Goal: Task Accomplishment & Management: Use online tool/utility

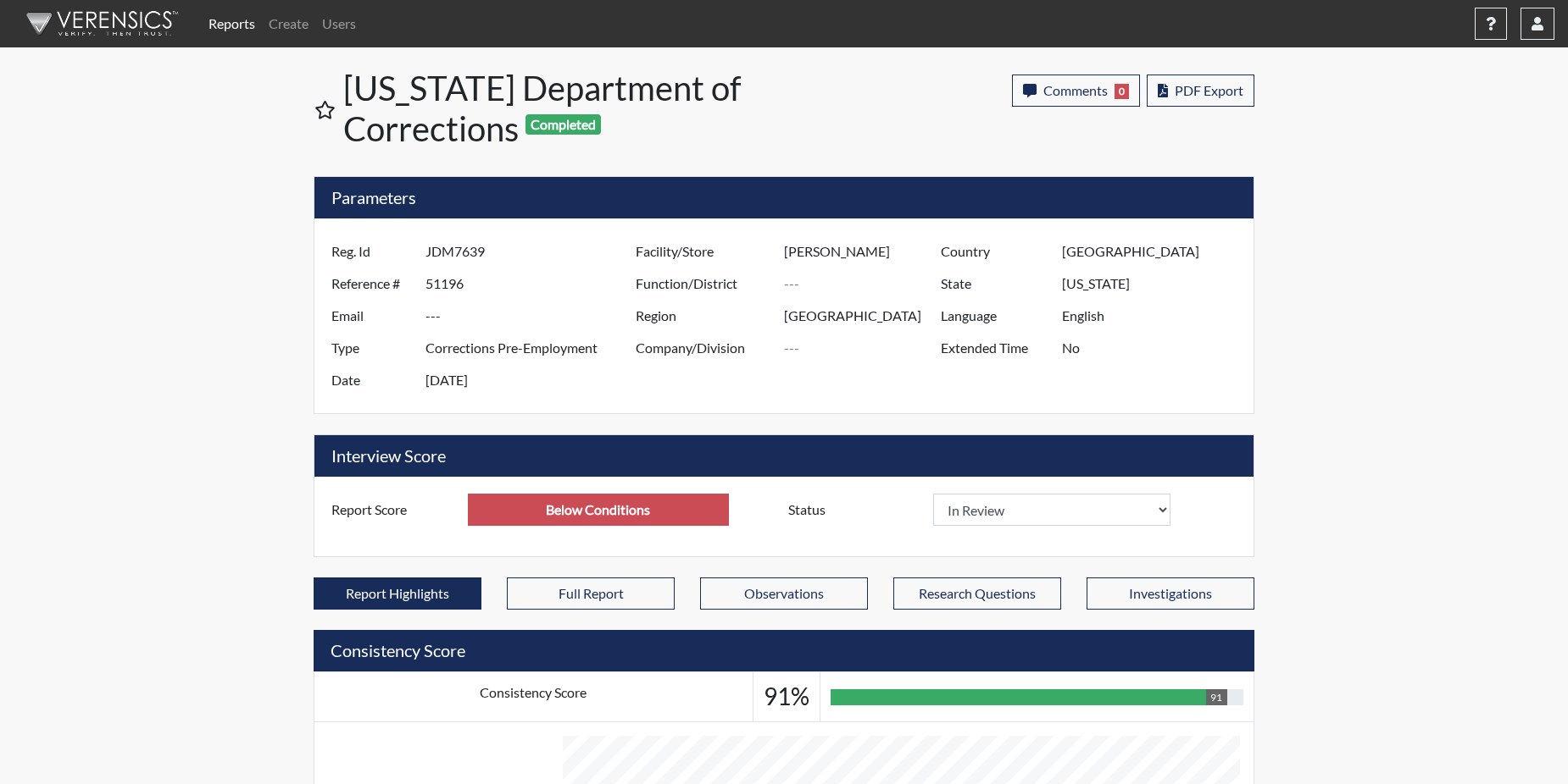
select select
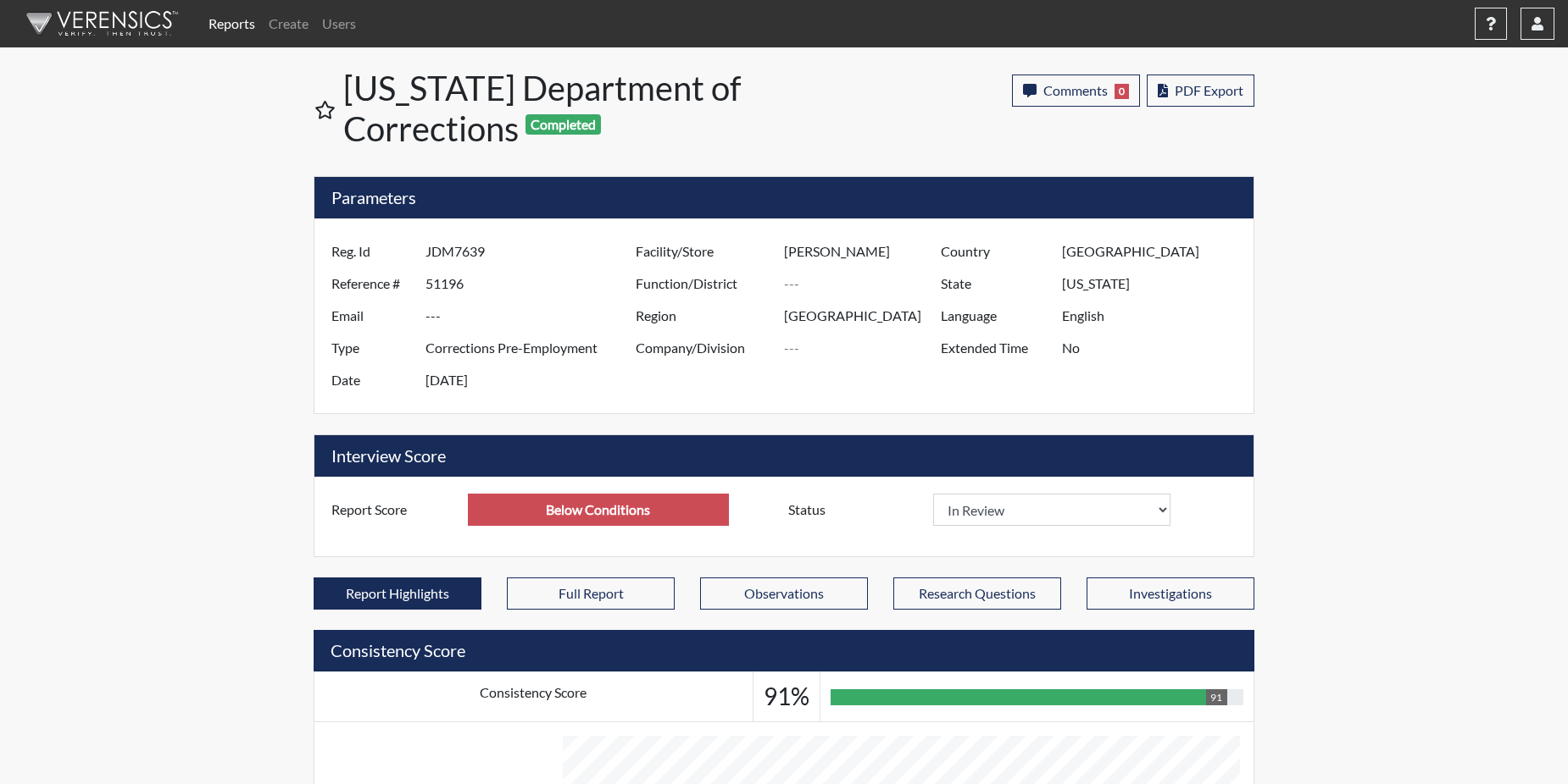
select select
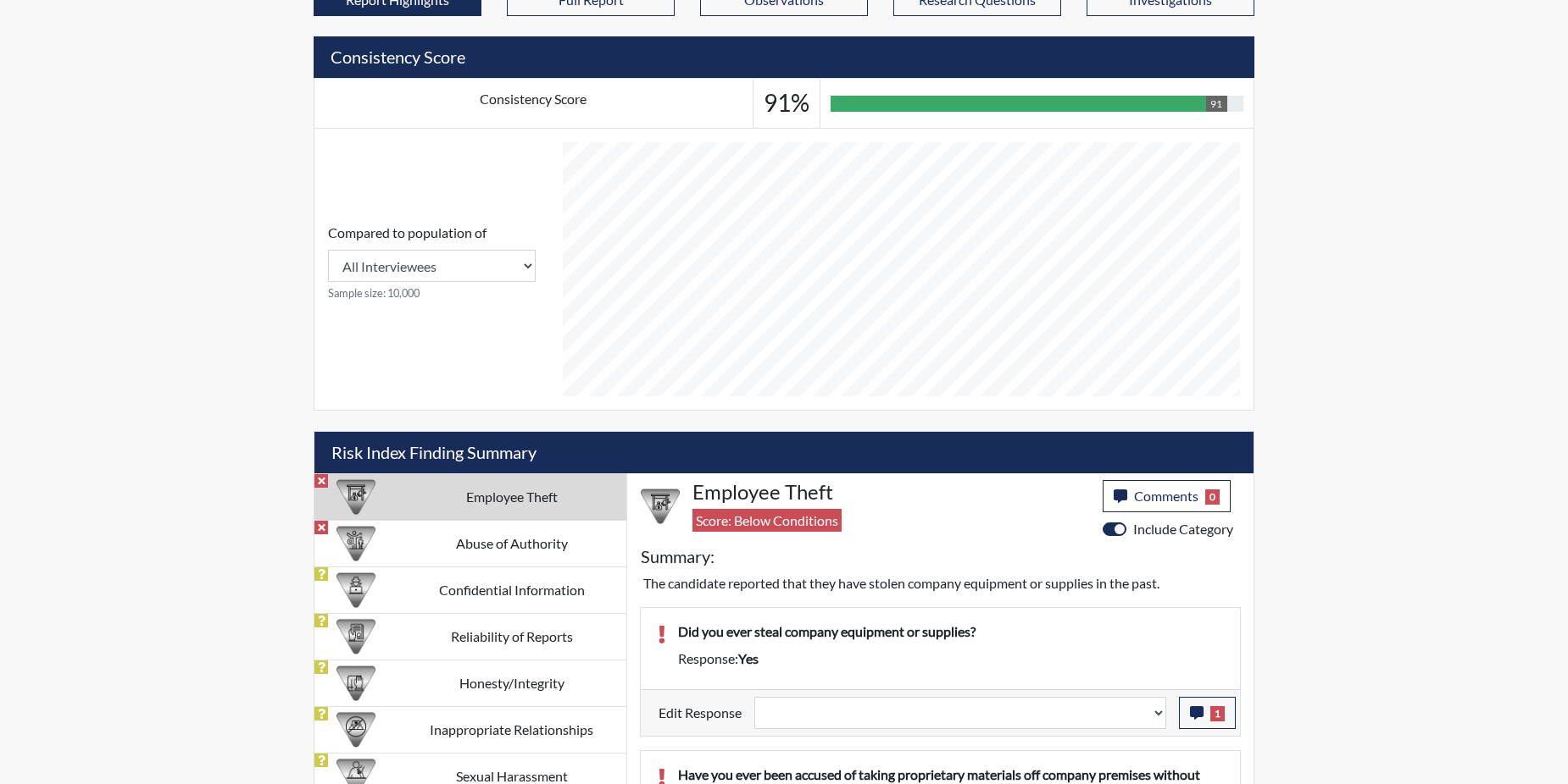
scroll to position [847, 0]
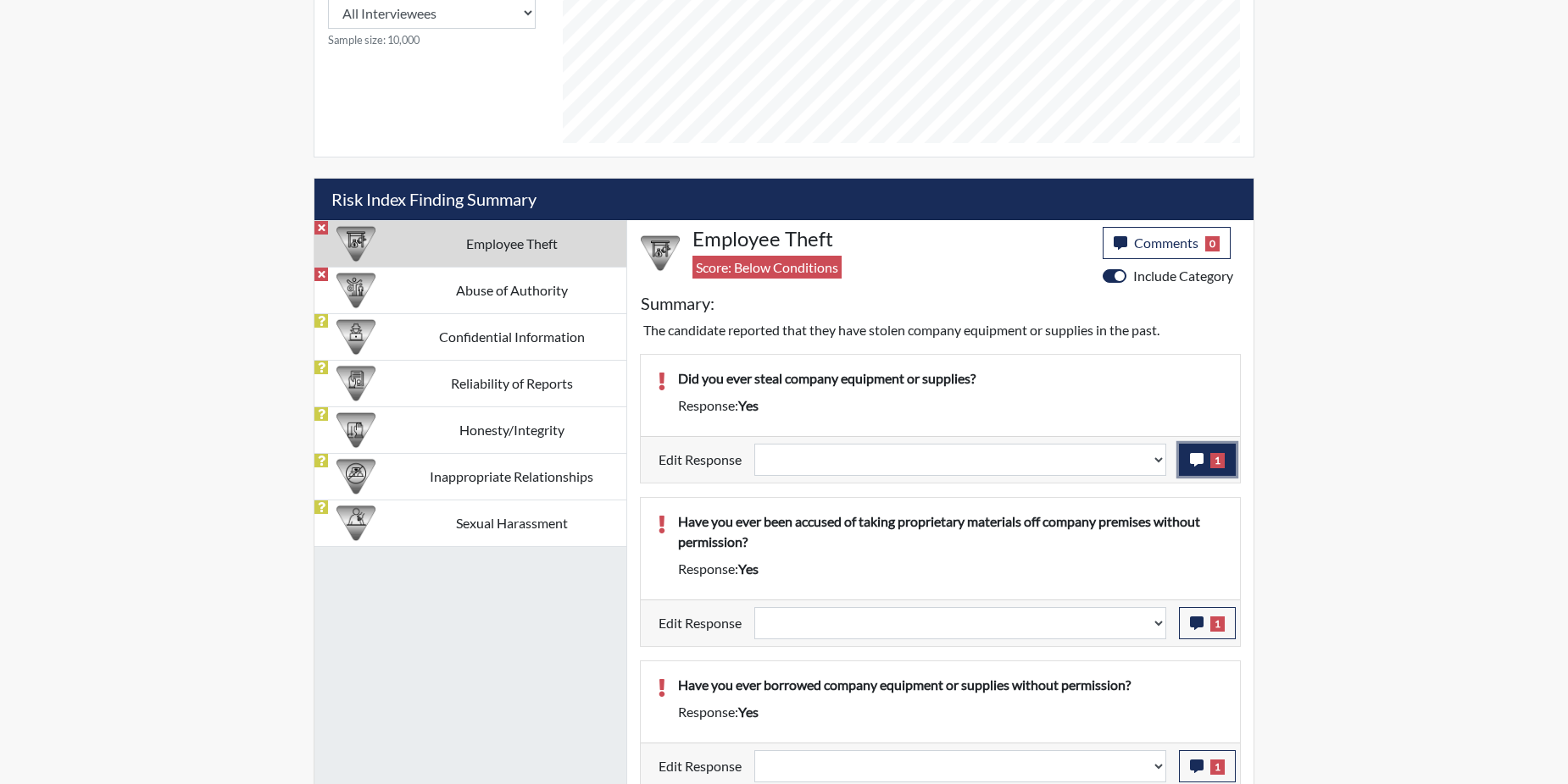
click at [1201, 453] on icon "button" at bounding box center [1196, 459] width 14 height 14
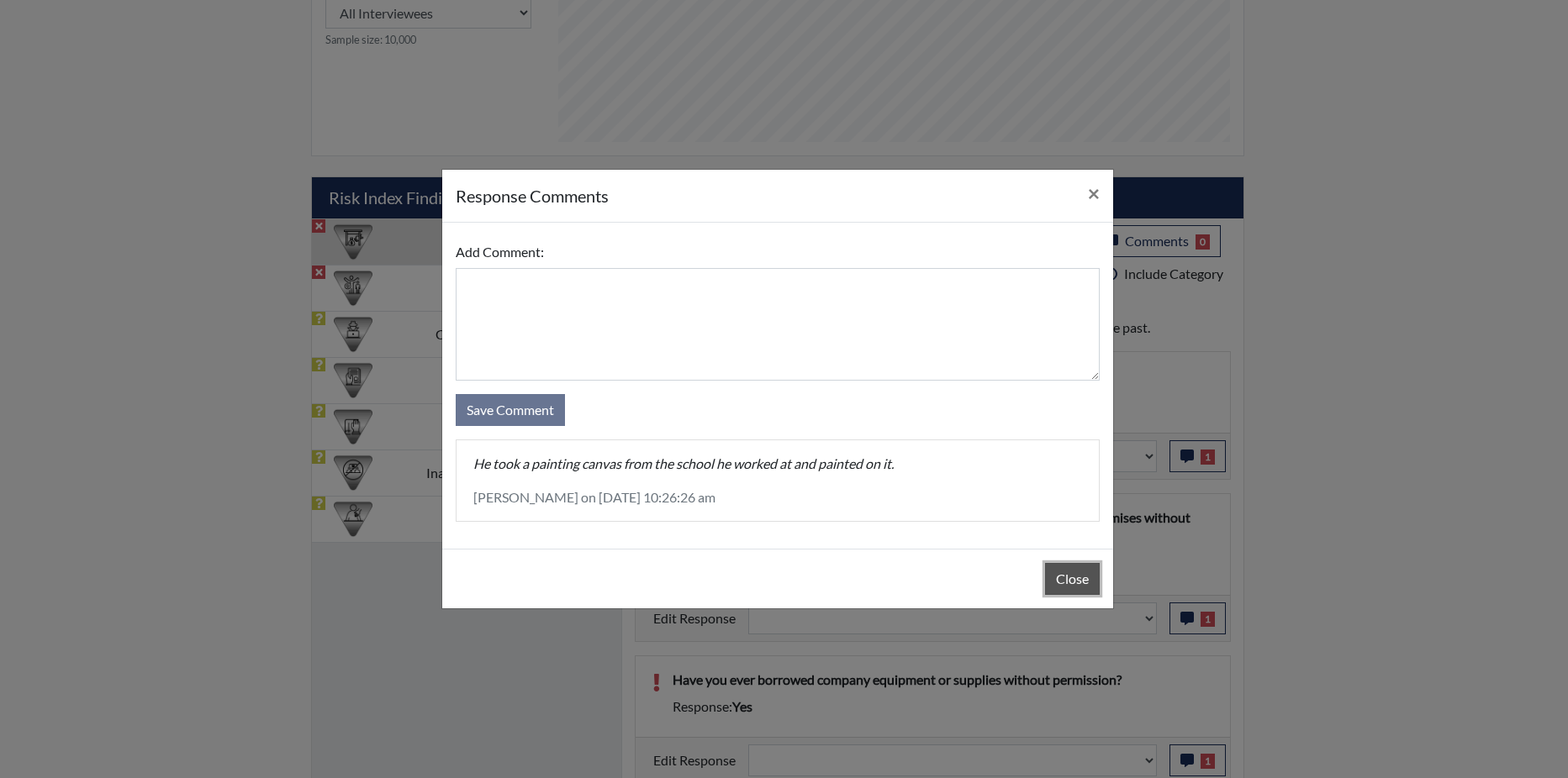
click at [1072, 573] on button "Close" at bounding box center [1072, 580] width 55 height 32
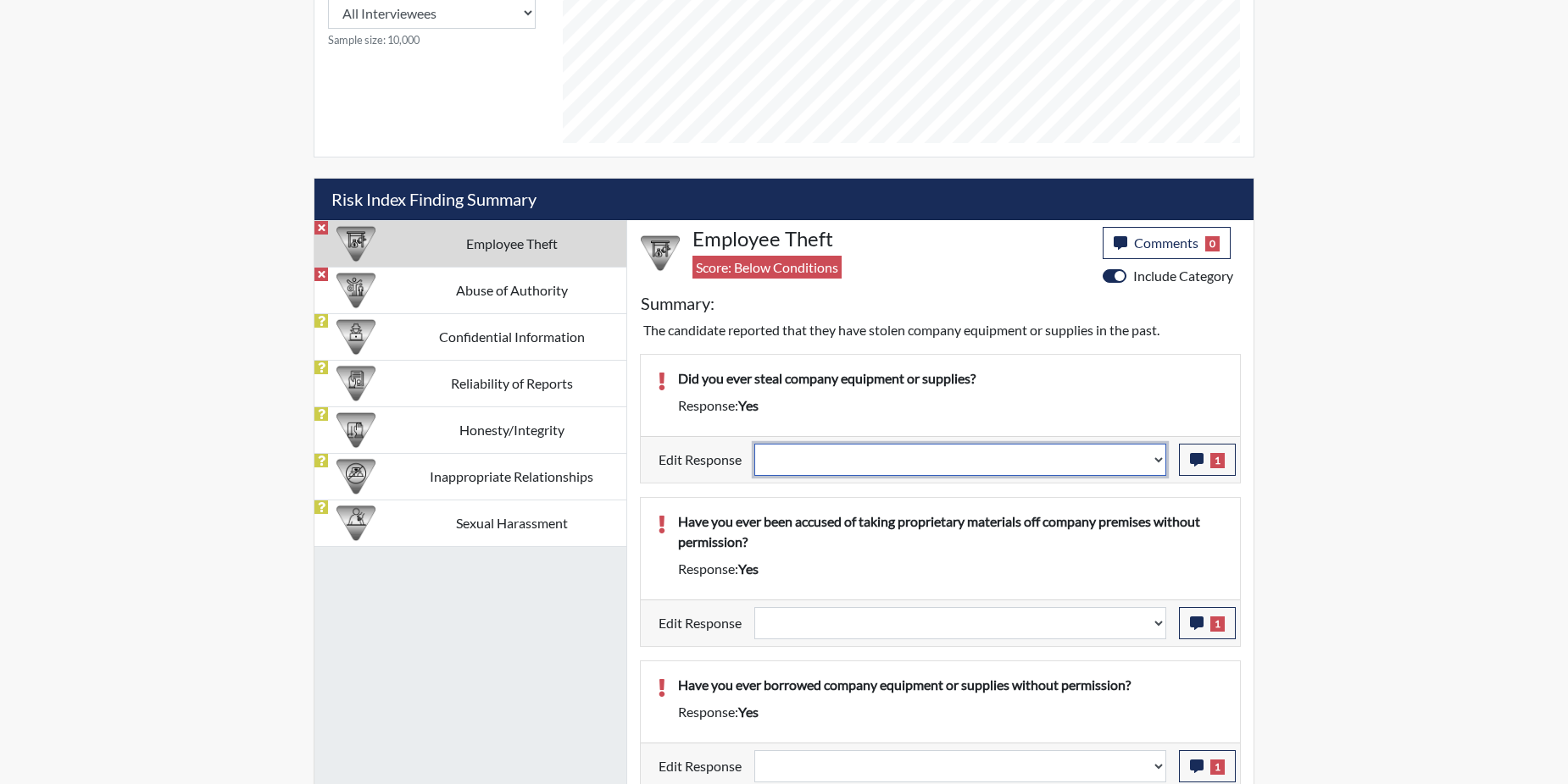
click at [1157, 455] on select "Question is not relevant. Results will be updated. Reasonable explanation provi…" at bounding box center [960, 460] width 412 height 32
select select "reasonable-explanation-provided"
click at [755, 444] on select "Question is not relevant. Results will be updated. Reasonable explanation provi…" at bounding box center [960, 460] width 412 height 32
select select
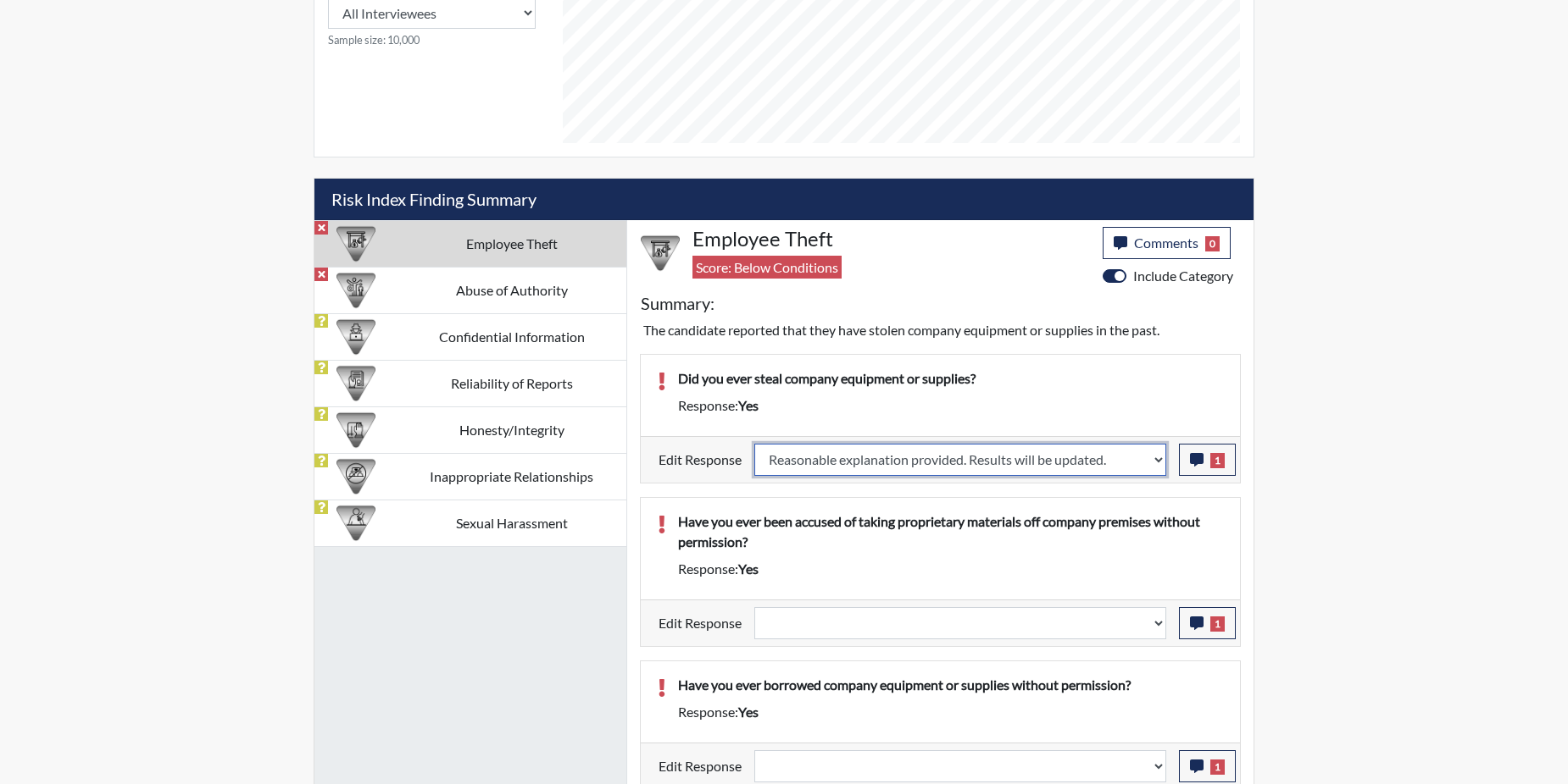
select select
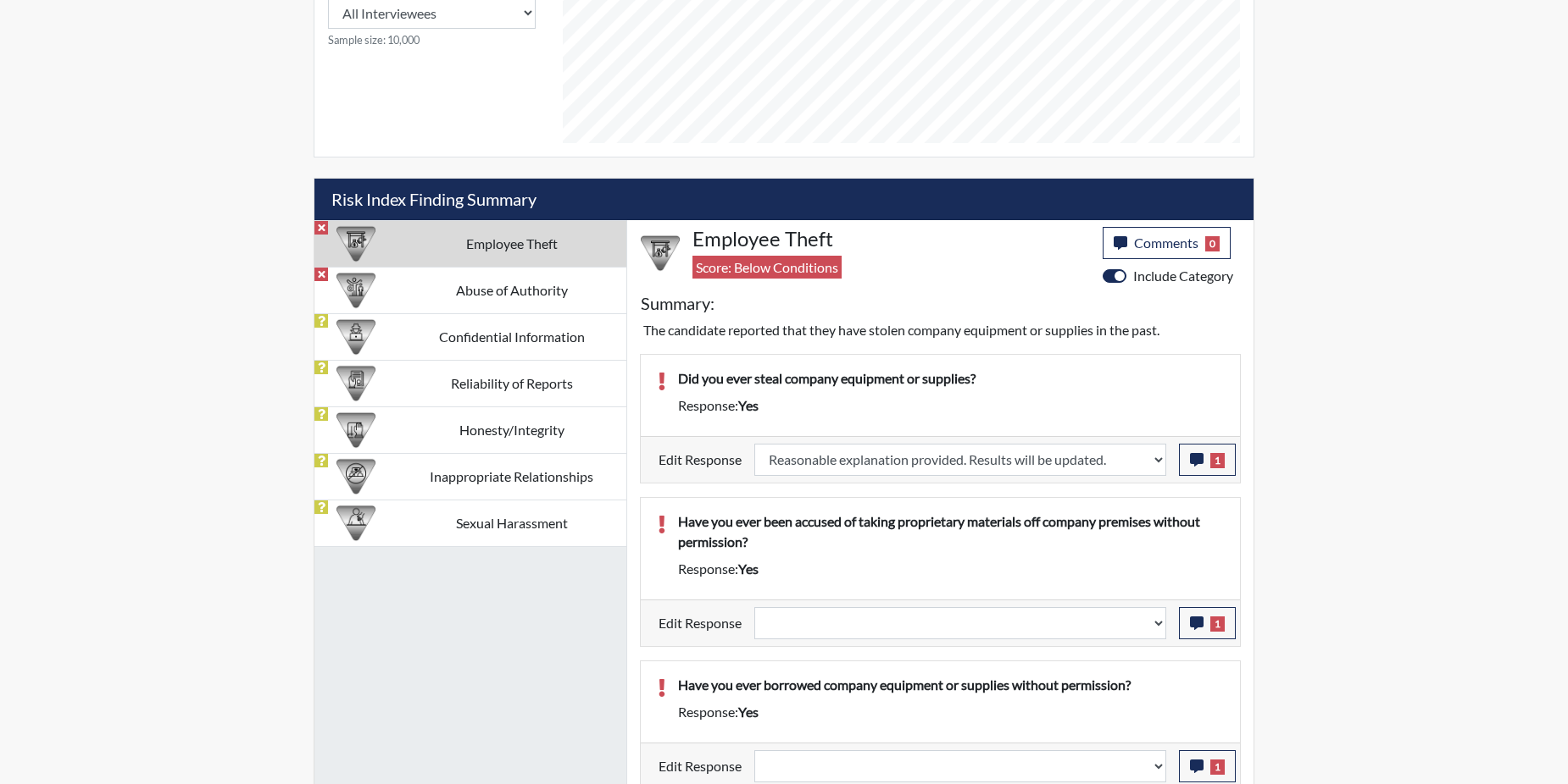
select select
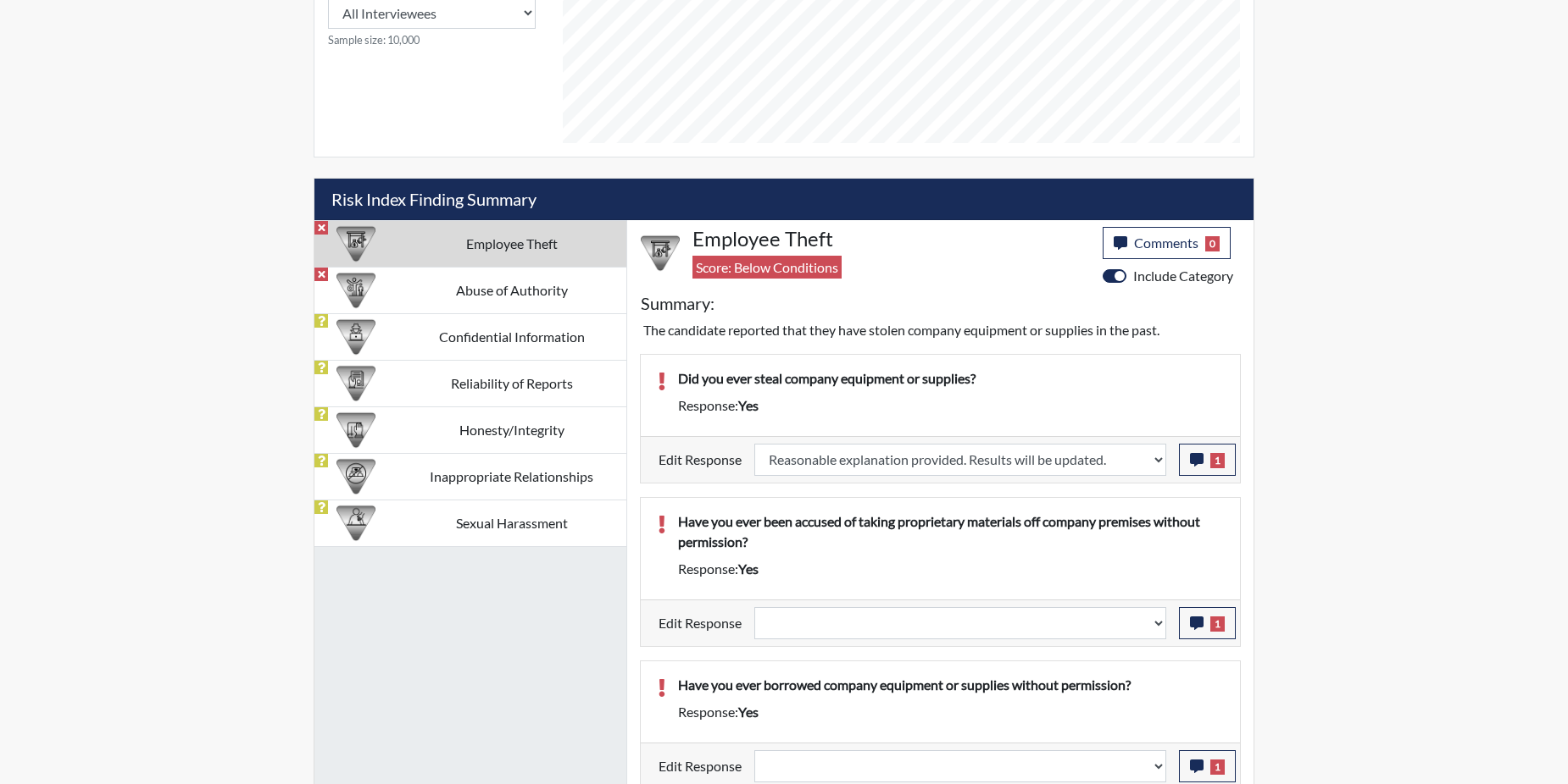
select select
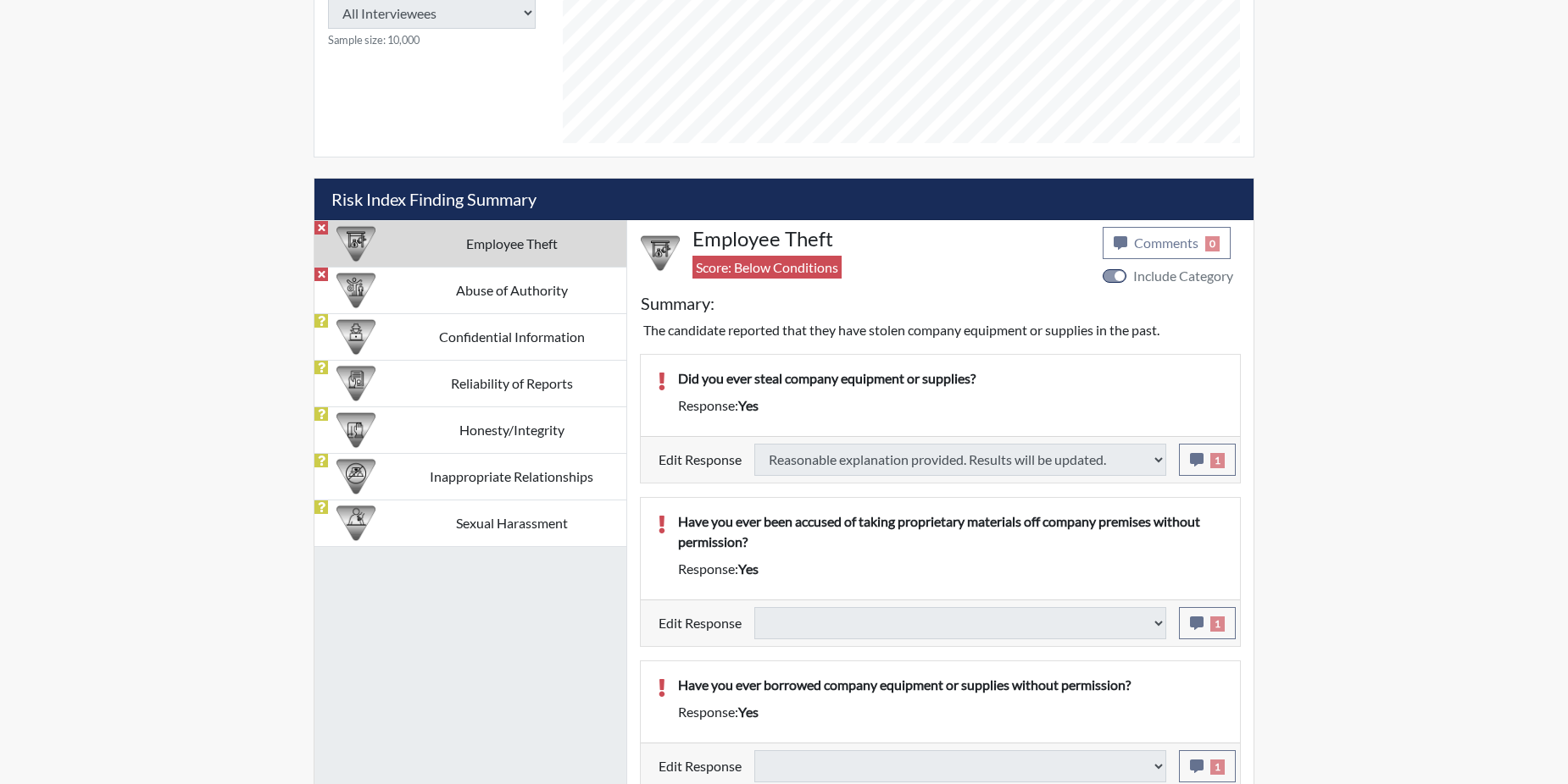
select select
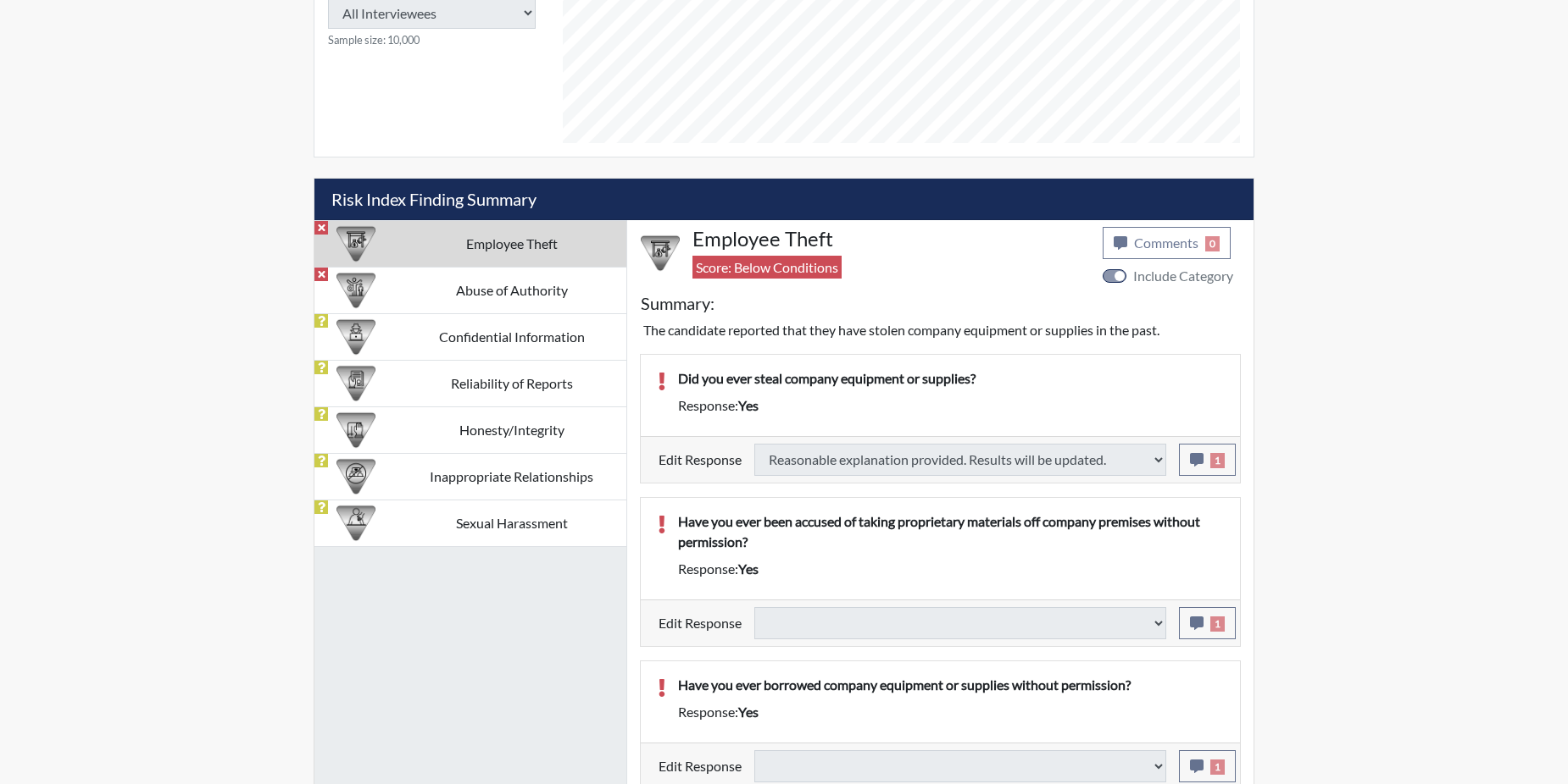
select select
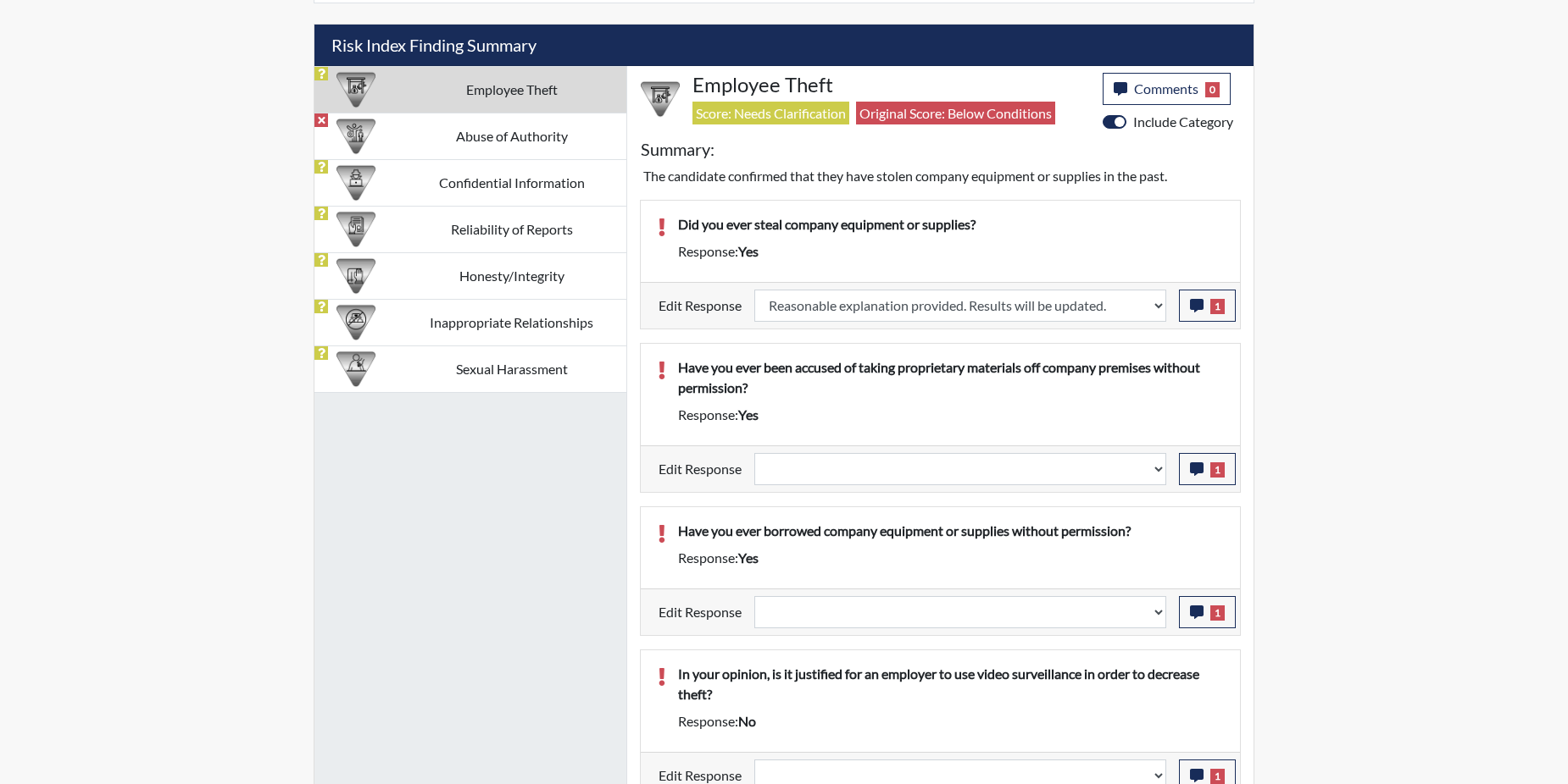
scroll to position [1016, 0]
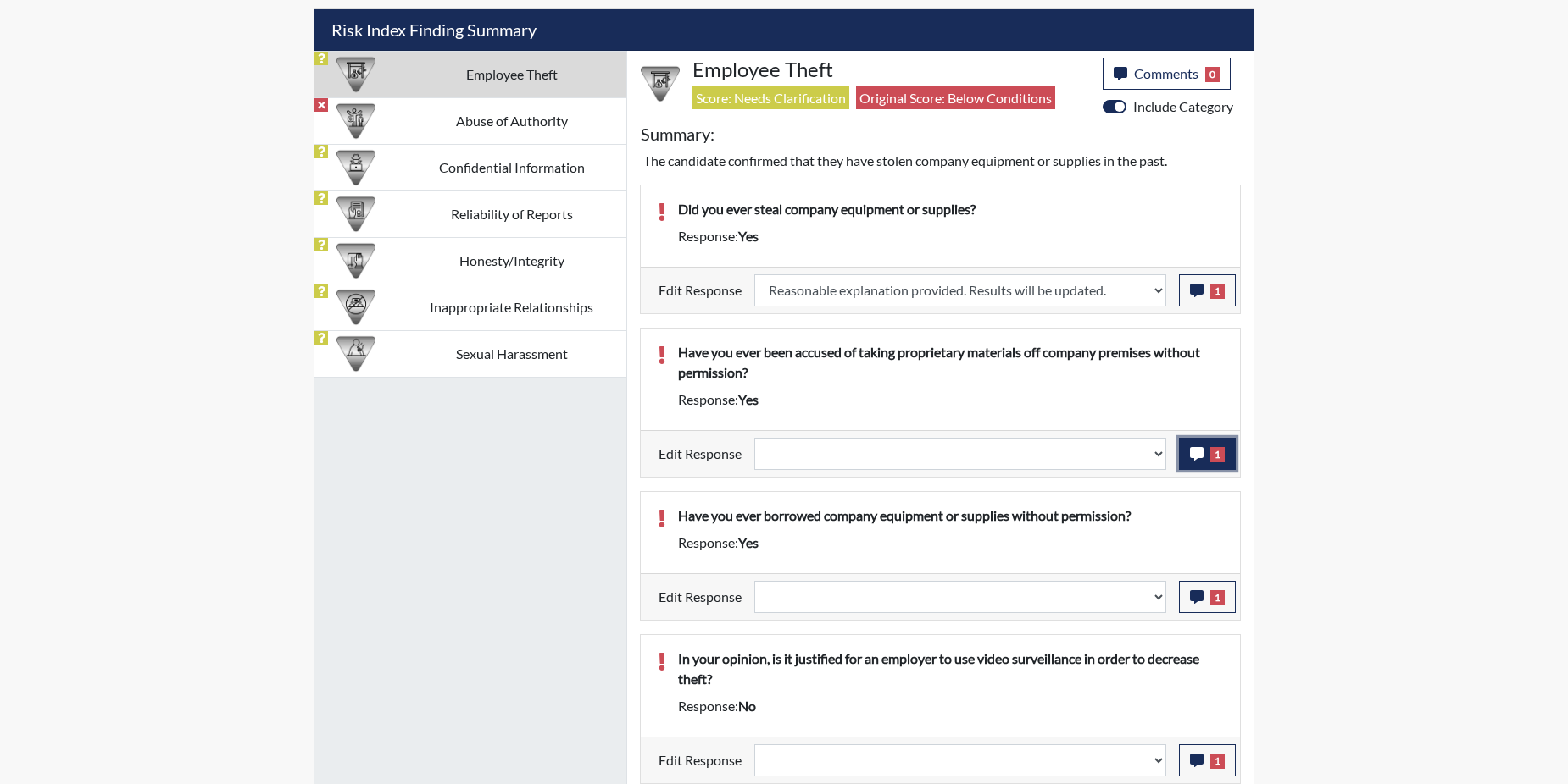
click at [1201, 447] on icon "button" at bounding box center [1196, 454] width 14 height 14
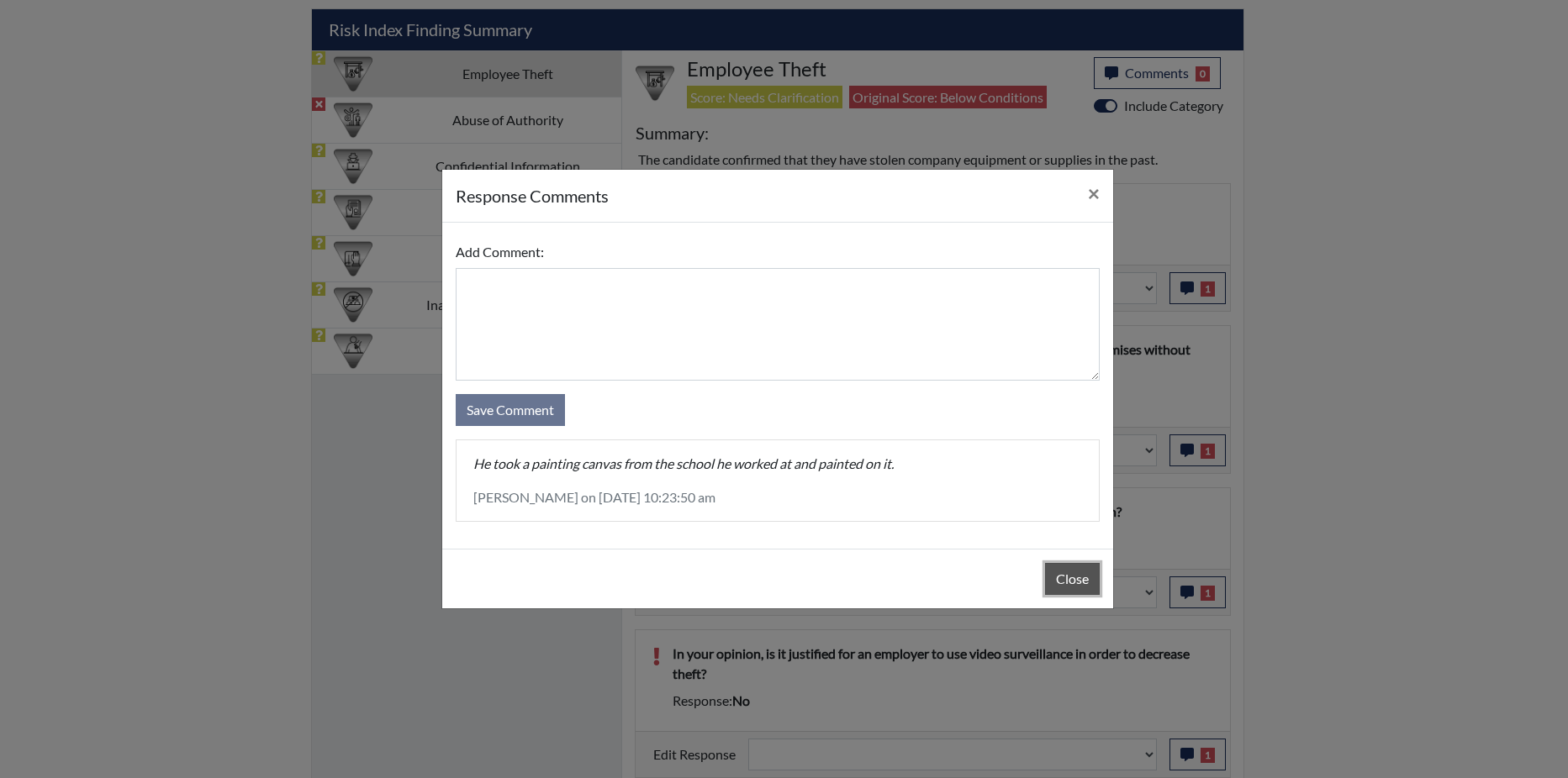
click at [1077, 576] on button "Close" at bounding box center [1072, 580] width 55 height 32
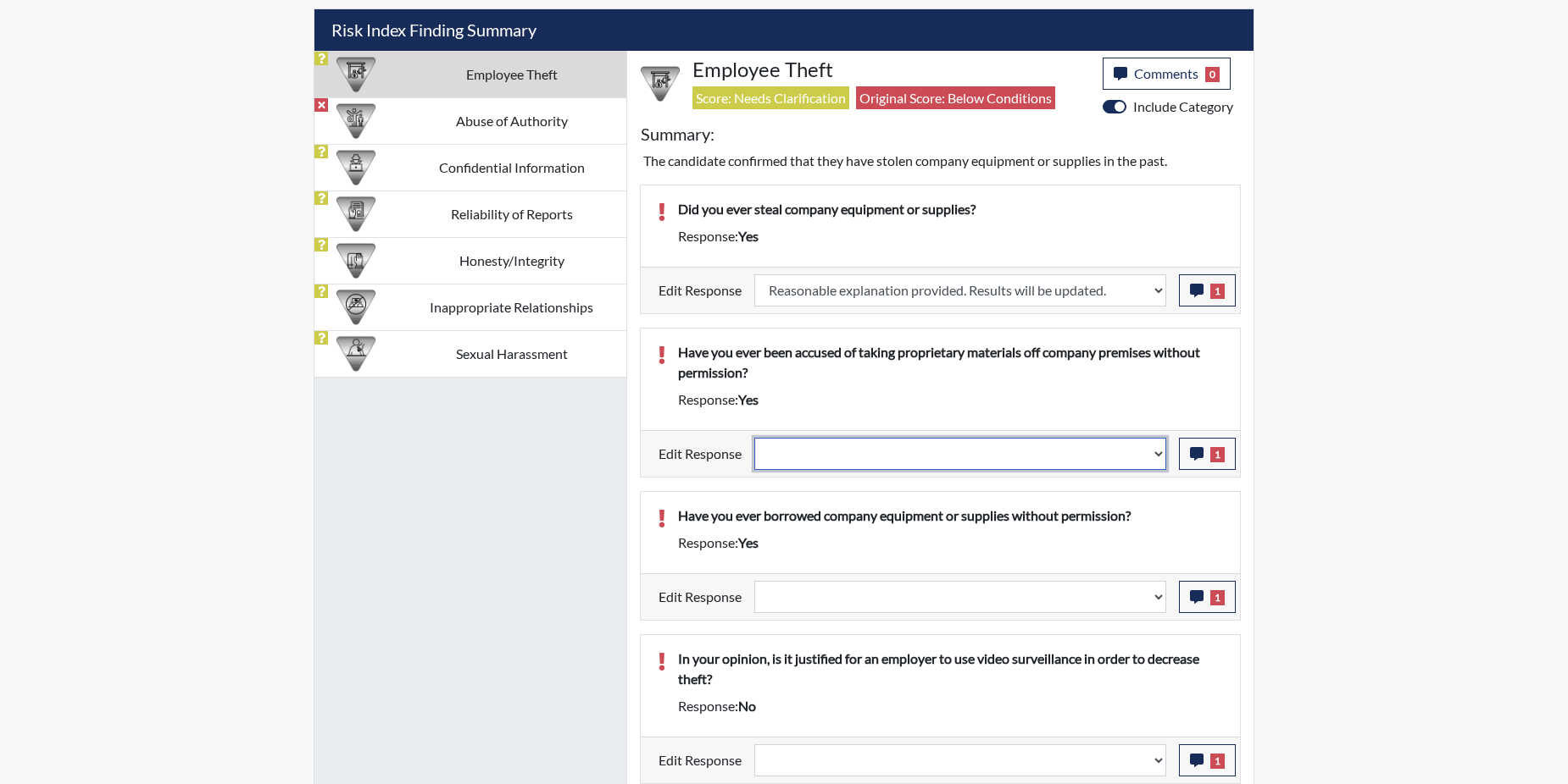
click at [1159, 453] on select "Question is not relevant. Results will be updated. Reasonable explanation provi…" at bounding box center [960, 455] width 412 height 32
select select "reasonable-explanation-provided"
click at [755, 438] on select "Question is not relevant. Results will be updated. Reasonable explanation provi…" at bounding box center [960, 455] width 412 height 32
select select
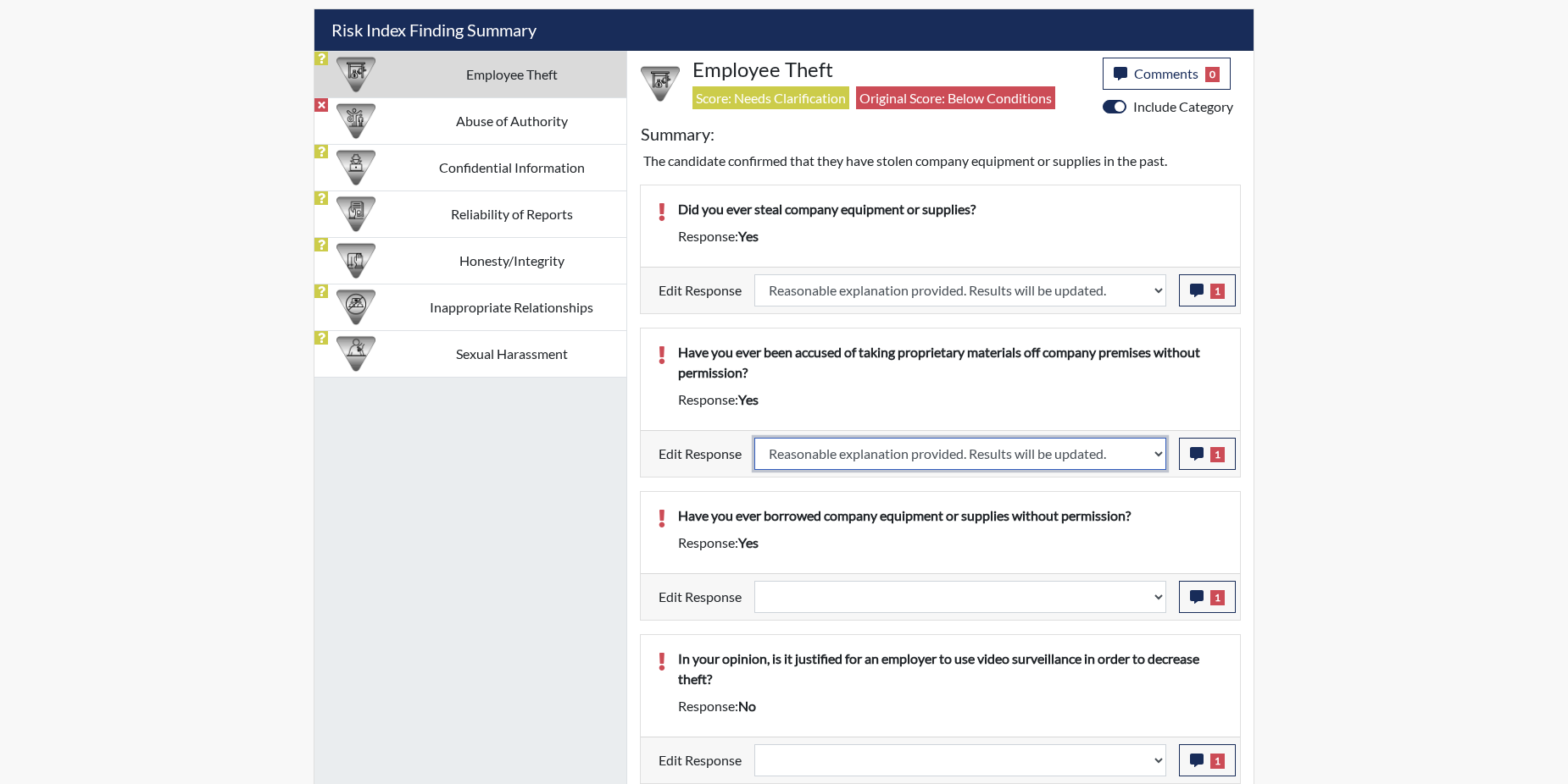
select select
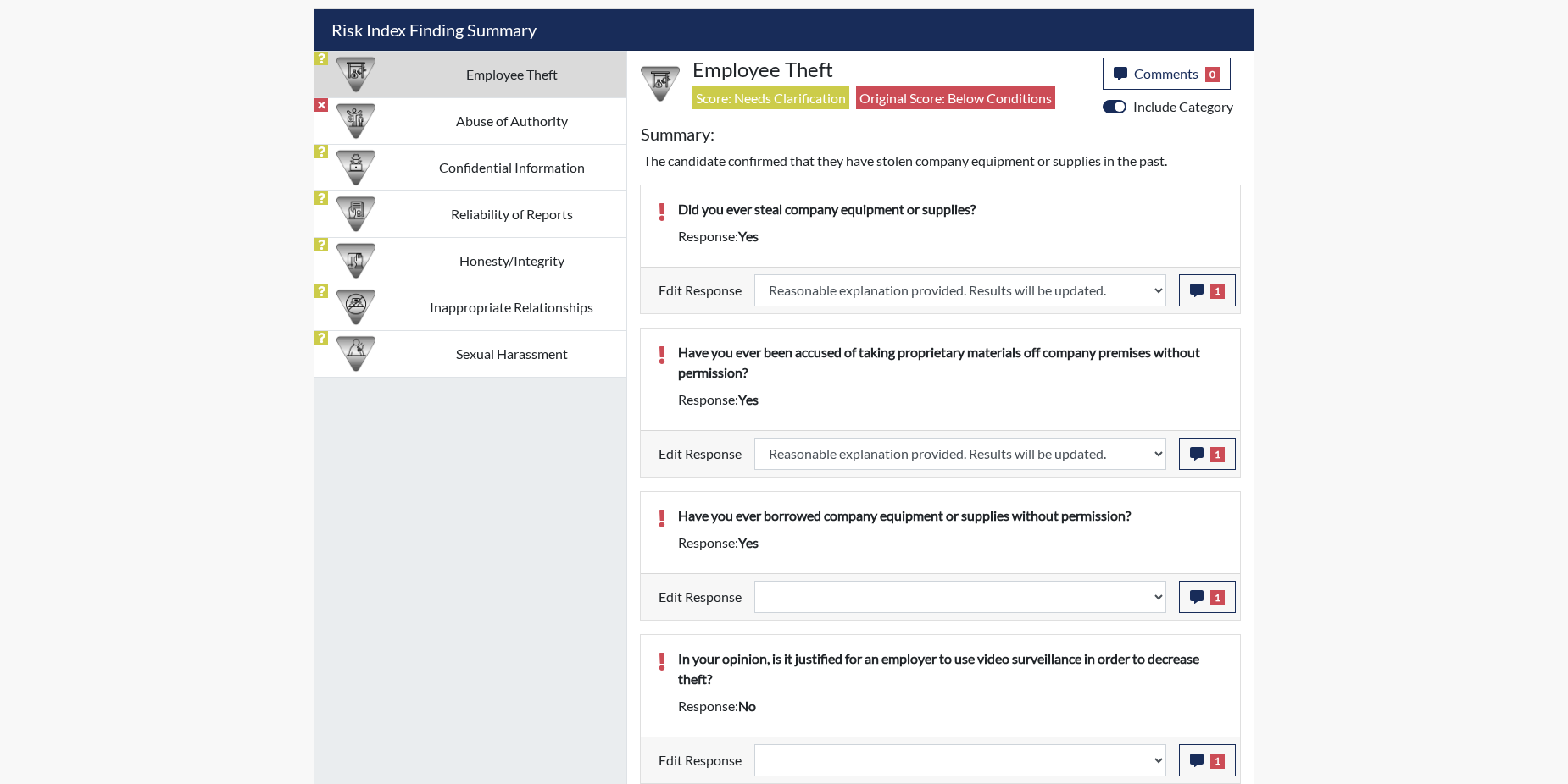
select select
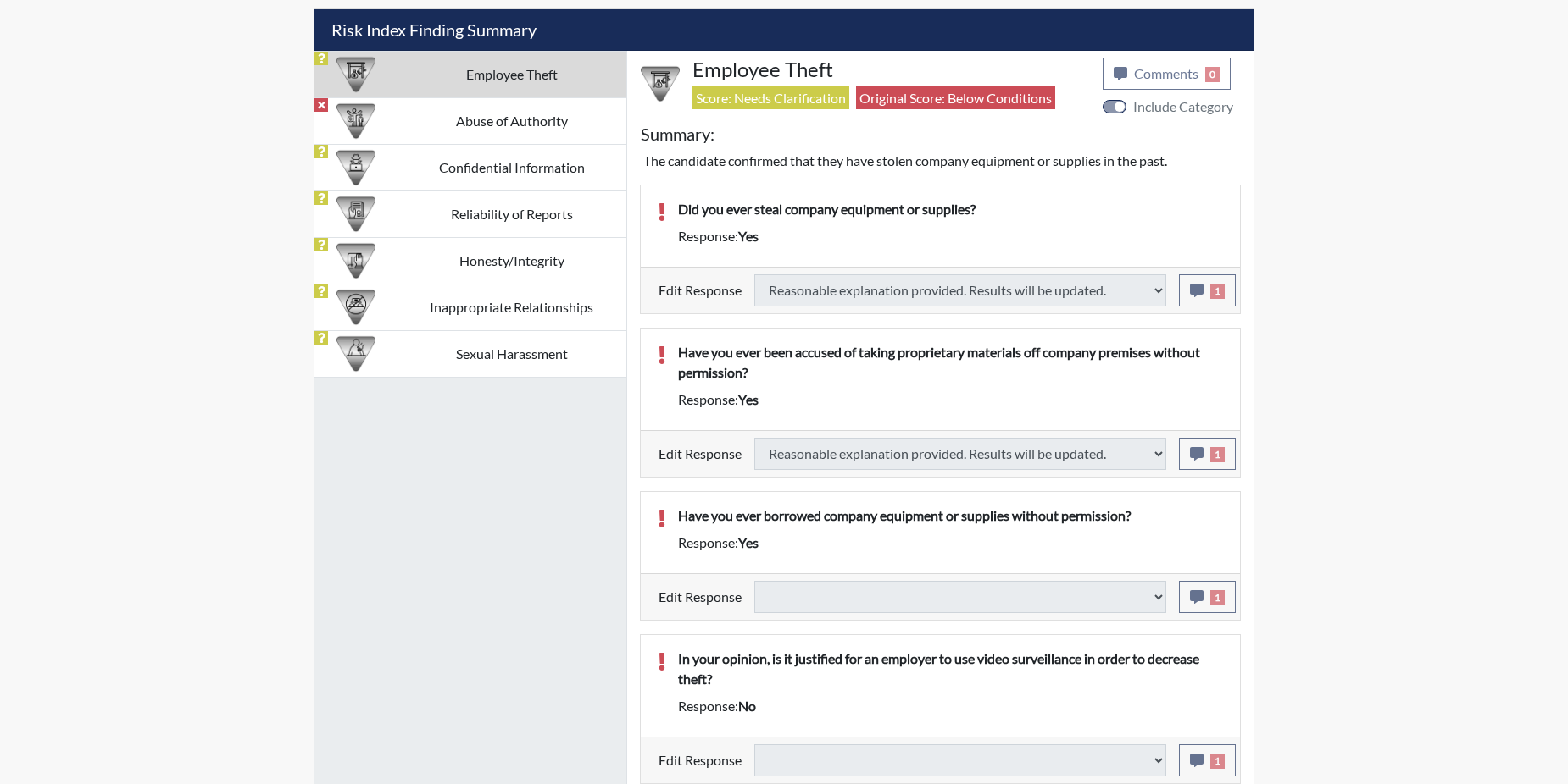
select select
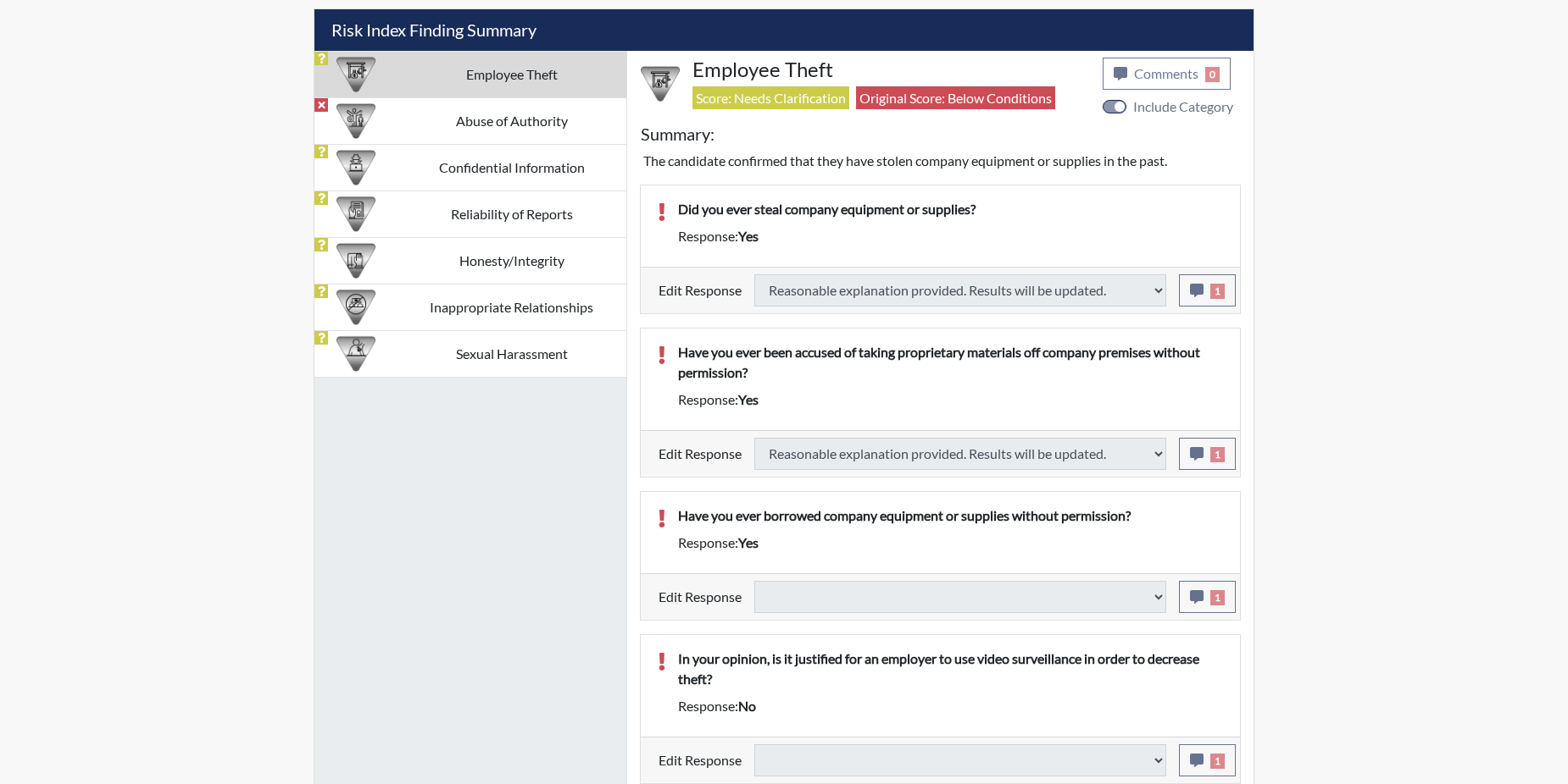
select select
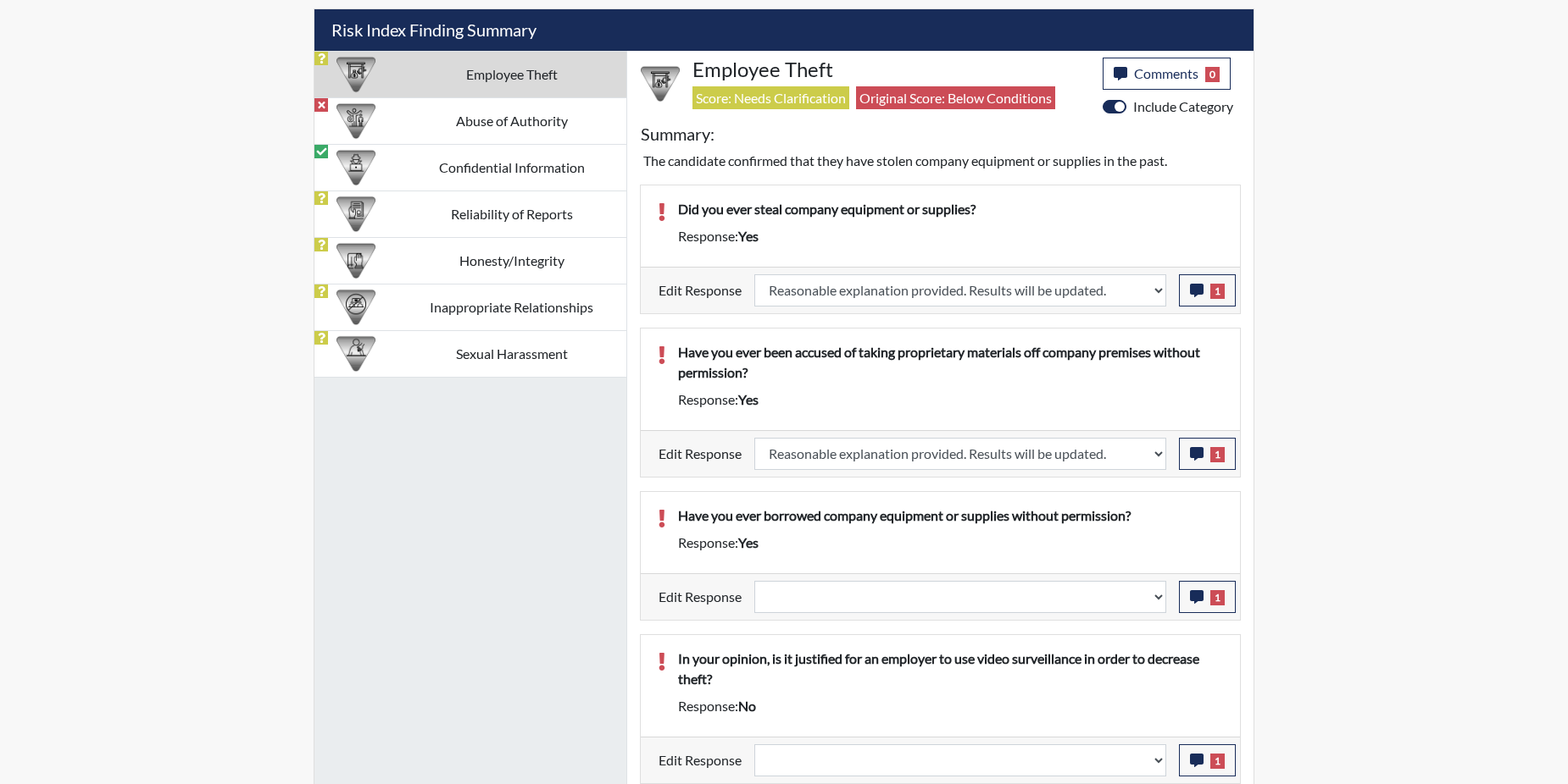
scroll to position [281, 704]
click at [1201, 600] on icon "button" at bounding box center [1196, 597] width 14 height 14
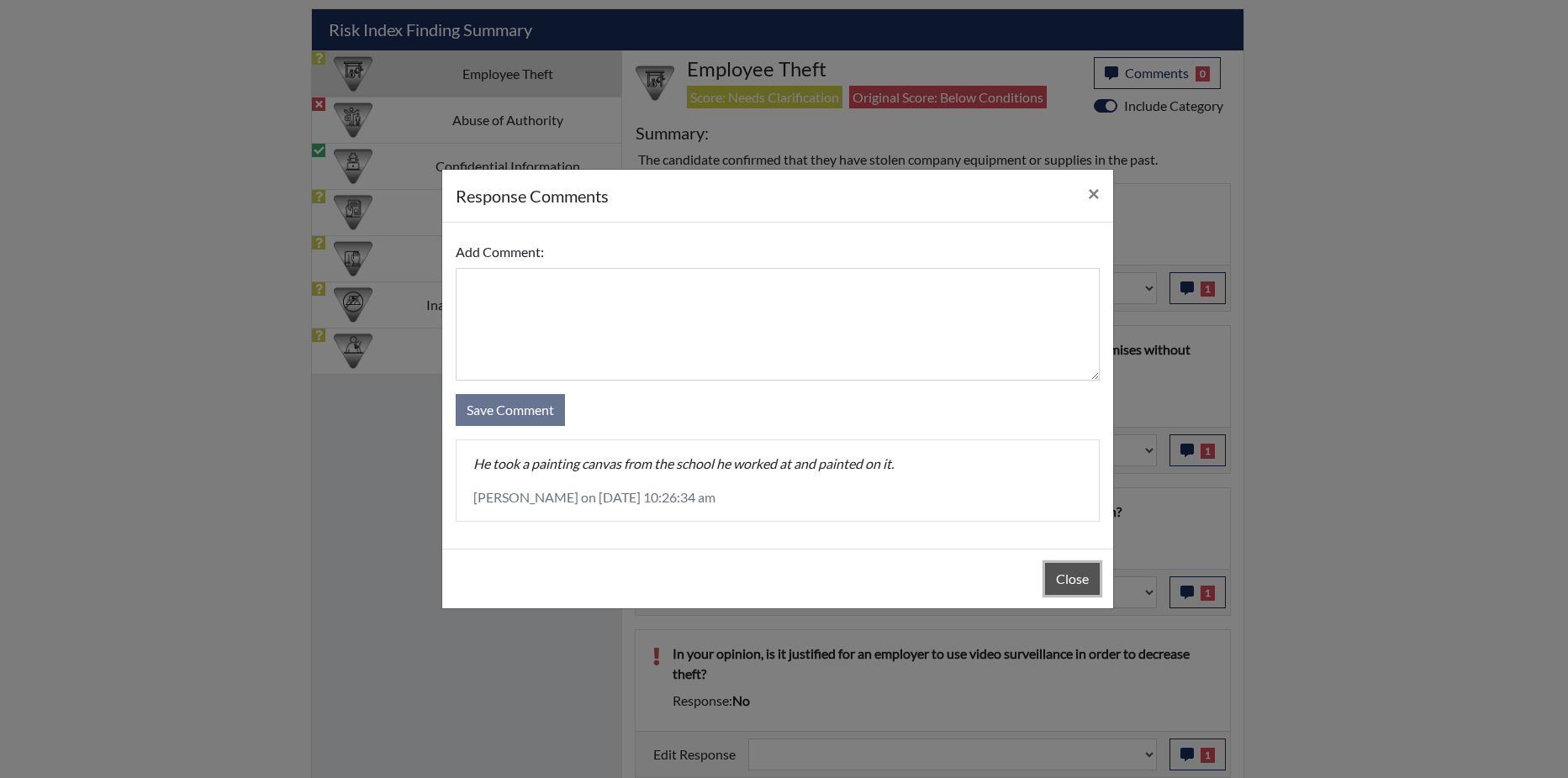
click at [1071, 581] on button "Close" at bounding box center [1072, 580] width 55 height 32
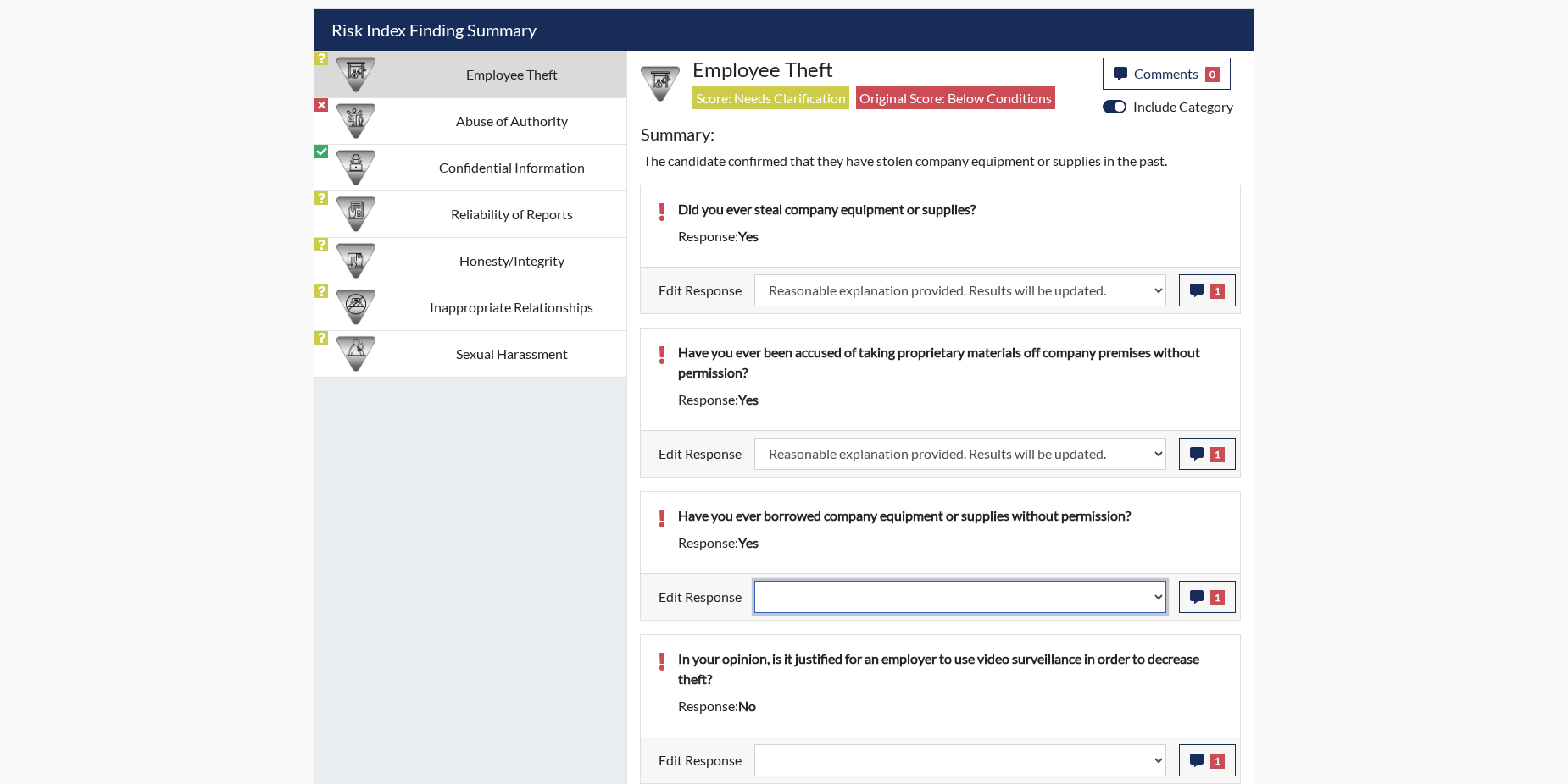
click at [1162, 597] on select "Question is not relevant. Results will be updated. Reasonable explanation provi…" at bounding box center [960, 598] width 412 height 32
select select "reasonable-explanation-provided"
click at [755, 581] on select "Question is not relevant. Results will be updated. Reasonable explanation provi…" at bounding box center [960, 598] width 412 height 32
select select
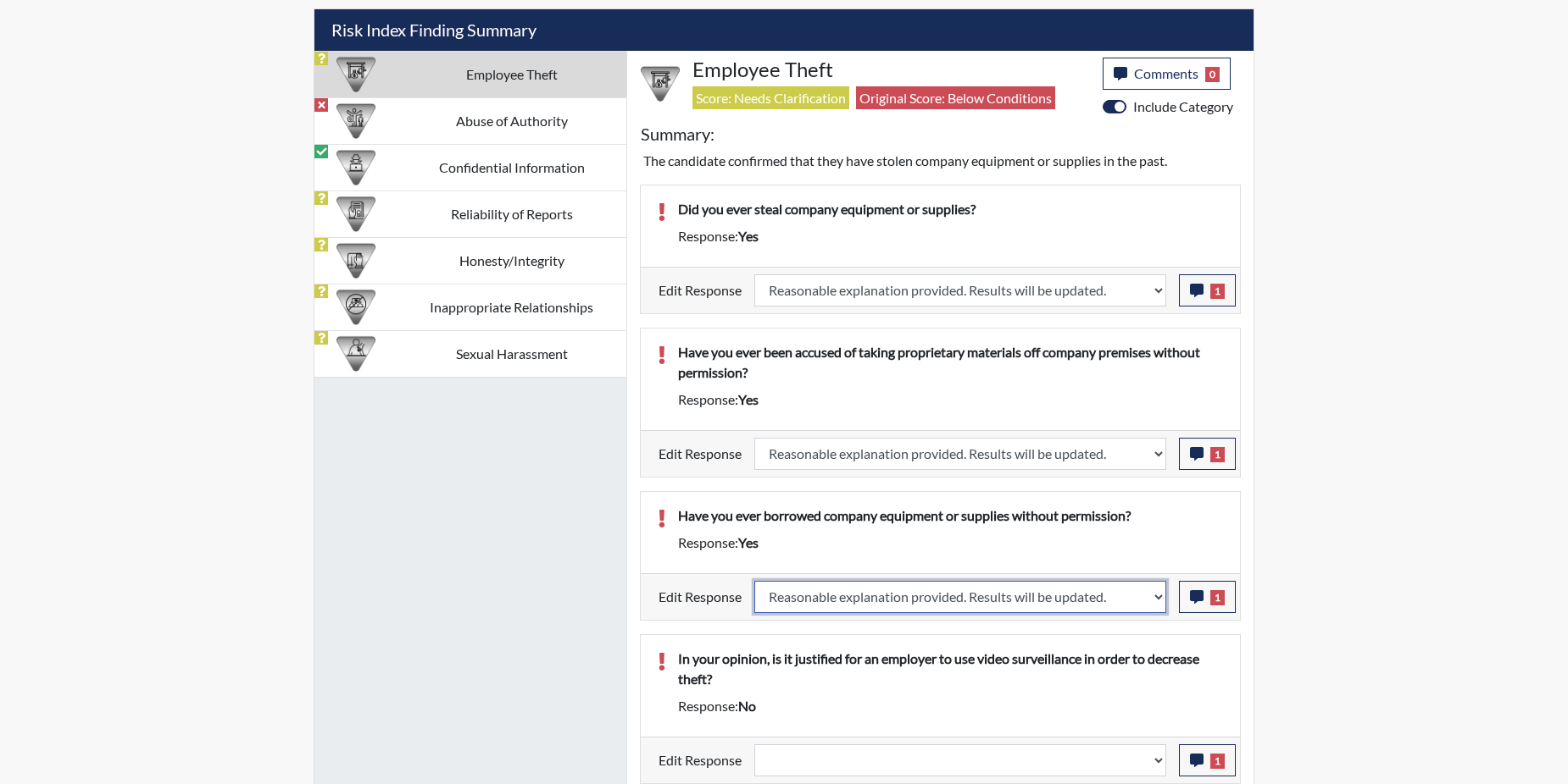
select select
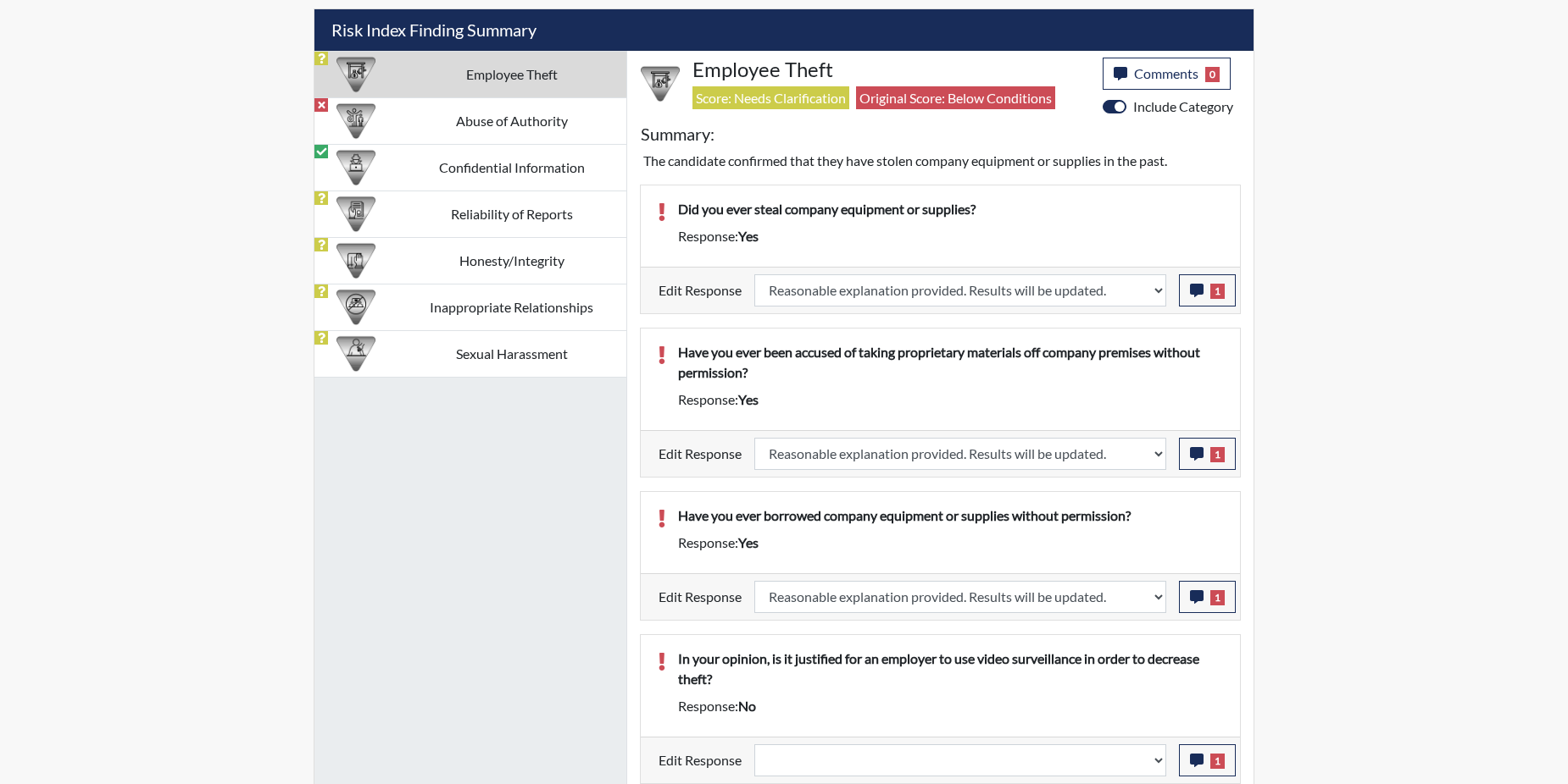
select select
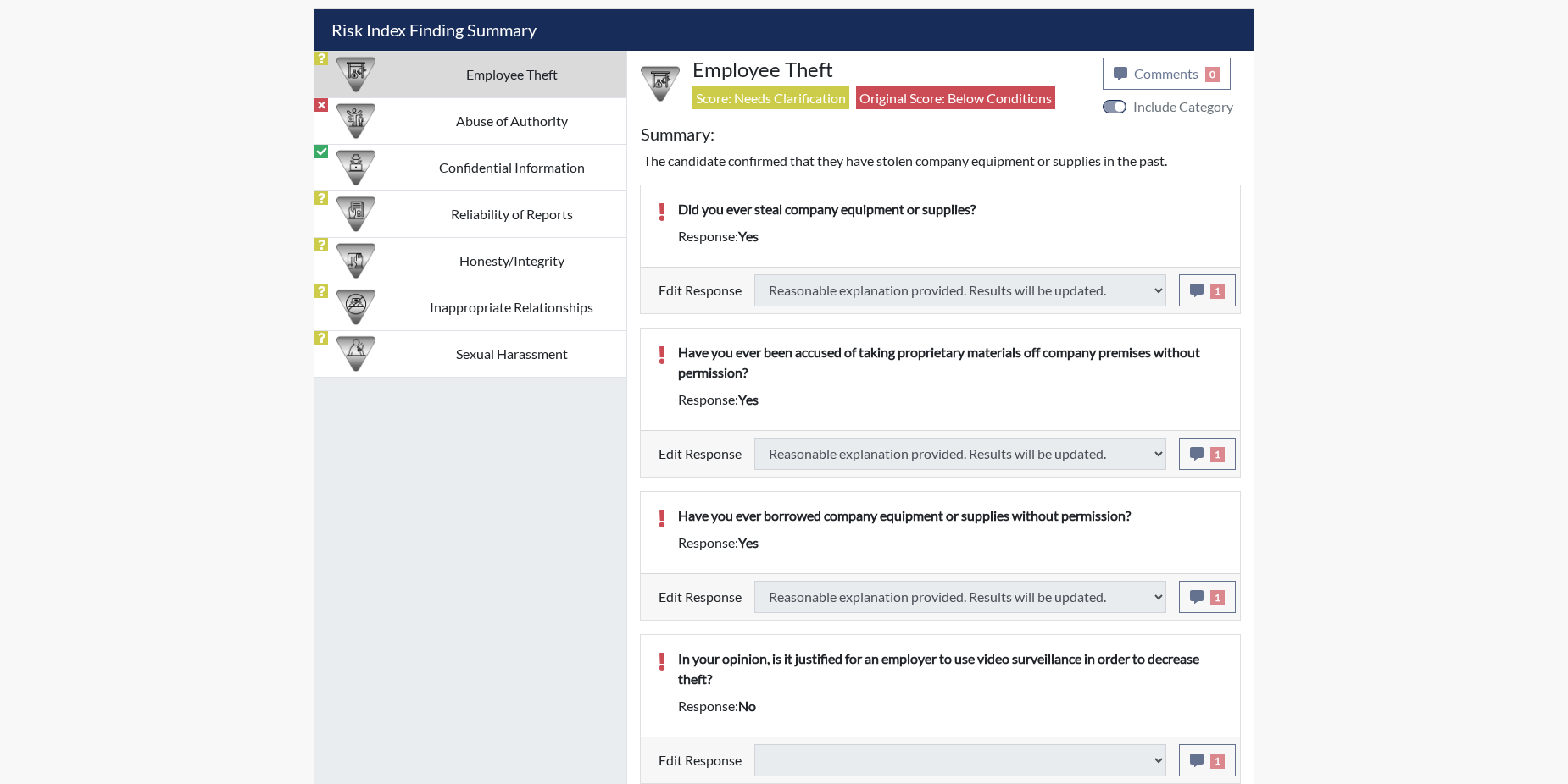
select select
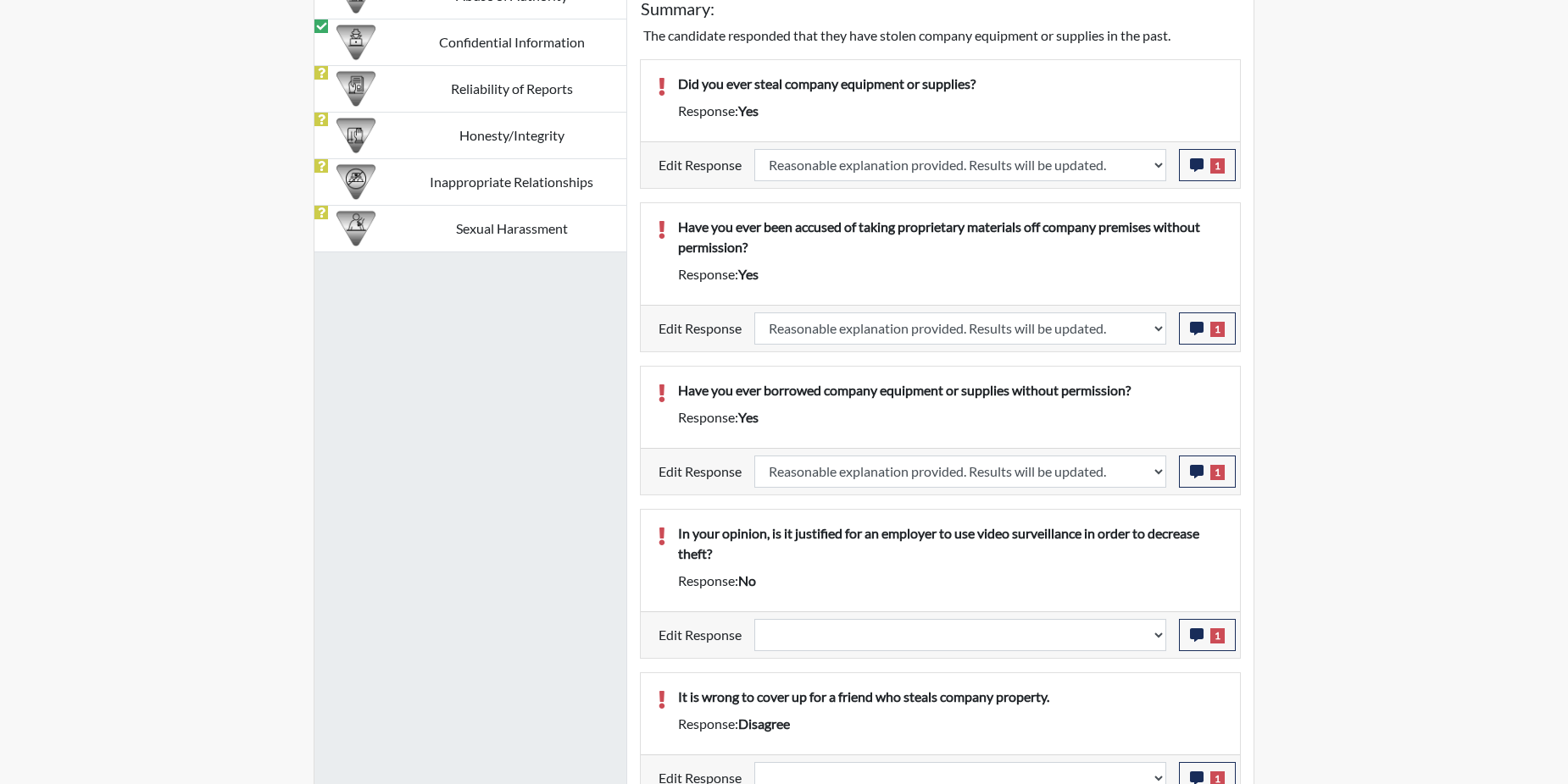
scroll to position [1185, 0]
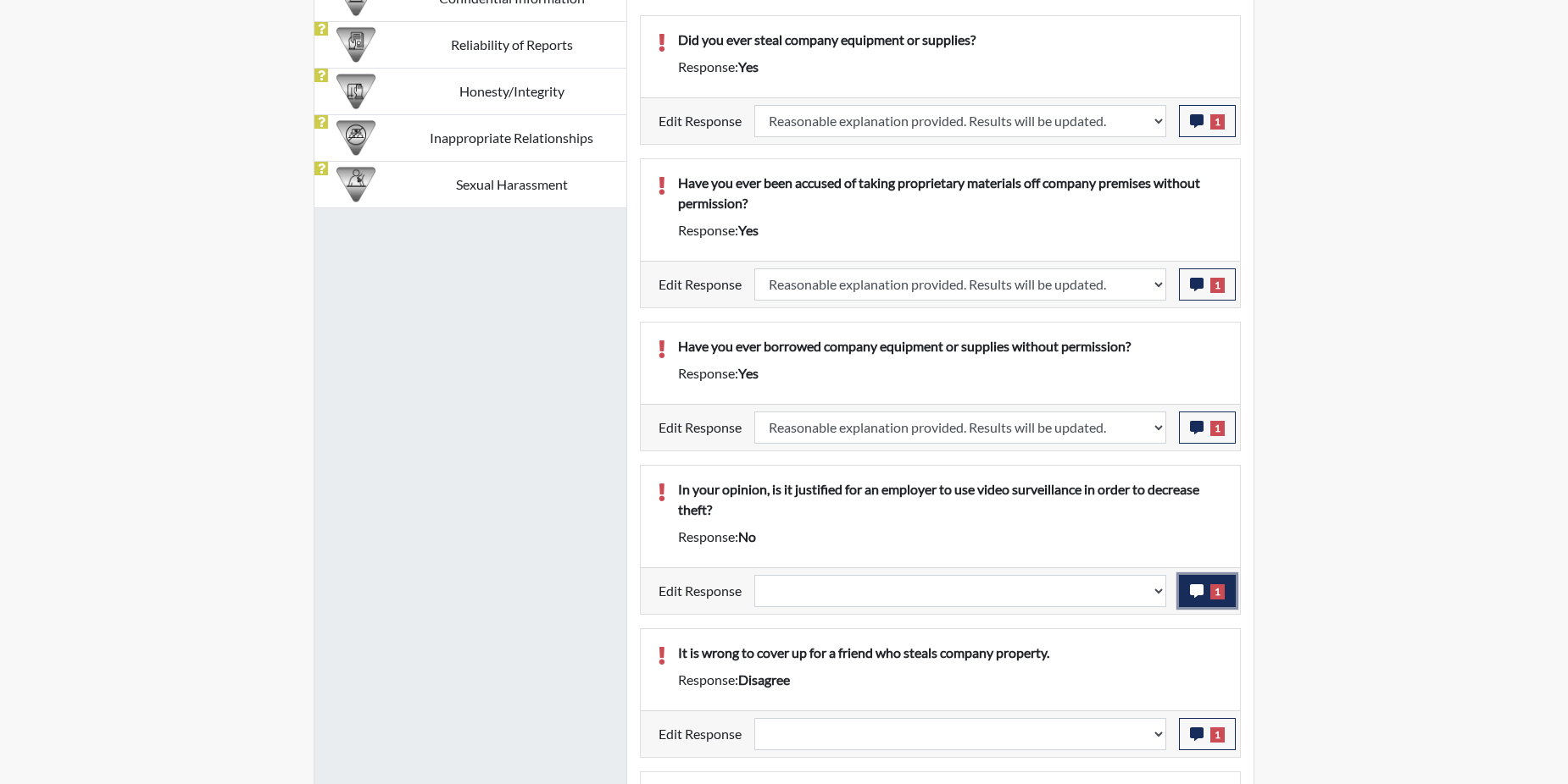
click at [1187, 596] on button "1" at bounding box center [1207, 591] width 57 height 32
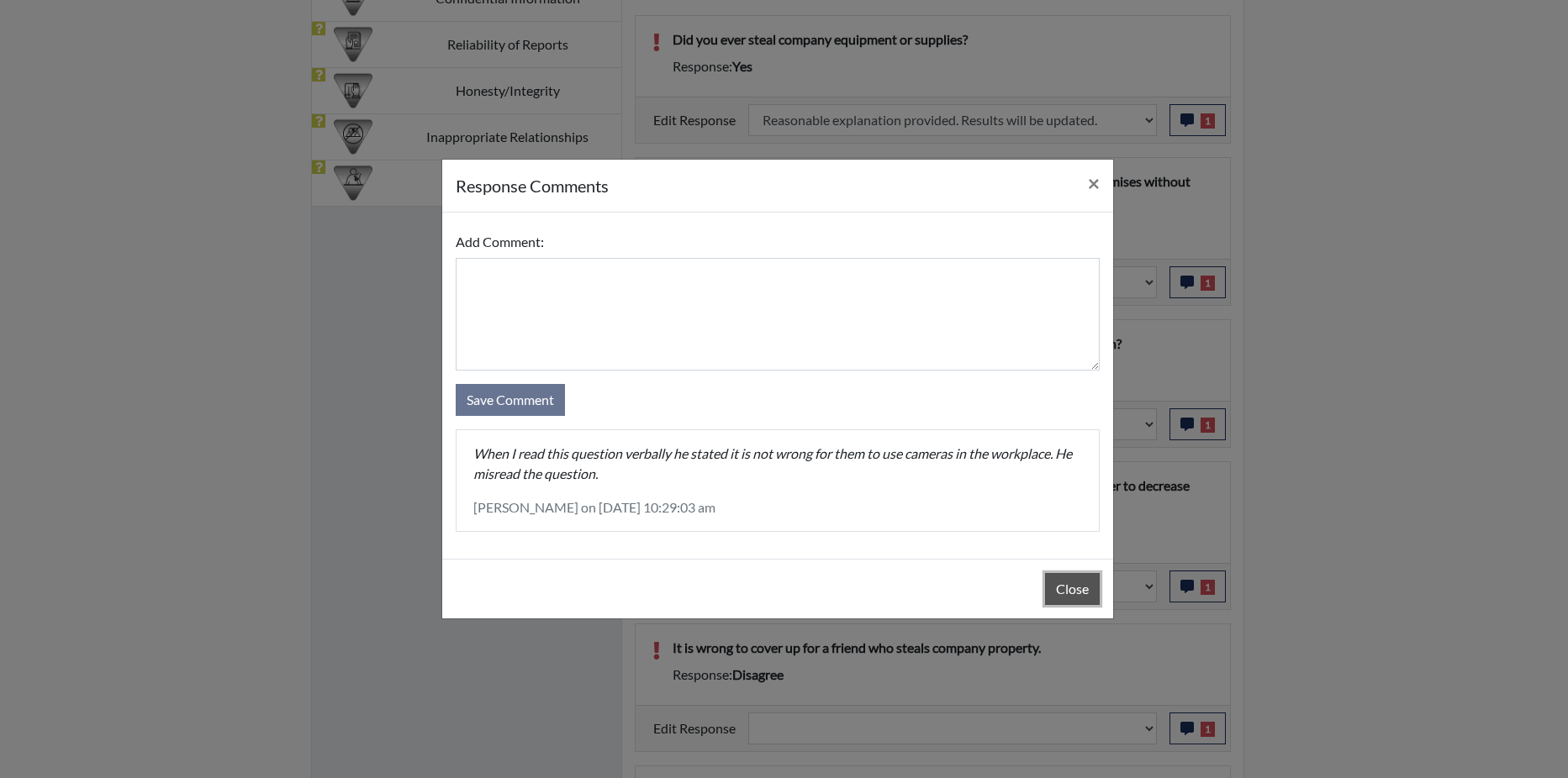
click at [1061, 592] on button "Close" at bounding box center [1072, 590] width 55 height 32
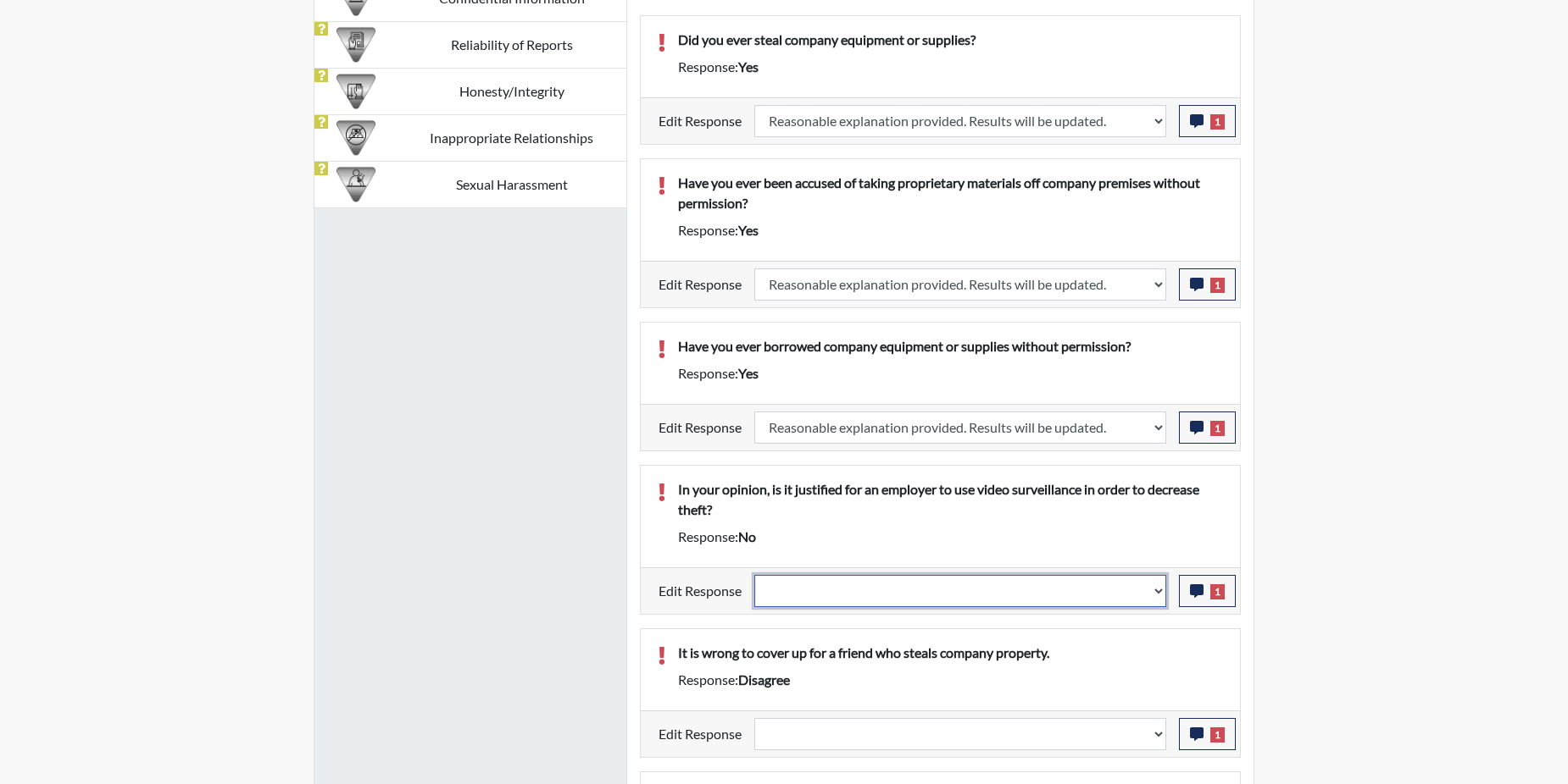
click at [1156, 590] on select "Question is not relevant. Results will be updated. Reasonable explanation provi…" at bounding box center [960, 591] width 412 height 32
select select "reasonable-explanation-provided"
click at [755, 575] on select "Question is not relevant. Results will be updated. Reasonable explanation provi…" at bounding box center [960, 591] width 412 height 32
select select
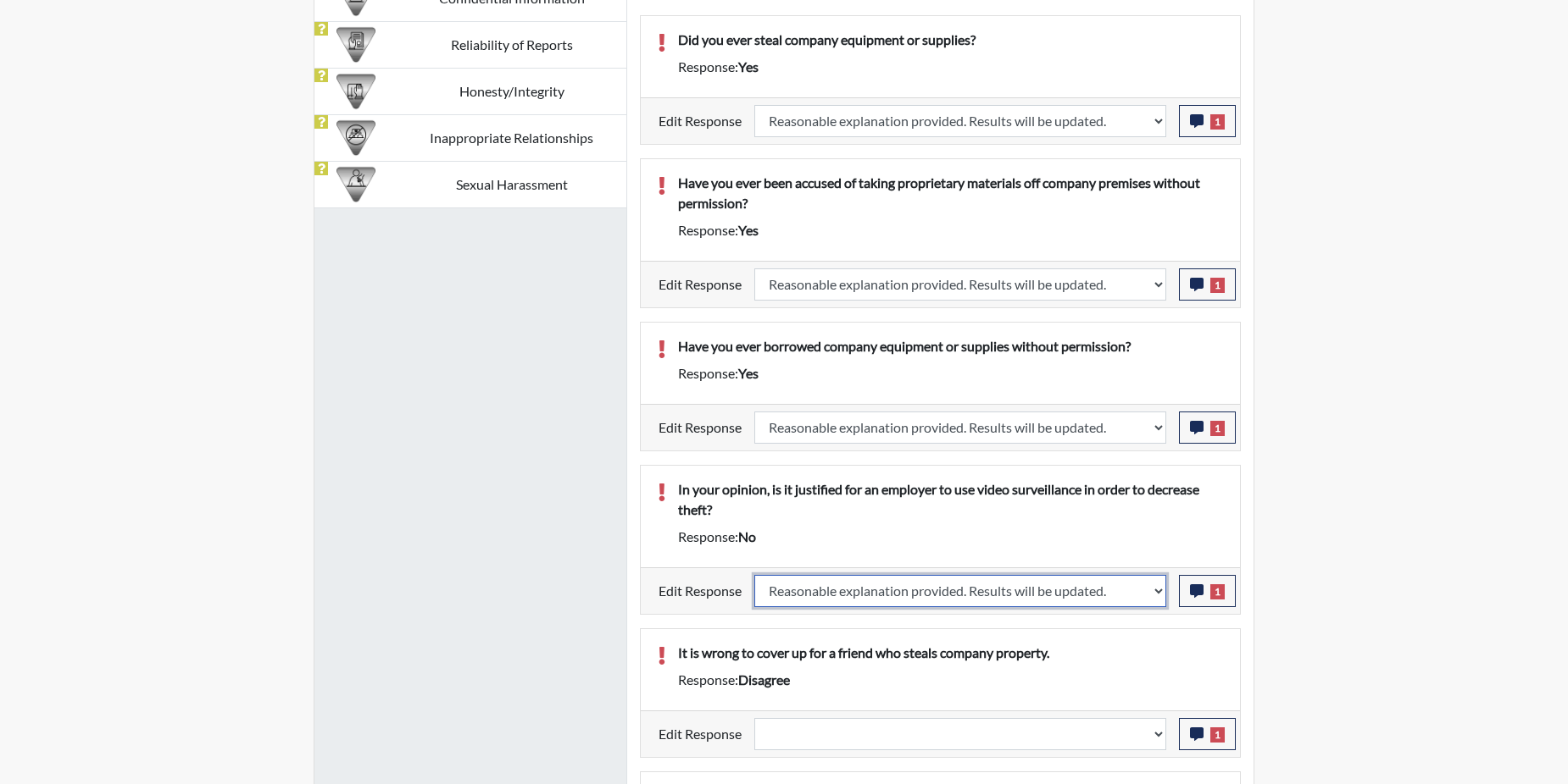
select select
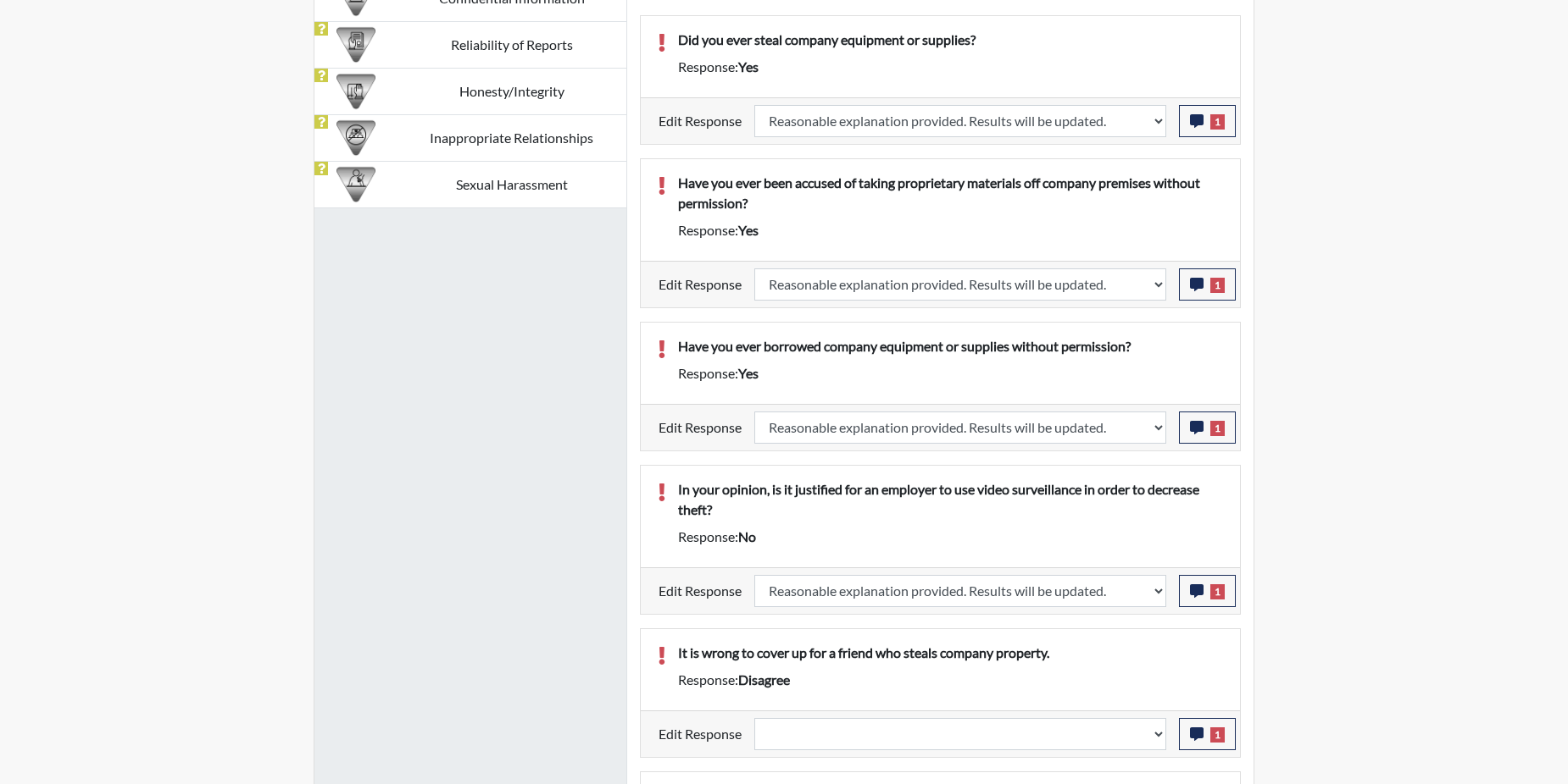
select select
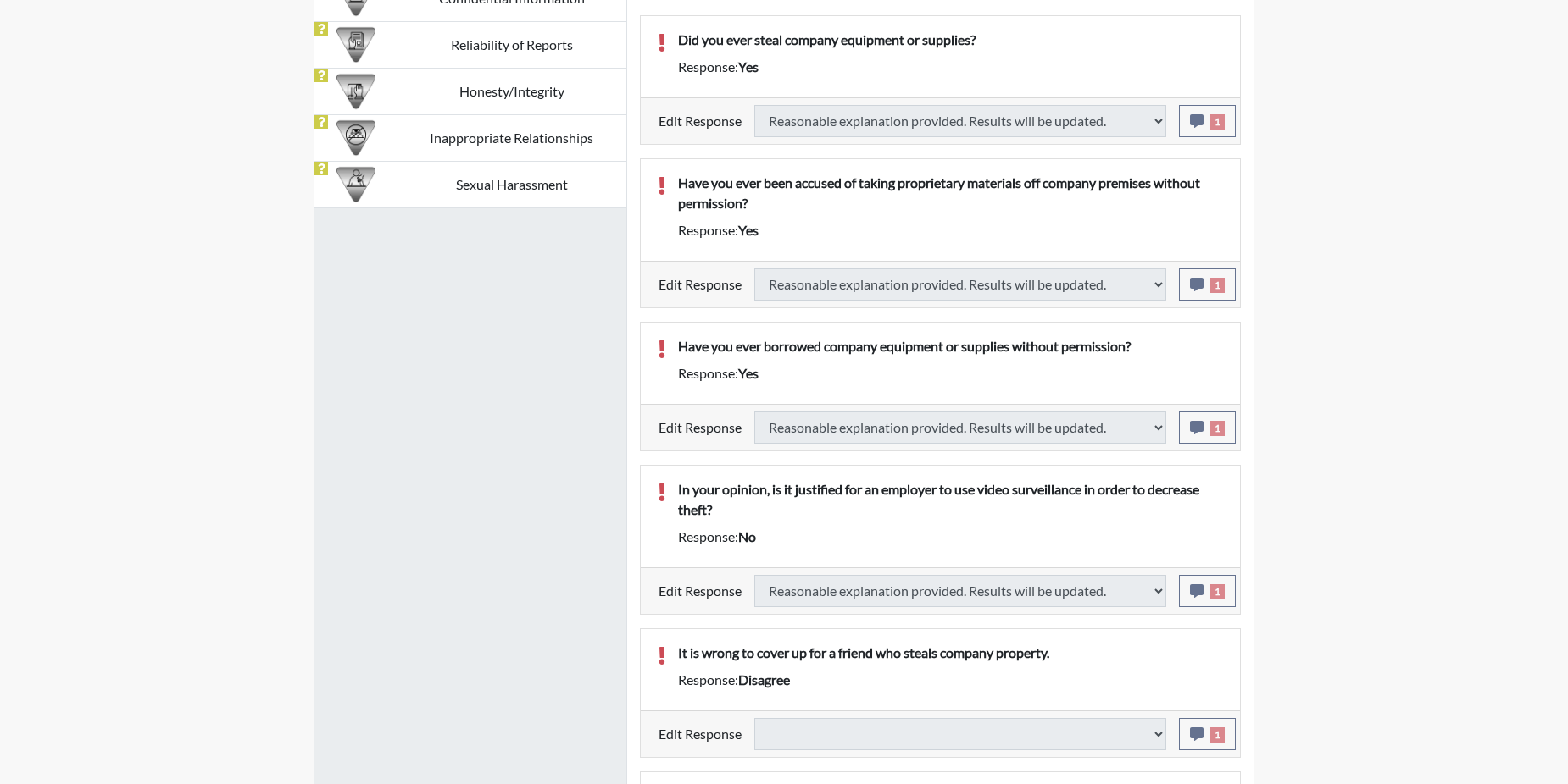
select select
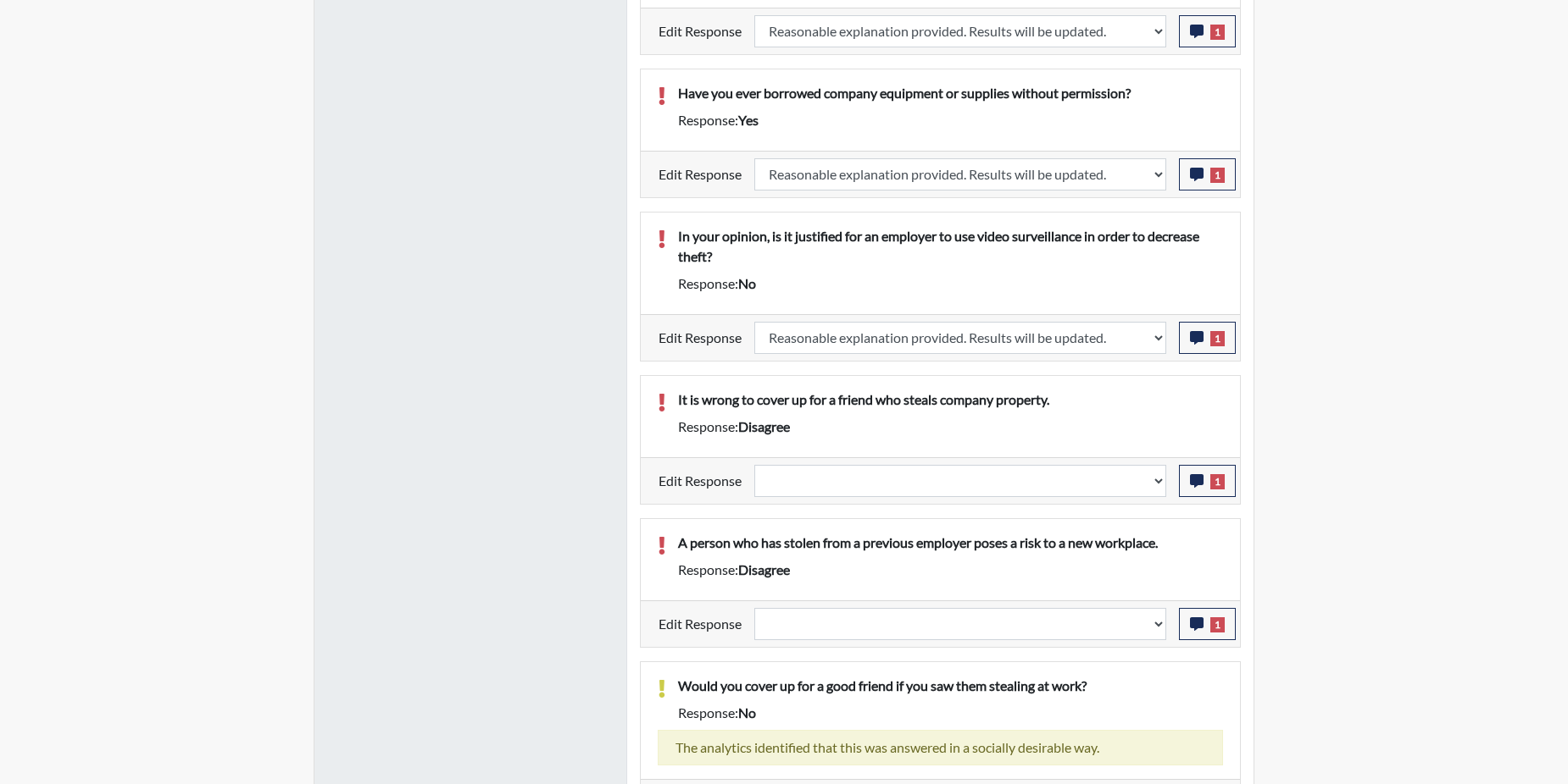
scroll to position [1440, 0]
click at [1192, 480] on icon "button" at bounding box center [1196, 480] width 14 height 14
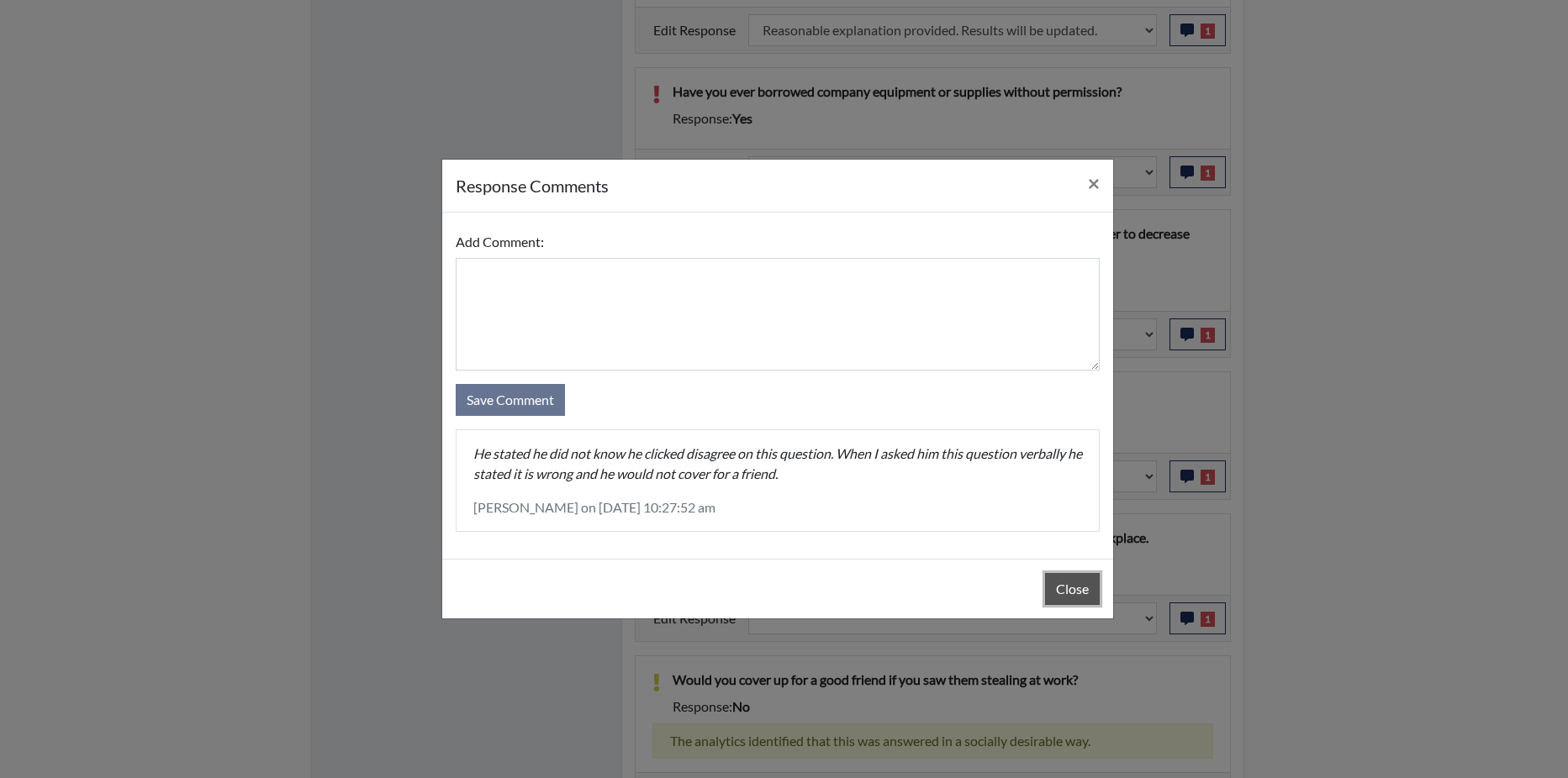
click at [1056, 585] on button "Close" at bounding box center [1072, 590] width 55 height 32
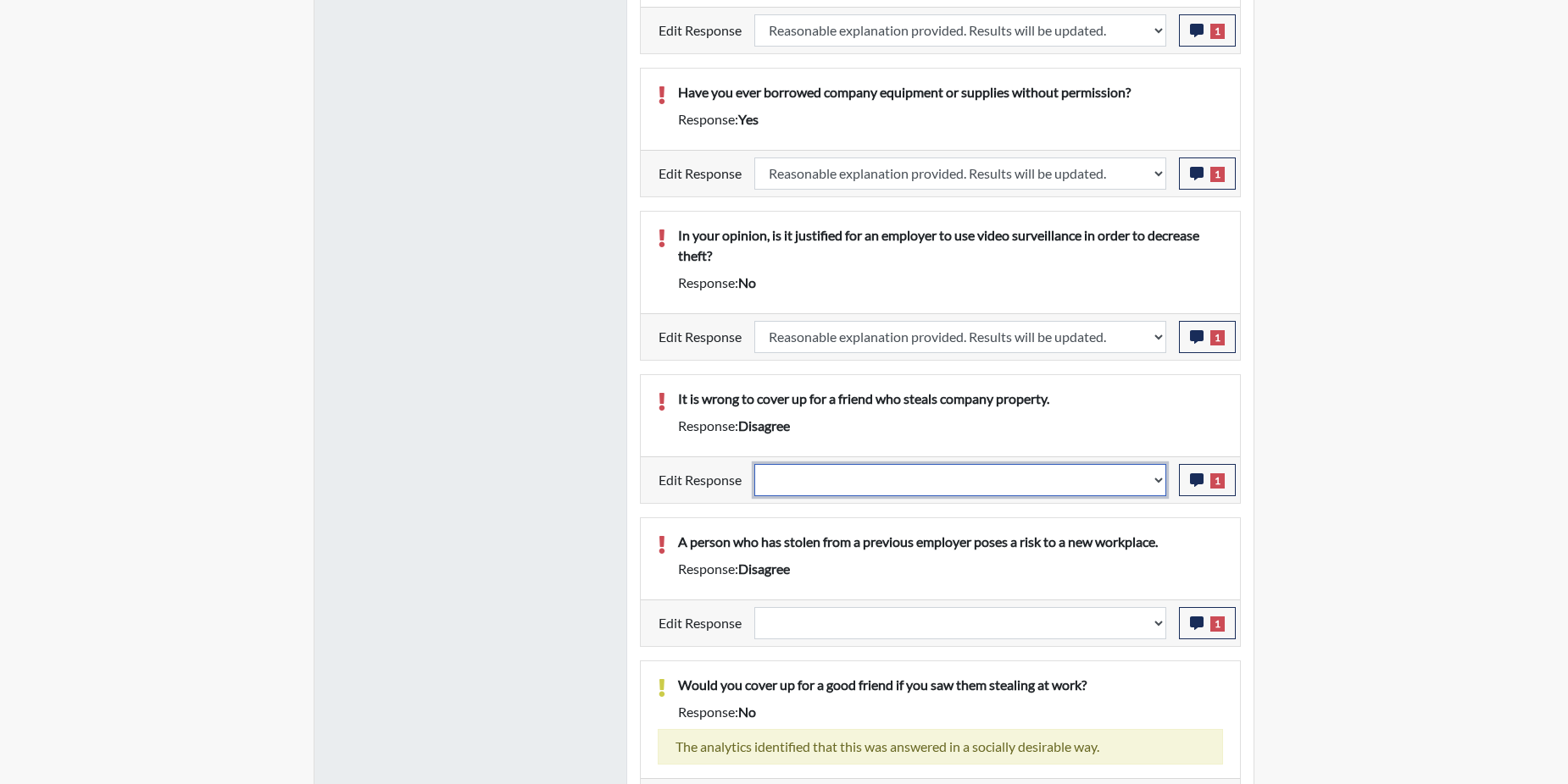
click at [1157, 479] on select "Question is not relevant. Results will be updated. Reasonable explanation provi…" at bounding box center [960, 481] width 412 height 32
select select "reasonable-explanation-provided"
click at [755, 464] on select "Question is not relevant. Results will be updated. Reasonable explanation provi…" at bounding box center [960, 481] width 412 height 32
select select
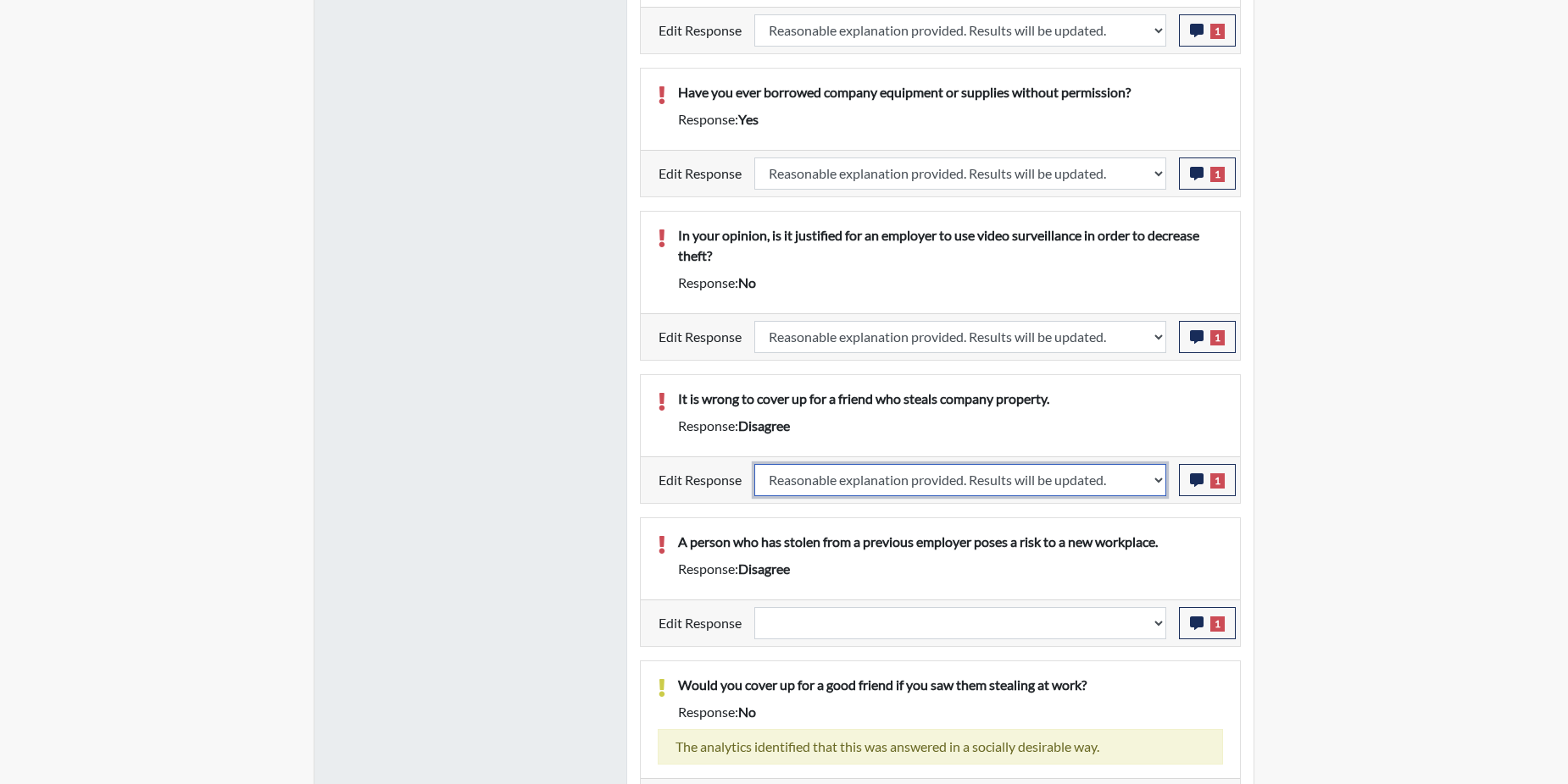
select select
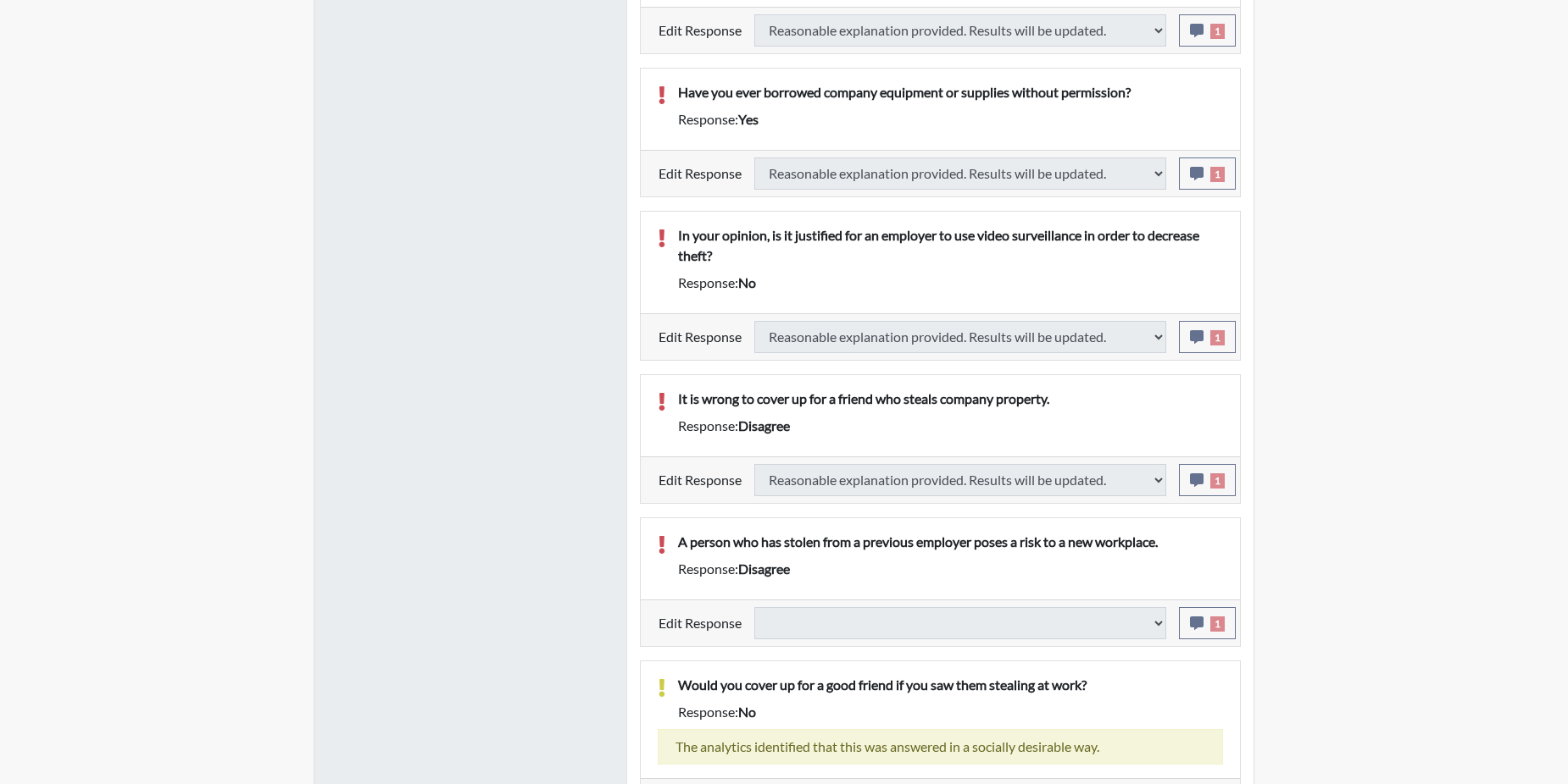
select select
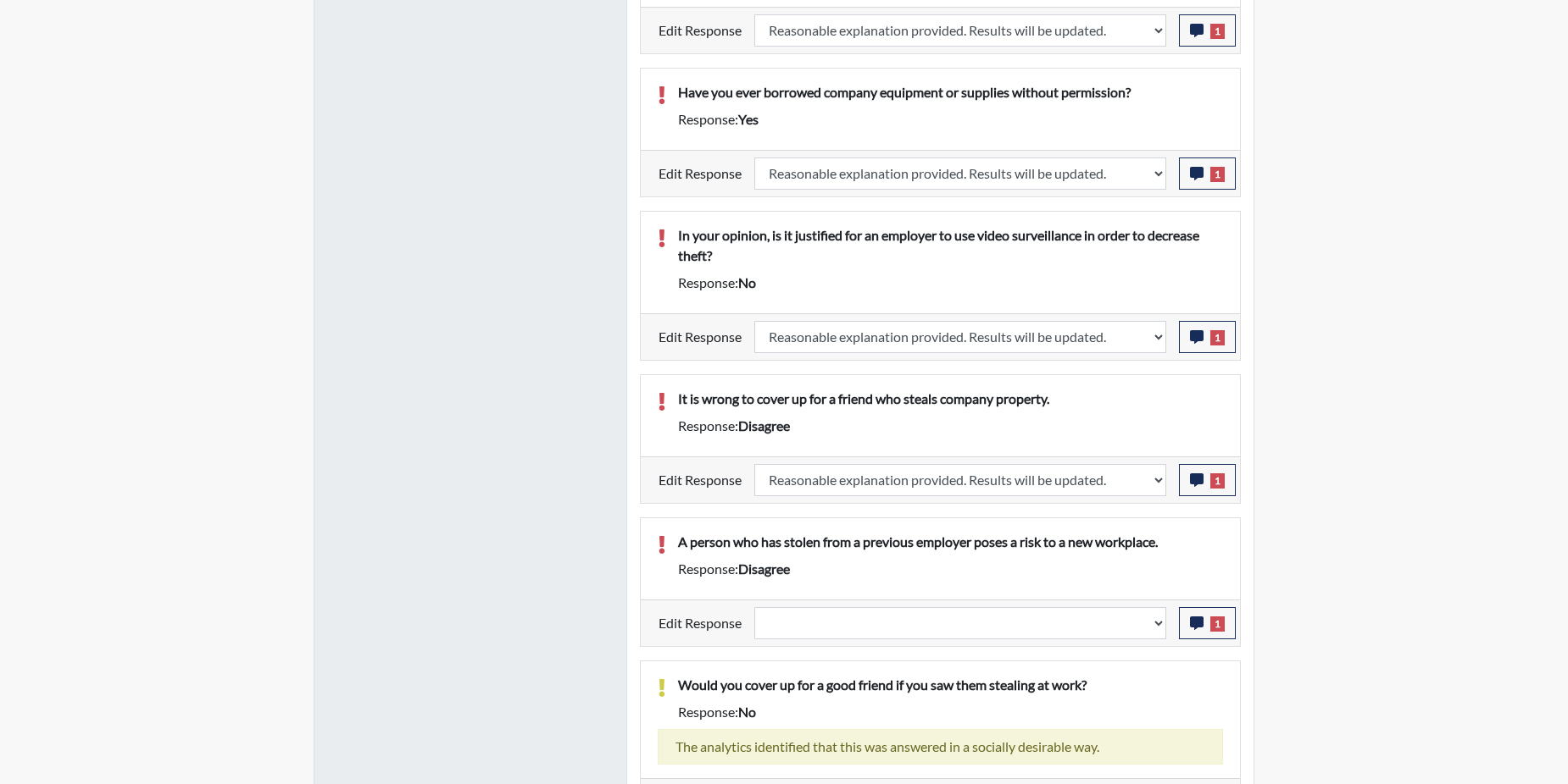
scroll to position [281, 704]
click at [1192, 621] on icon "button" at bounding box center [1196, 623] width 14 height 14
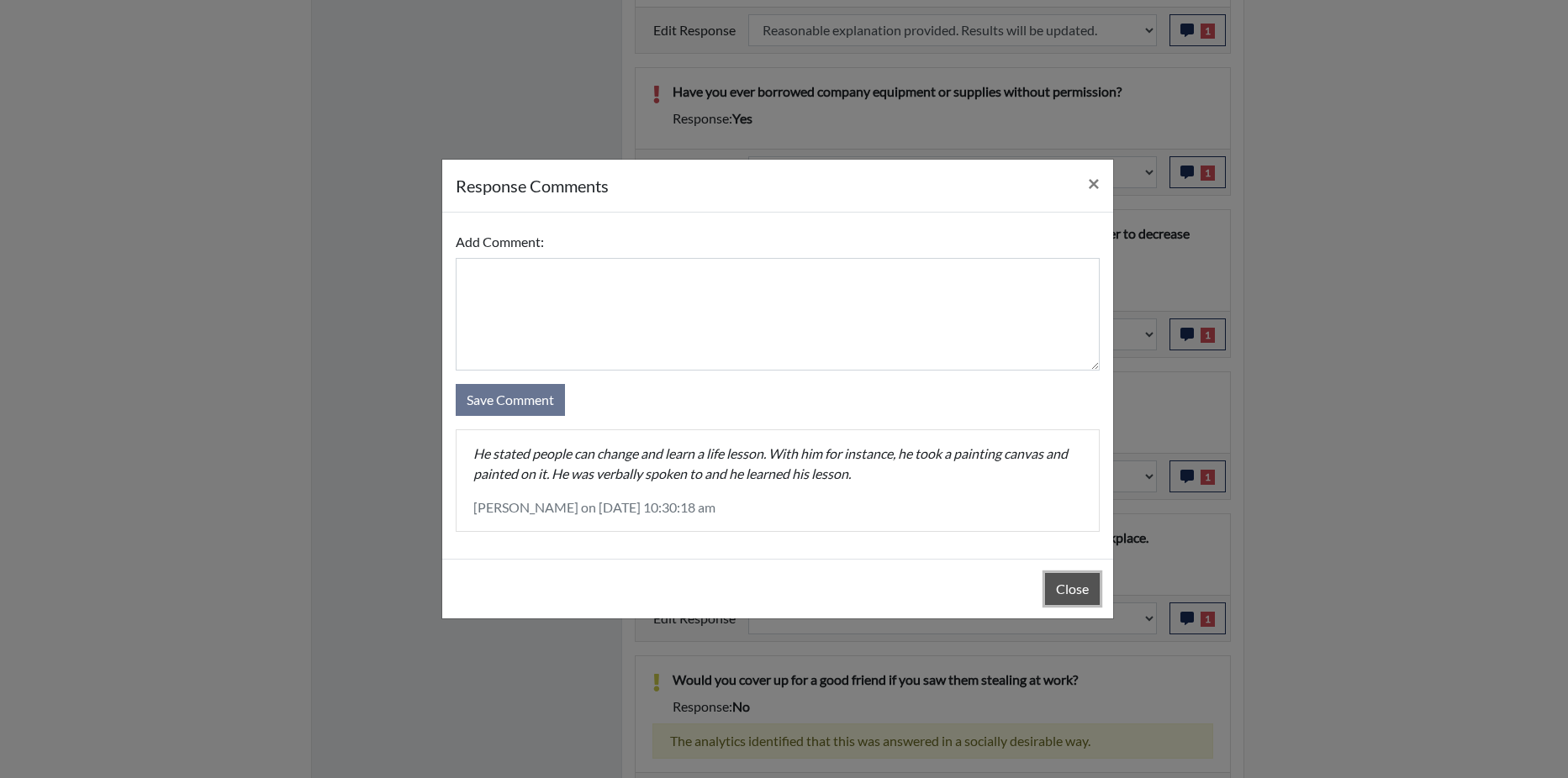
click at [1061, 590] on button "Close" at bounding box center [1072, 590] width 55 height 32
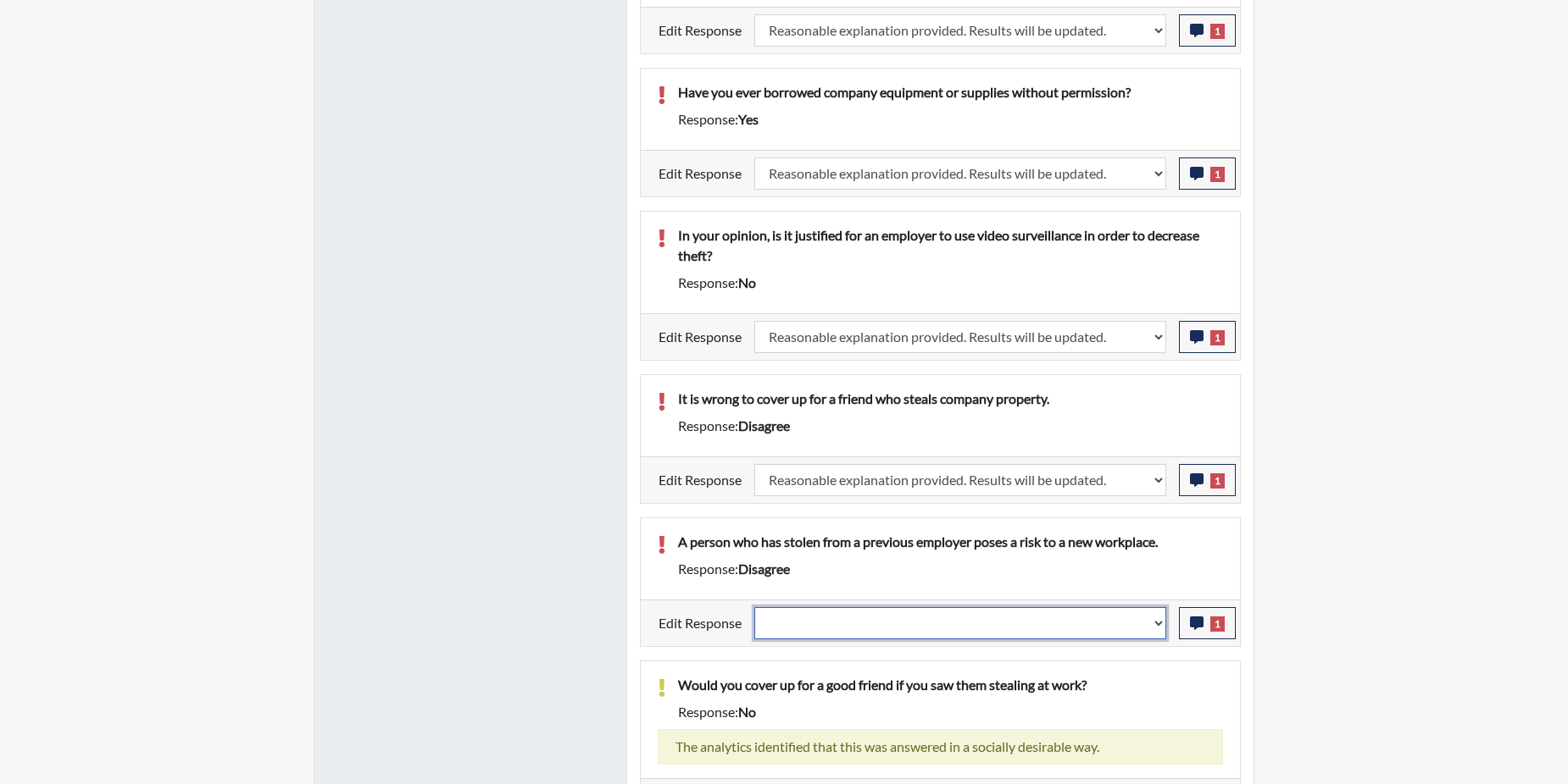
click at [1159, 620] on select "Question is not relevant. Results will be updated. Reasonable explanation provi…" at bounding box center [960, 624] width 412 height 32
click at [1156, 626] on select "Question is not relevant. Results will be updated. Reasonable explanation provi…" at bounding box center [960, 624] width 412 height 32
select select "reasonable-explanation-provided"
click at [755, 608] on select "Question is not relevant. Results will be updated. Reasonable explanation provi…" at bounding box center [960, 624] width 412 height 32
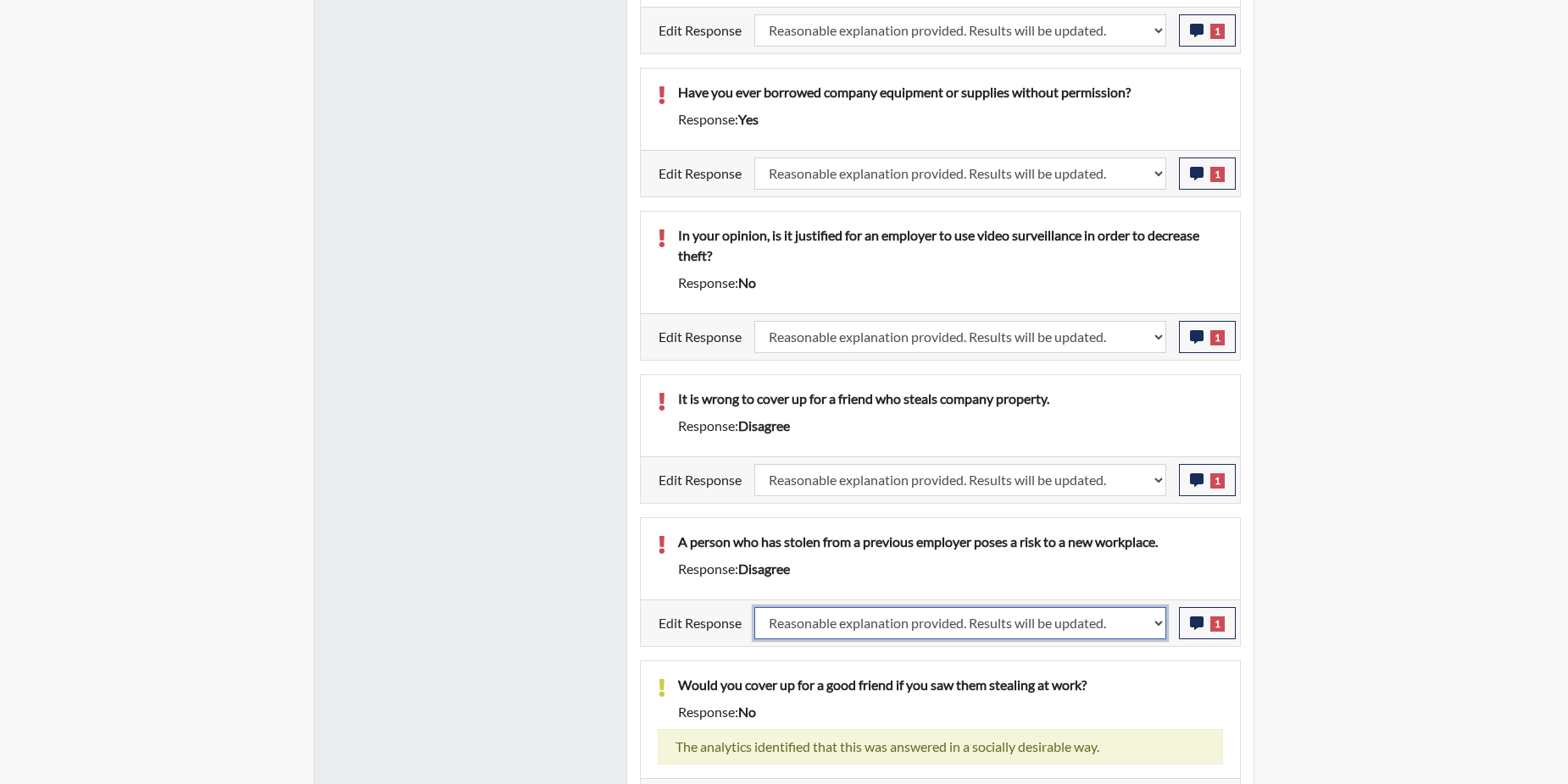
select select
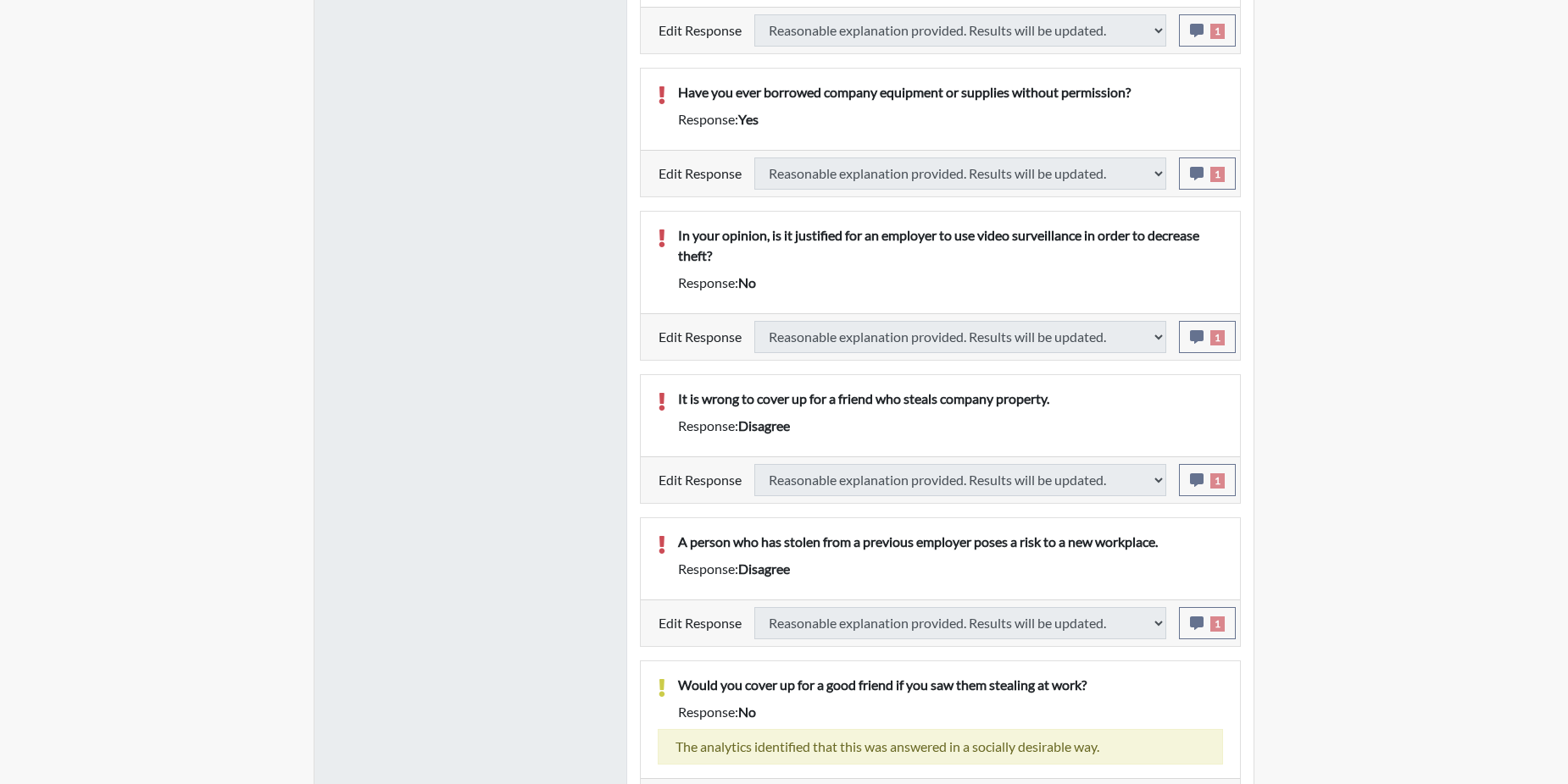
select select
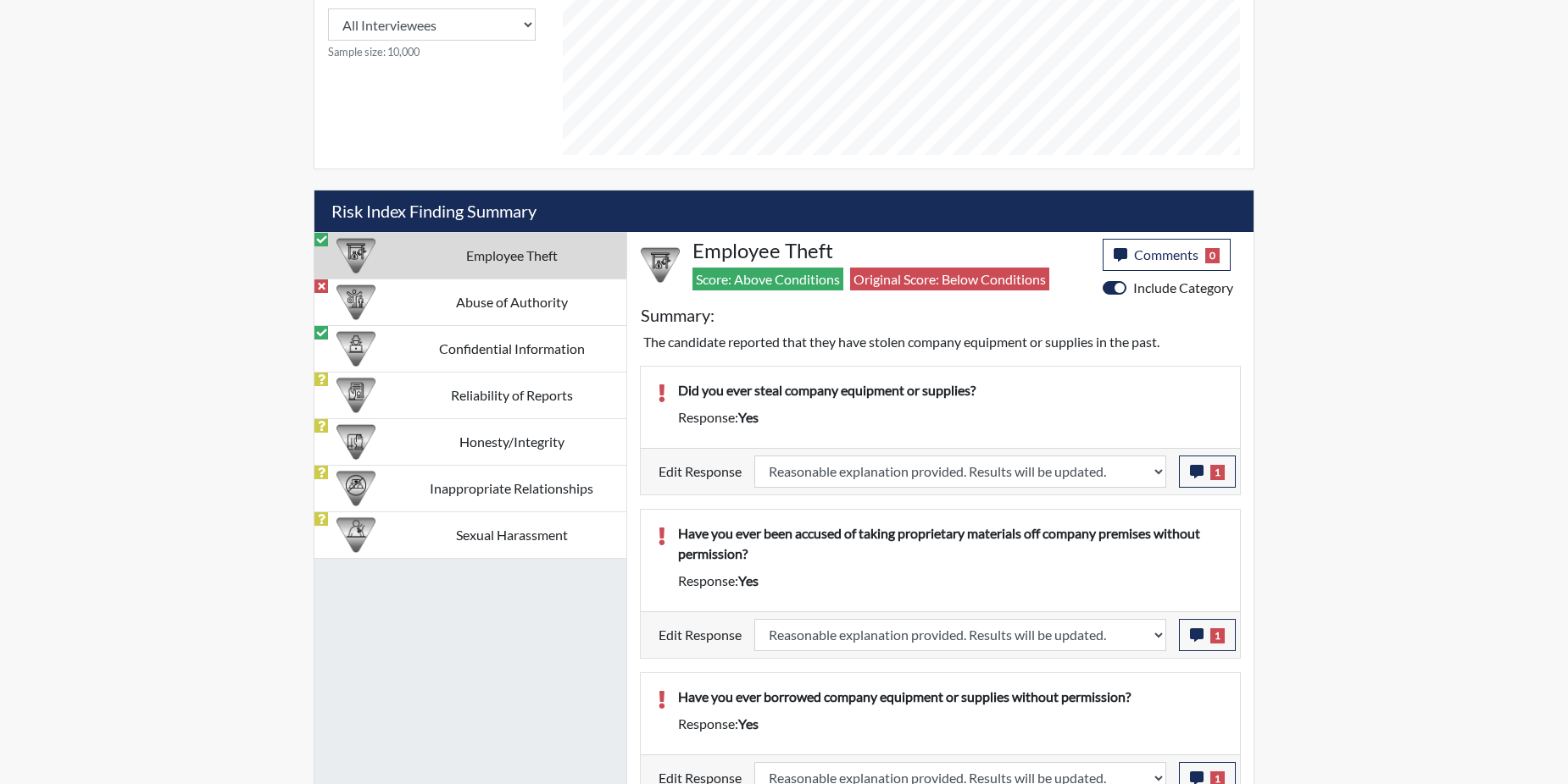
scroll to position [814, 0]
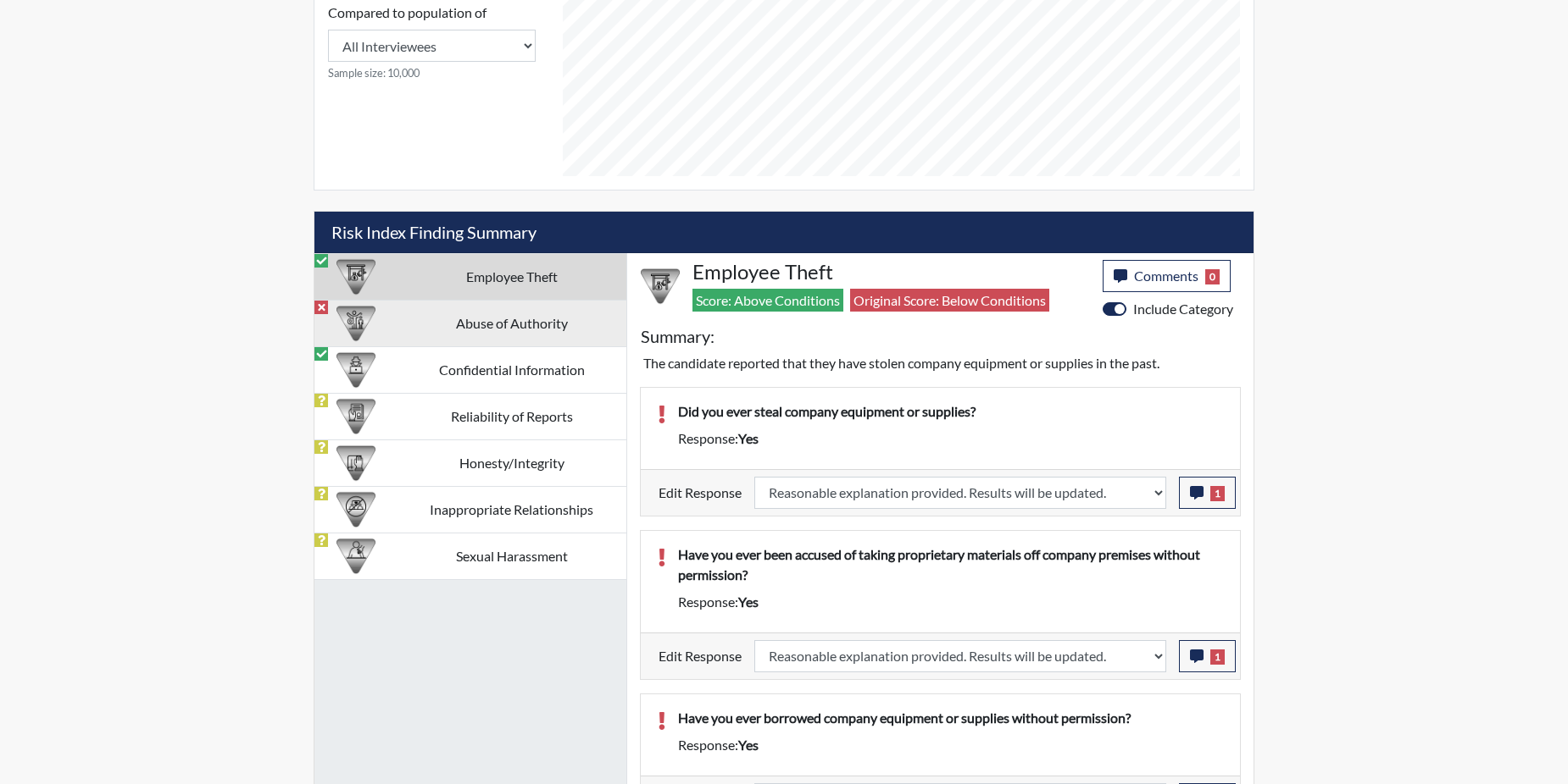
click at [381, 327] on div at bounding box center [356, 323] width 66 height 46
select select
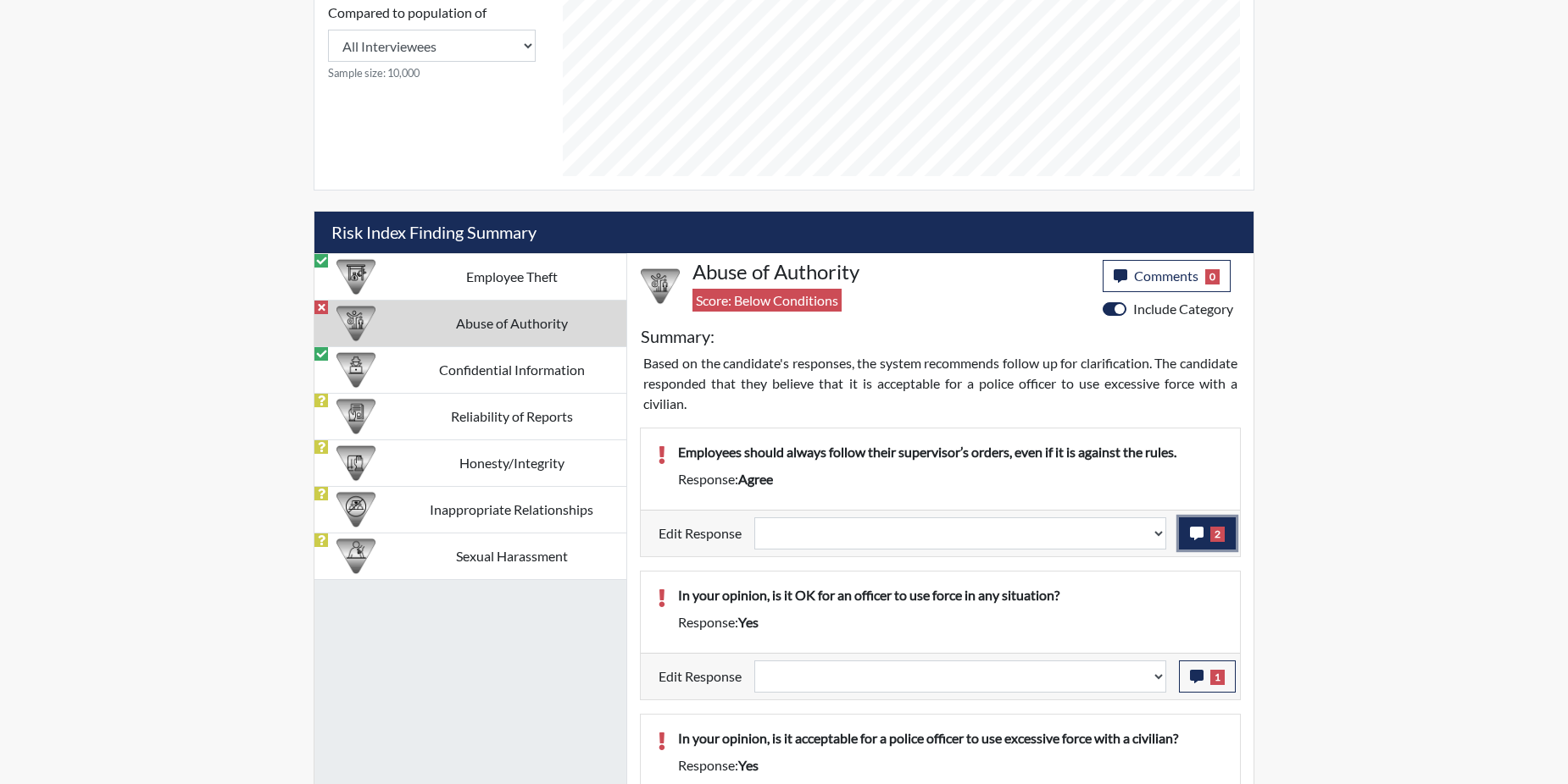
click at [1221, 531] on span "2" at bounding box center [1218, 534] width 14 height 15
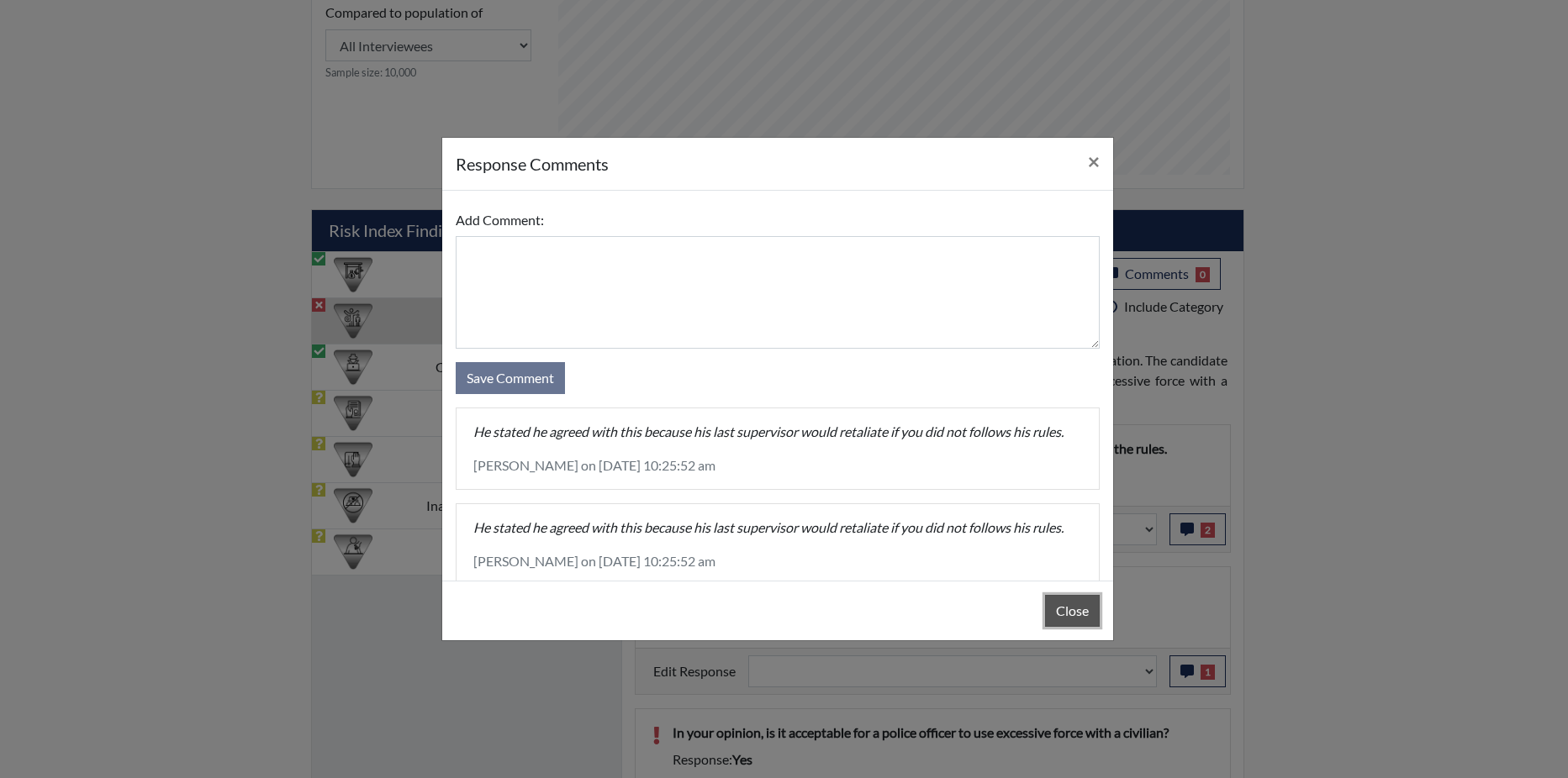
click at [1067, 613] on button "Close" at bounding box center [1072, 611] width 55 height 32
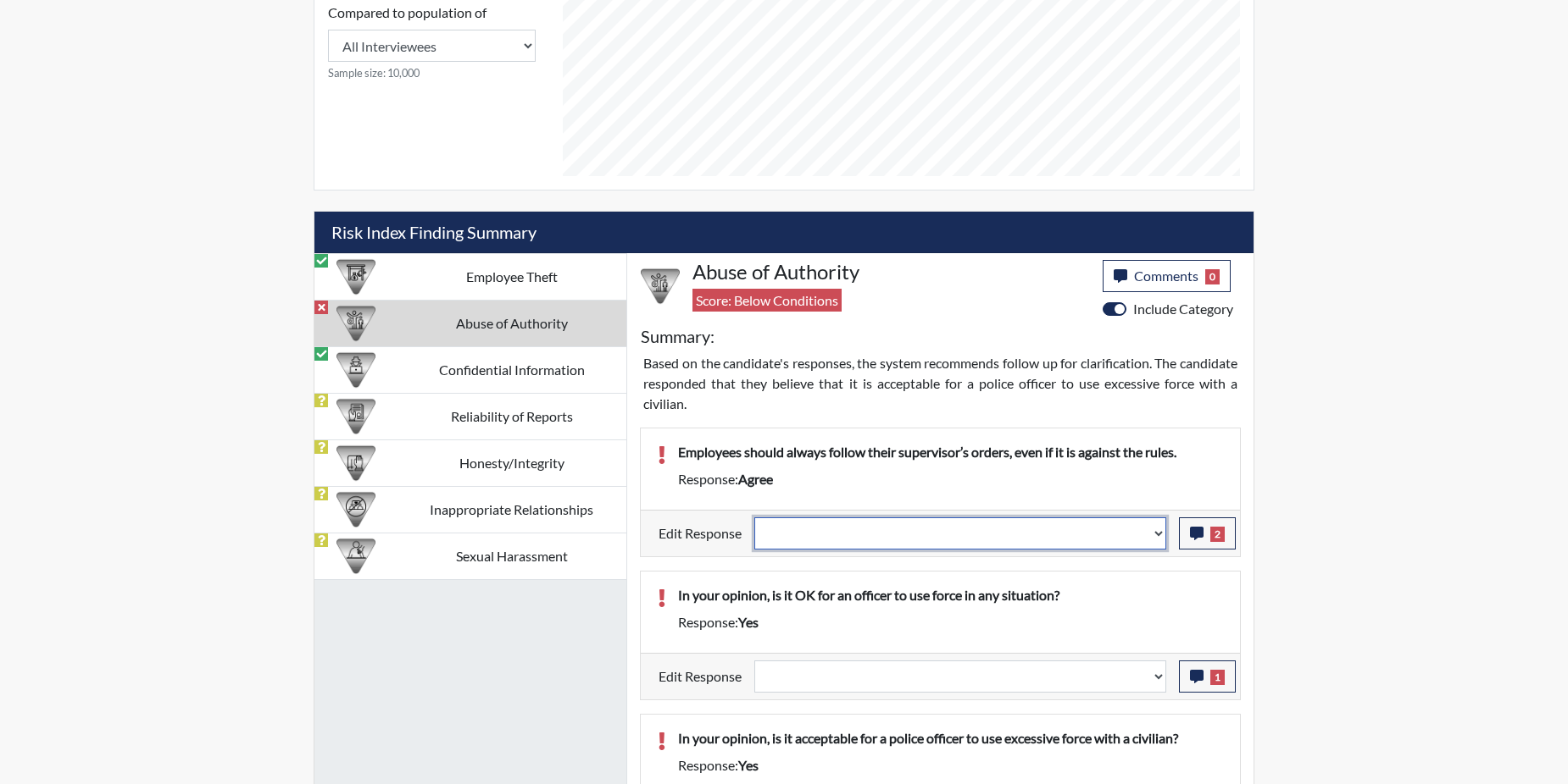
click at [1159, 531] on select "Question is not relevant. Results will be updated. Reasonable explanation provi…" at bounding box center [960, 534] width 412 height 32
select select "reasonable-explanation-provided"
click at [755, 518] on select "Question is not relevant. Results will be updated. Reasonable explanation provi…" at bounding box center [960, 534] width 412 height 32
select select
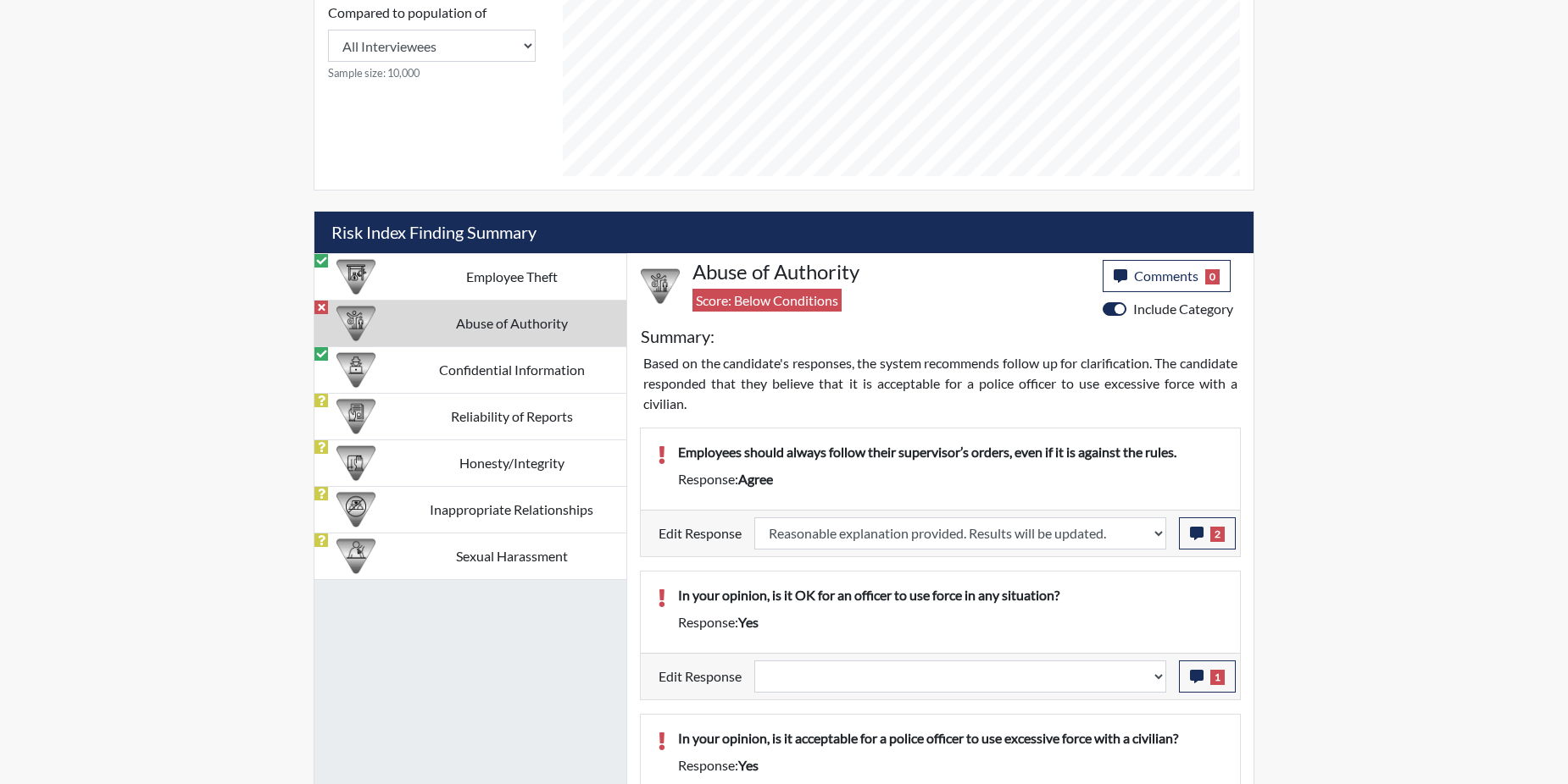
select select
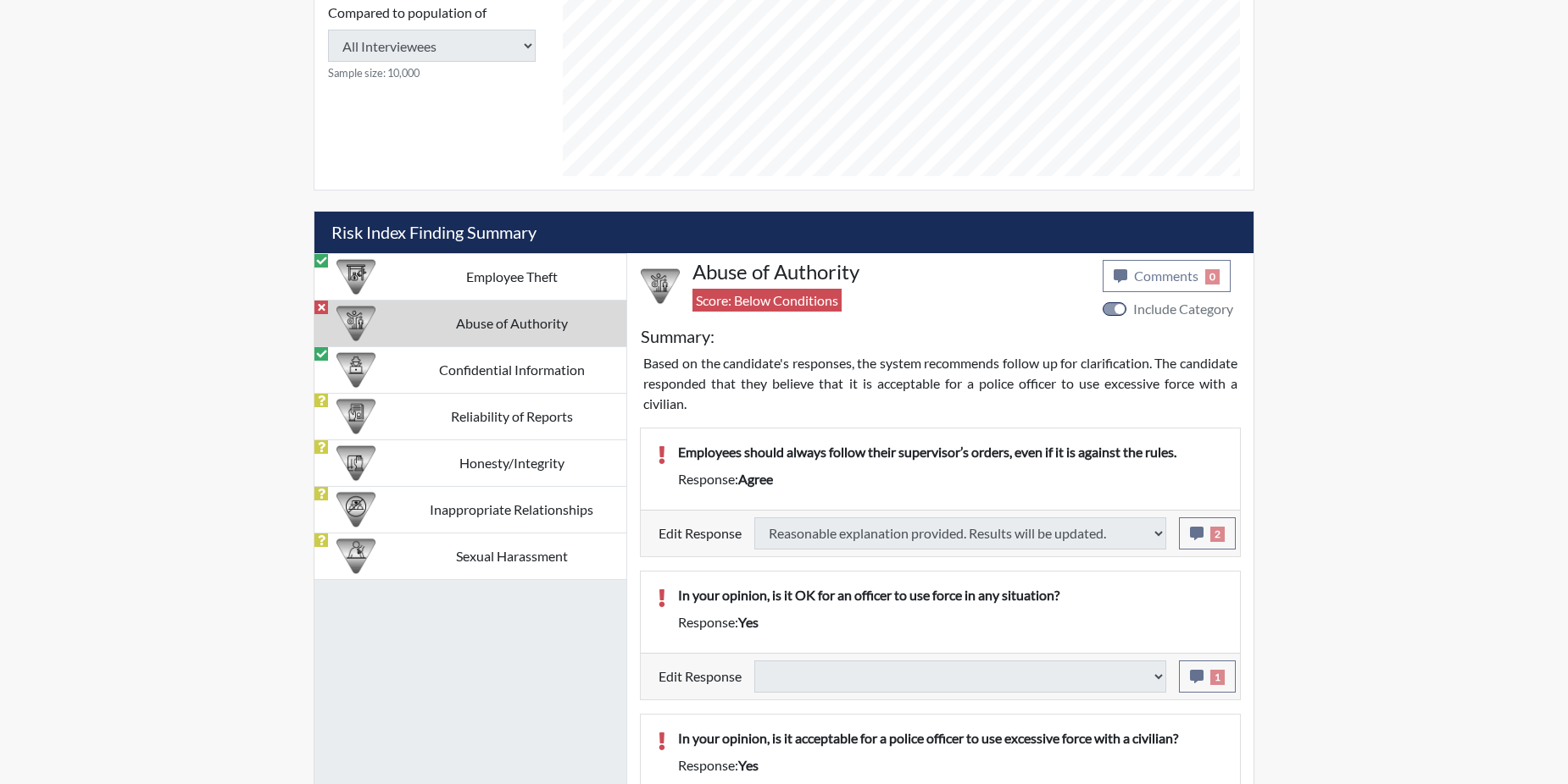
scroll to position [854, 0]
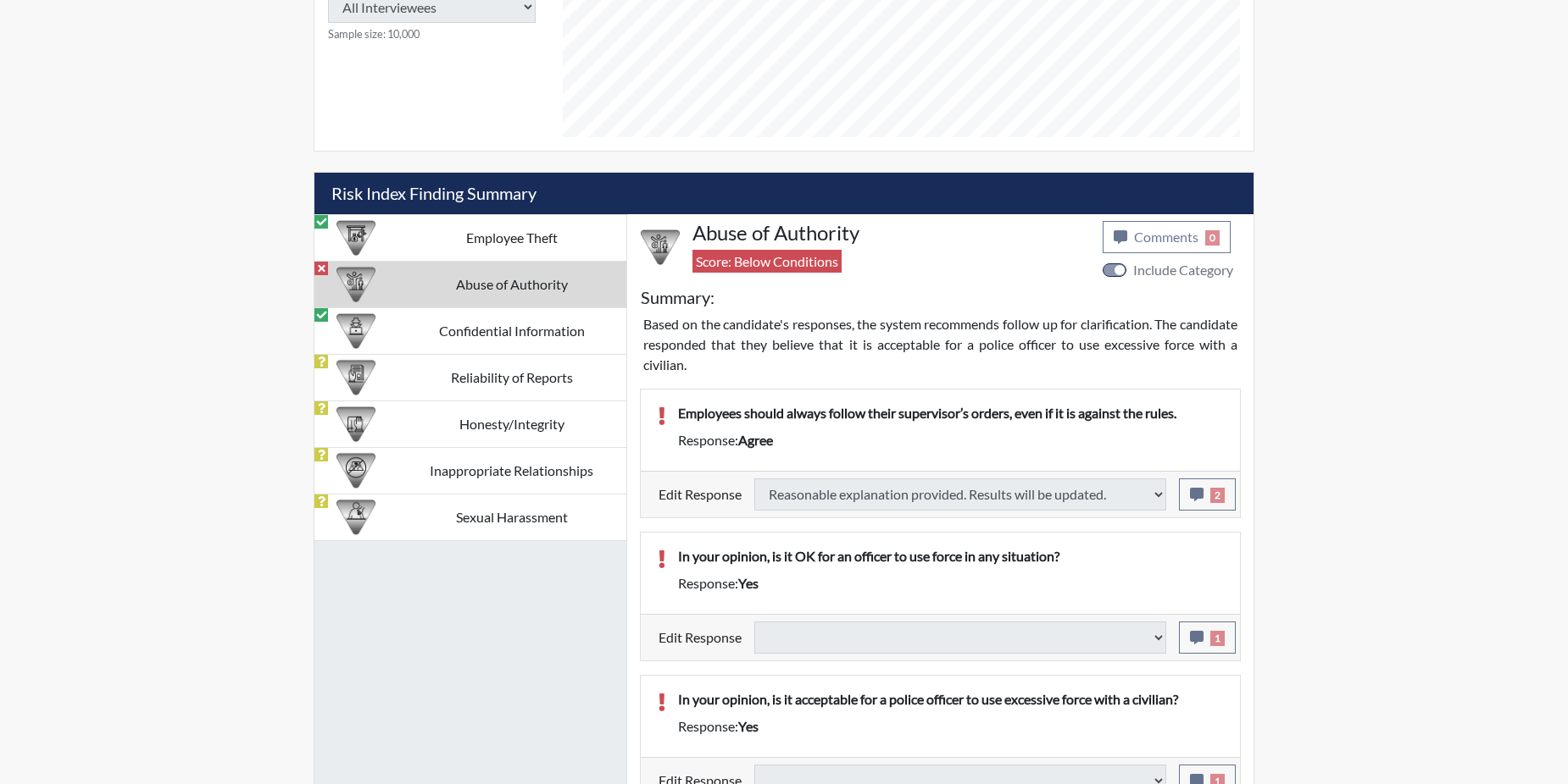
type input "Above Conditions"
select select
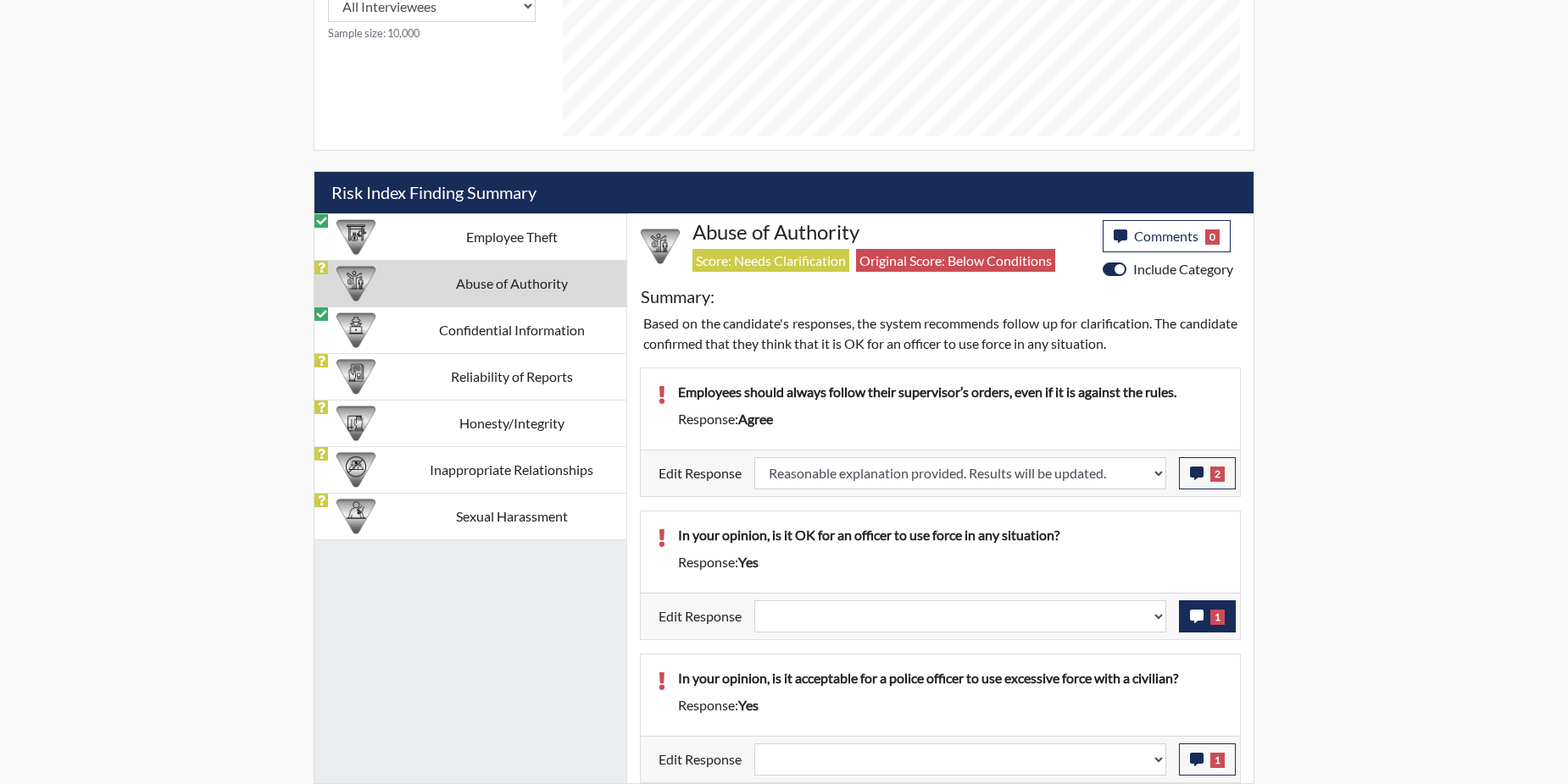
scroll to position [281, 704]
click at [1193, 622] on icon "button" at bounding box center [1196, 617] width 14 height 14
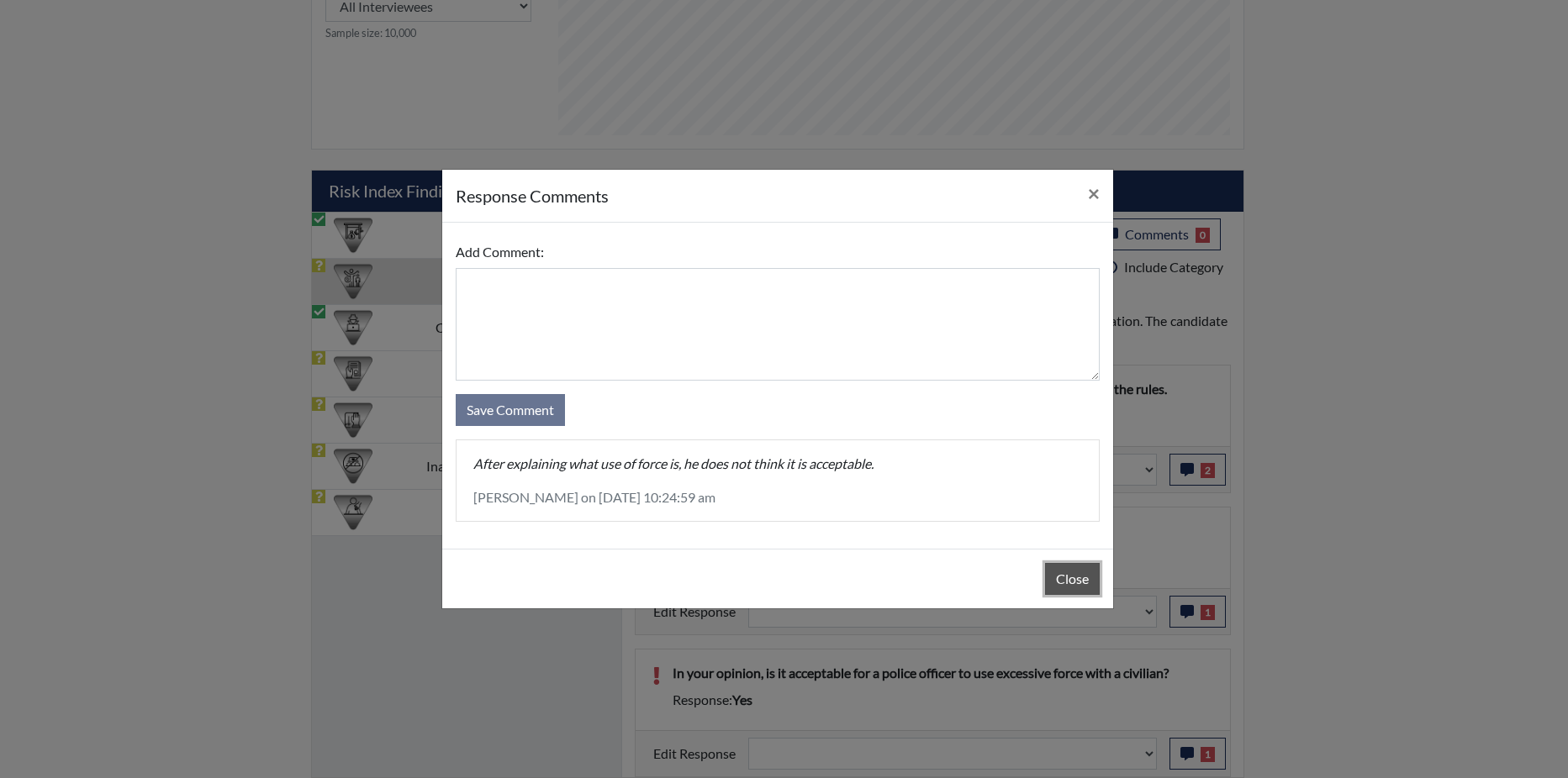
click at [1077, 574] on button "Close" at bounding box center [1072, 580] width 55 height 32
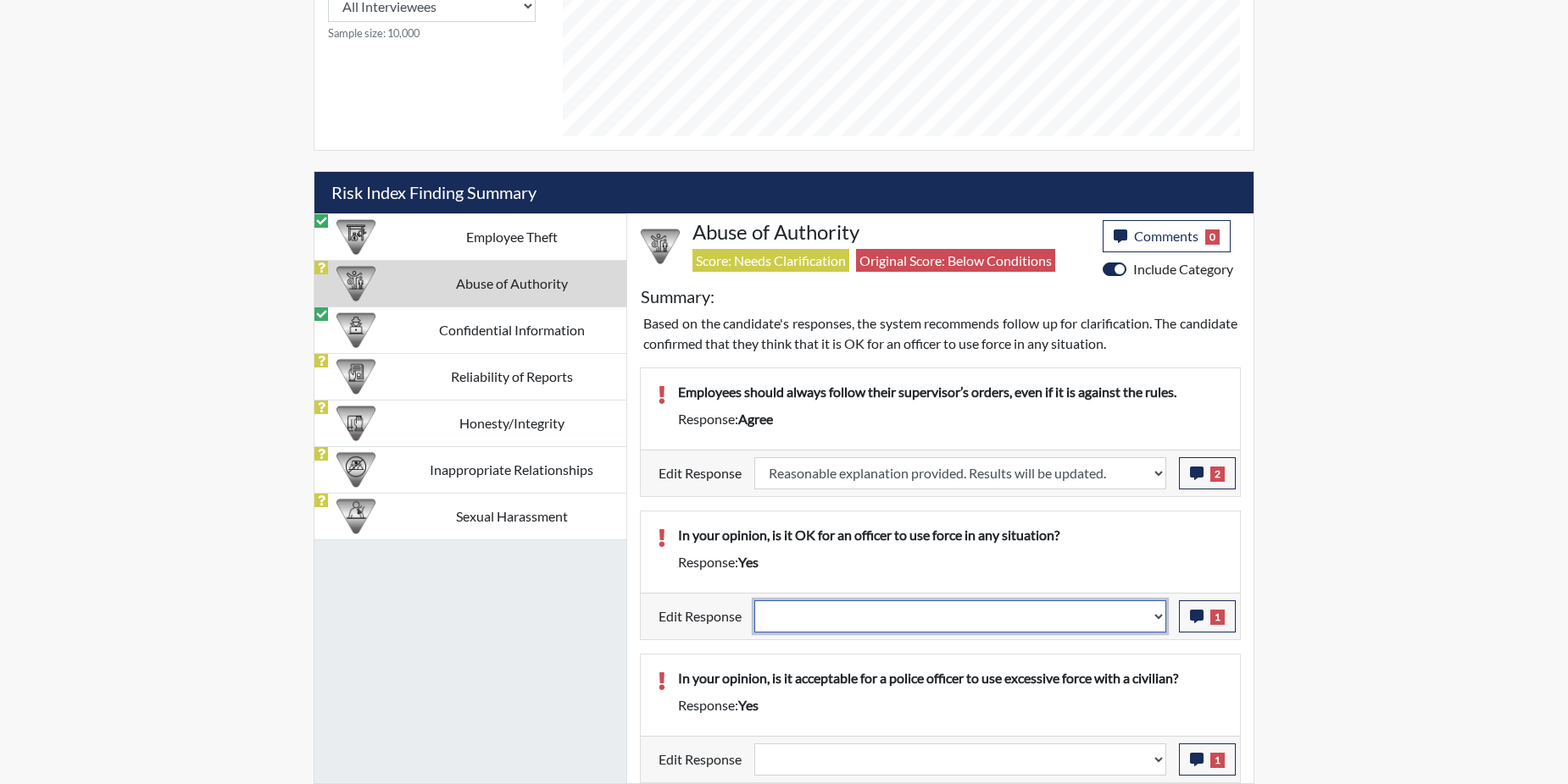
click at [1157, 615] on select "Question is not relevant. Results will be updated. Reasonable explanation provi…" at bounding box center [960, 617] width 412 height 32
select select "reasonable-explanation-provided"
click at [755, 600] on select "Question is not relevant. Results will be updated. Reasonable explanation provi…" at bounding box center [960, 617] width 412 height 32
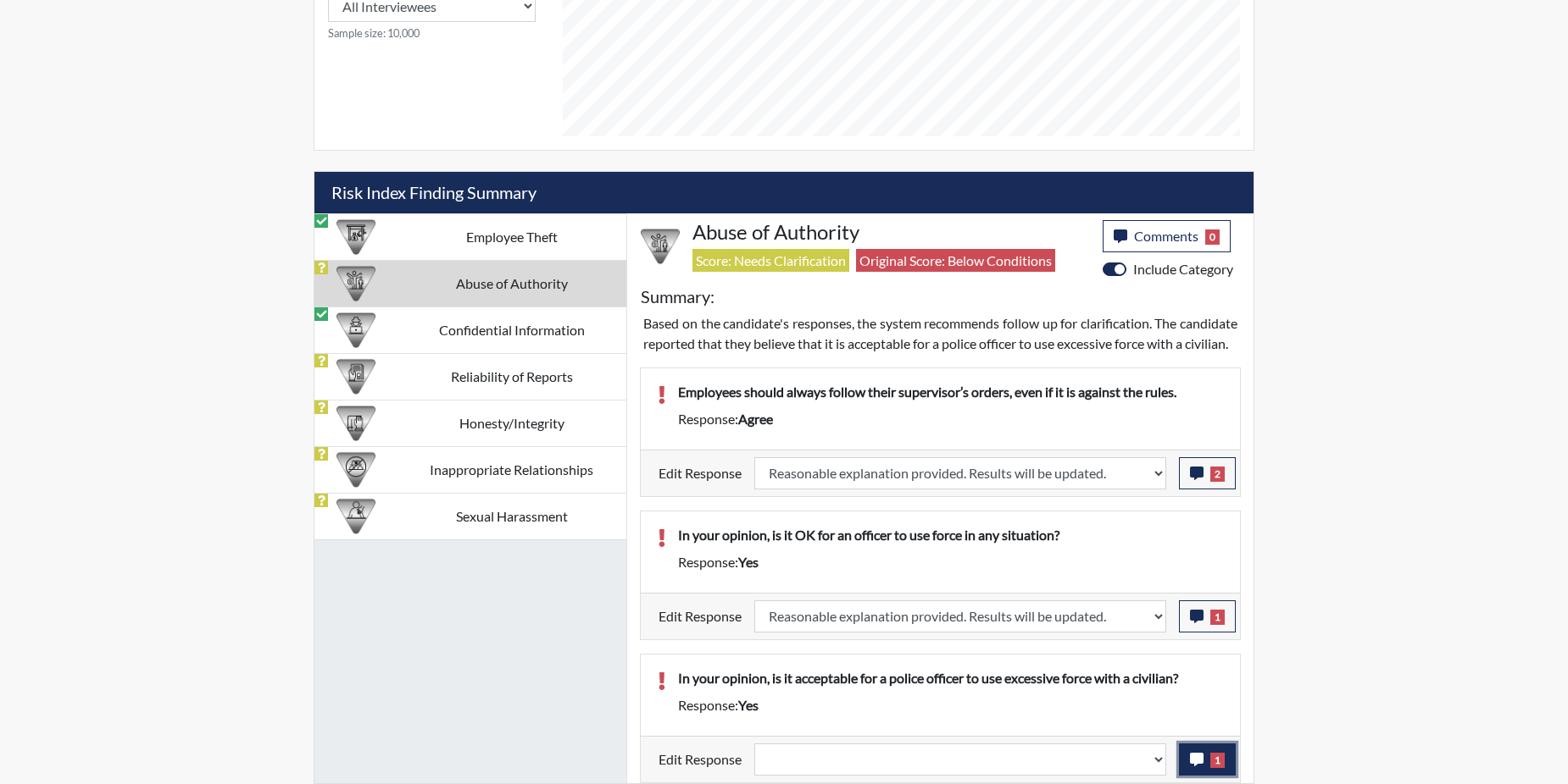
click at [1215, 767] on span "1" at bounding box center [1218, 761] width 14 height 15
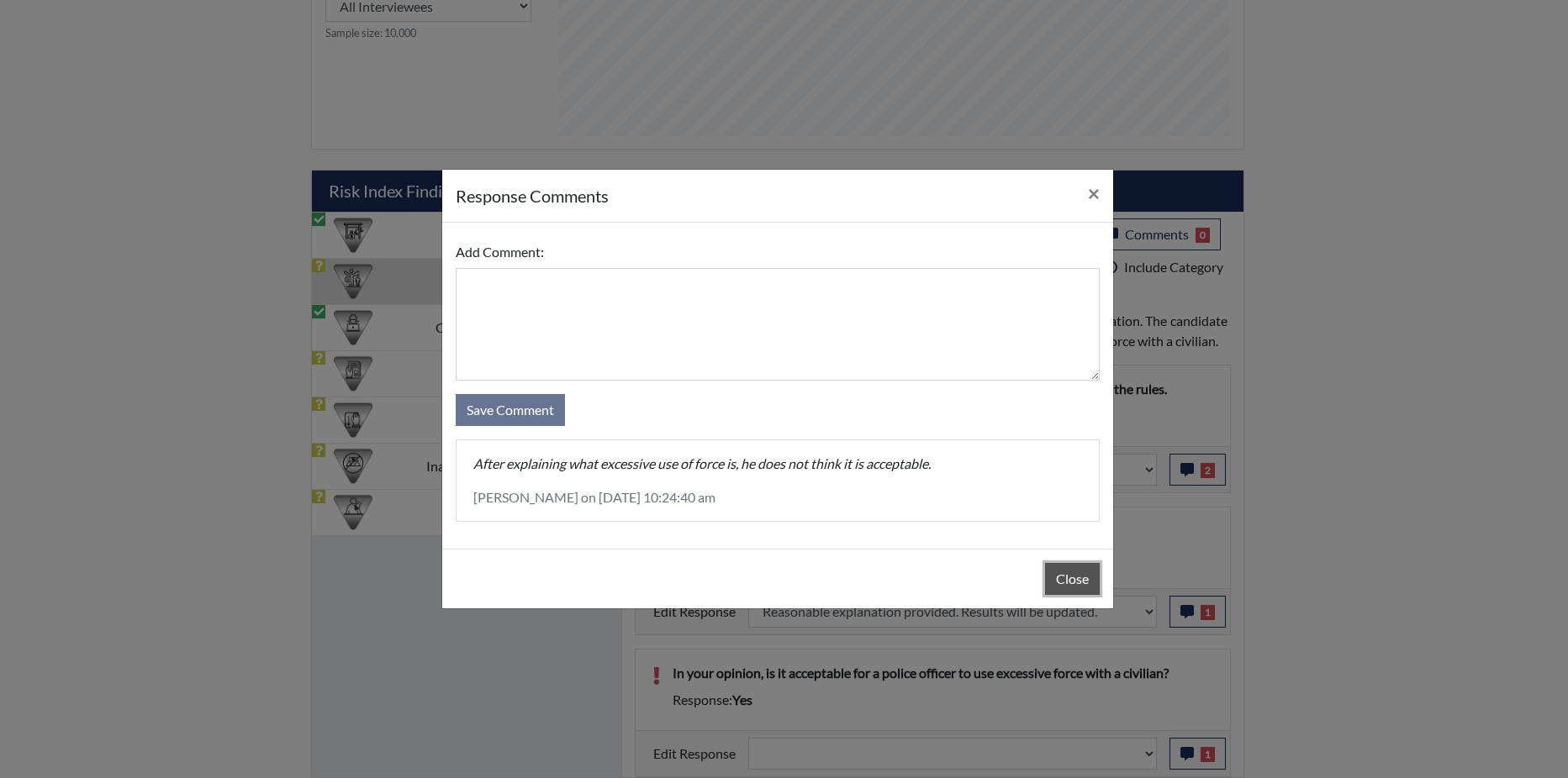
click at [1051, 570] on button "Close" at bounding box center [1072, 580] width 55 height 32
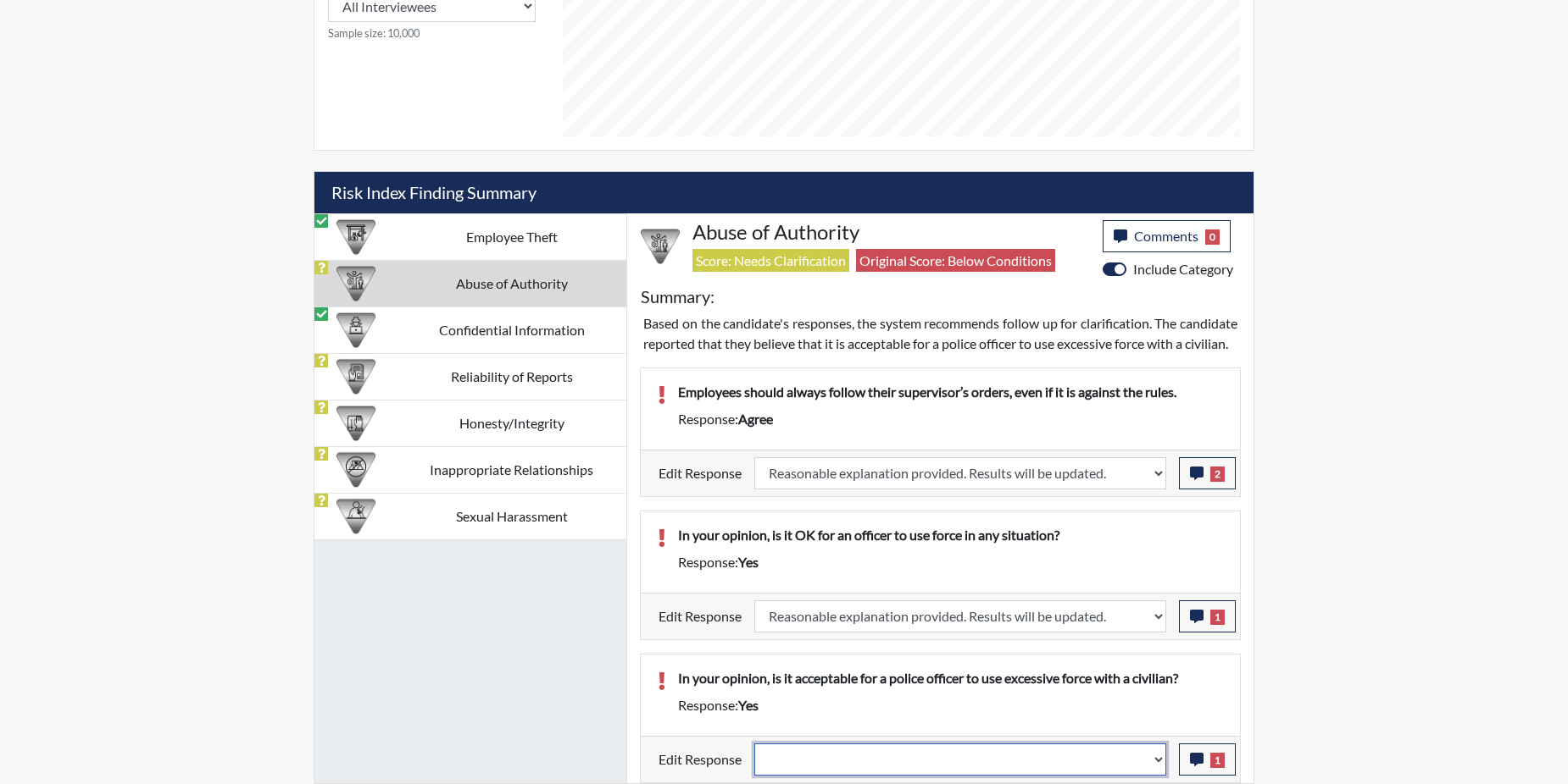
click at [1156, 757] on select "Question is not relevant. Results will be updated. Reasonable explanation provi…" at bounding box center [960, 760] width 412 height 32
select select "reasonable-explanation-provided"
click at [755, 743] on select "Question is not relevant. Results will be updated. Reasonable explanation provi…" at bounding box center [960, 760] width 412 height 32
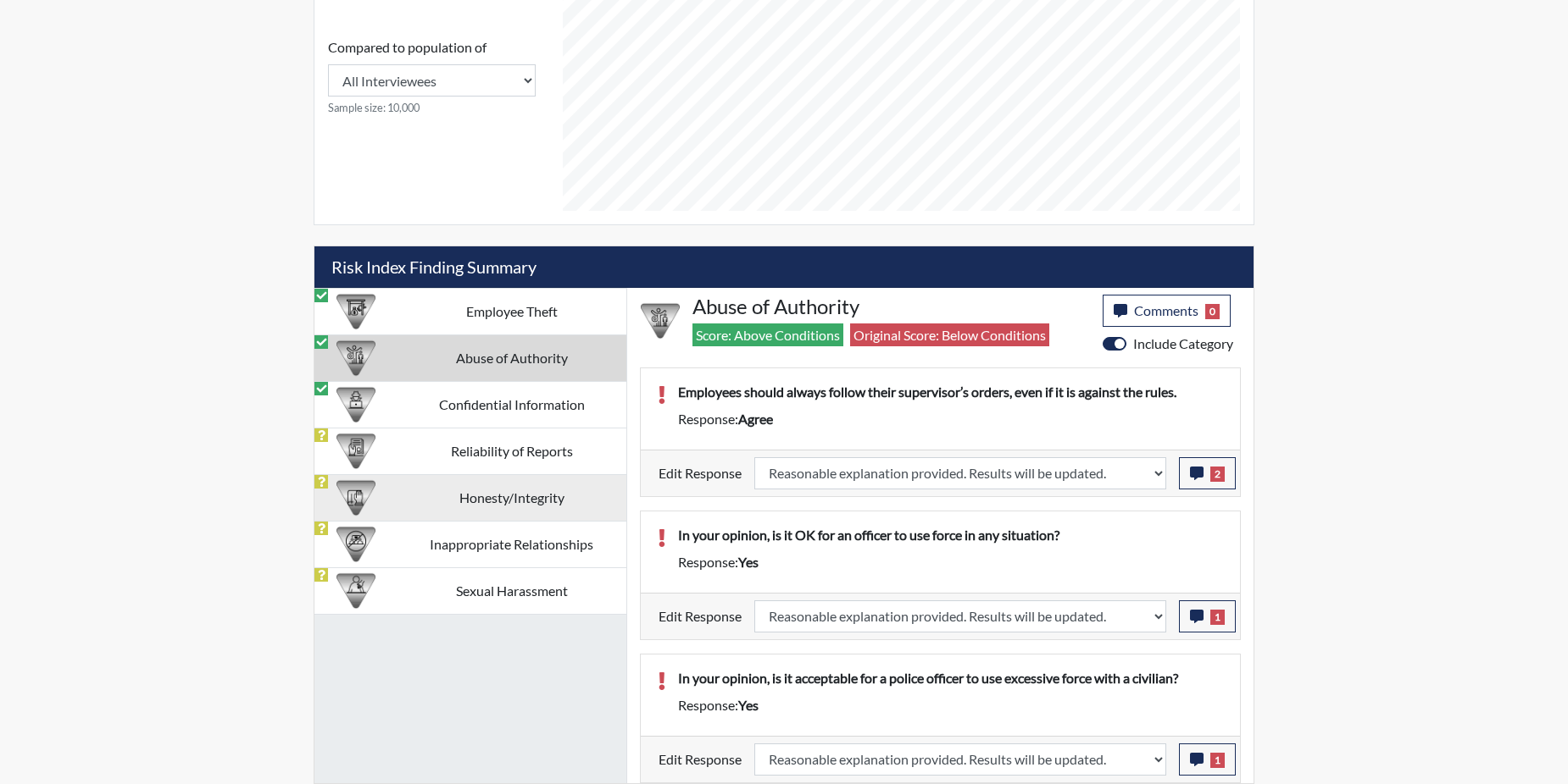
scroll to position [281, 704]
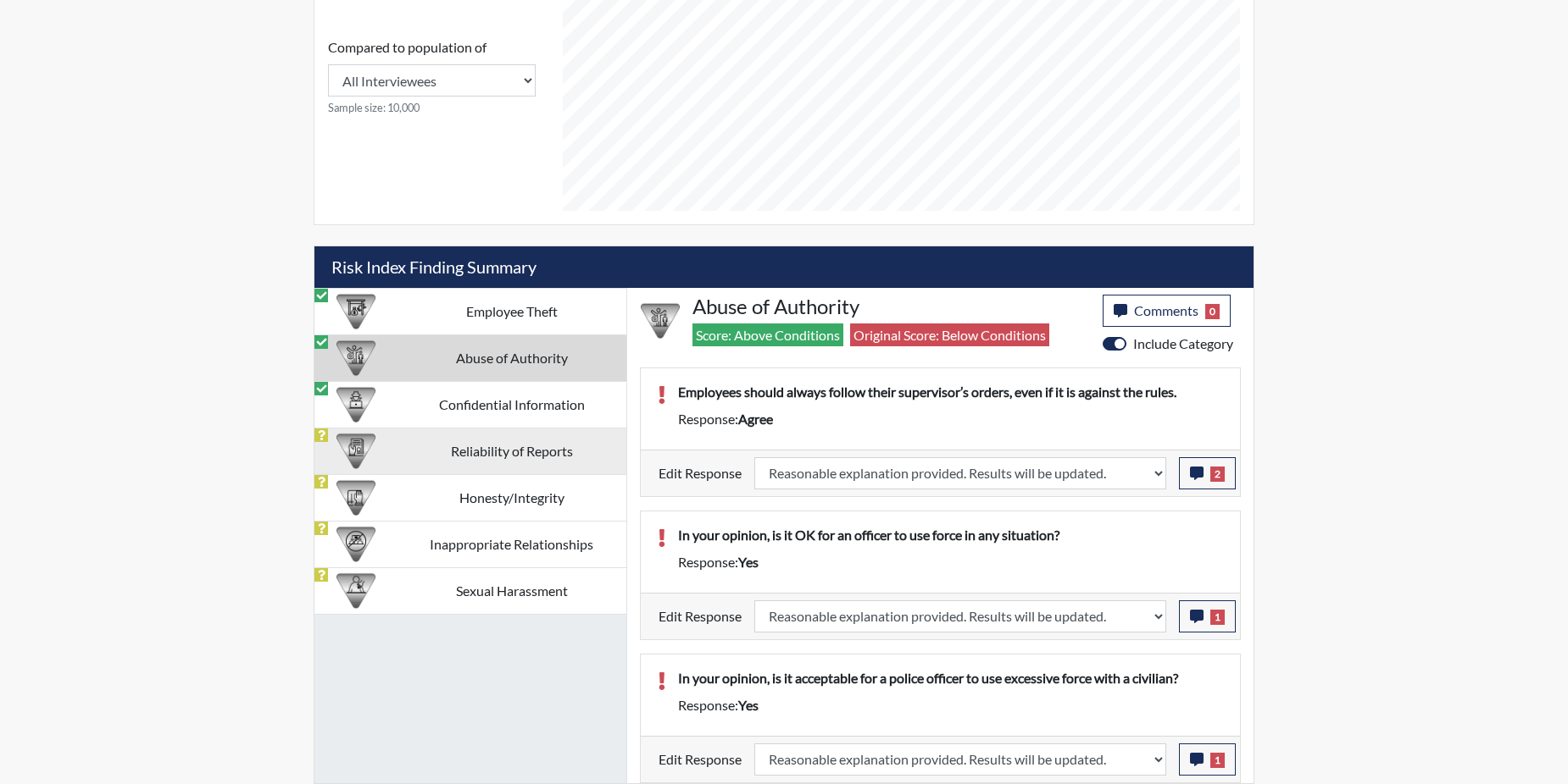
click at [456, 454] on td "Reliability of Reports" at bounding box center [511, 451] width 230 height 47
select select
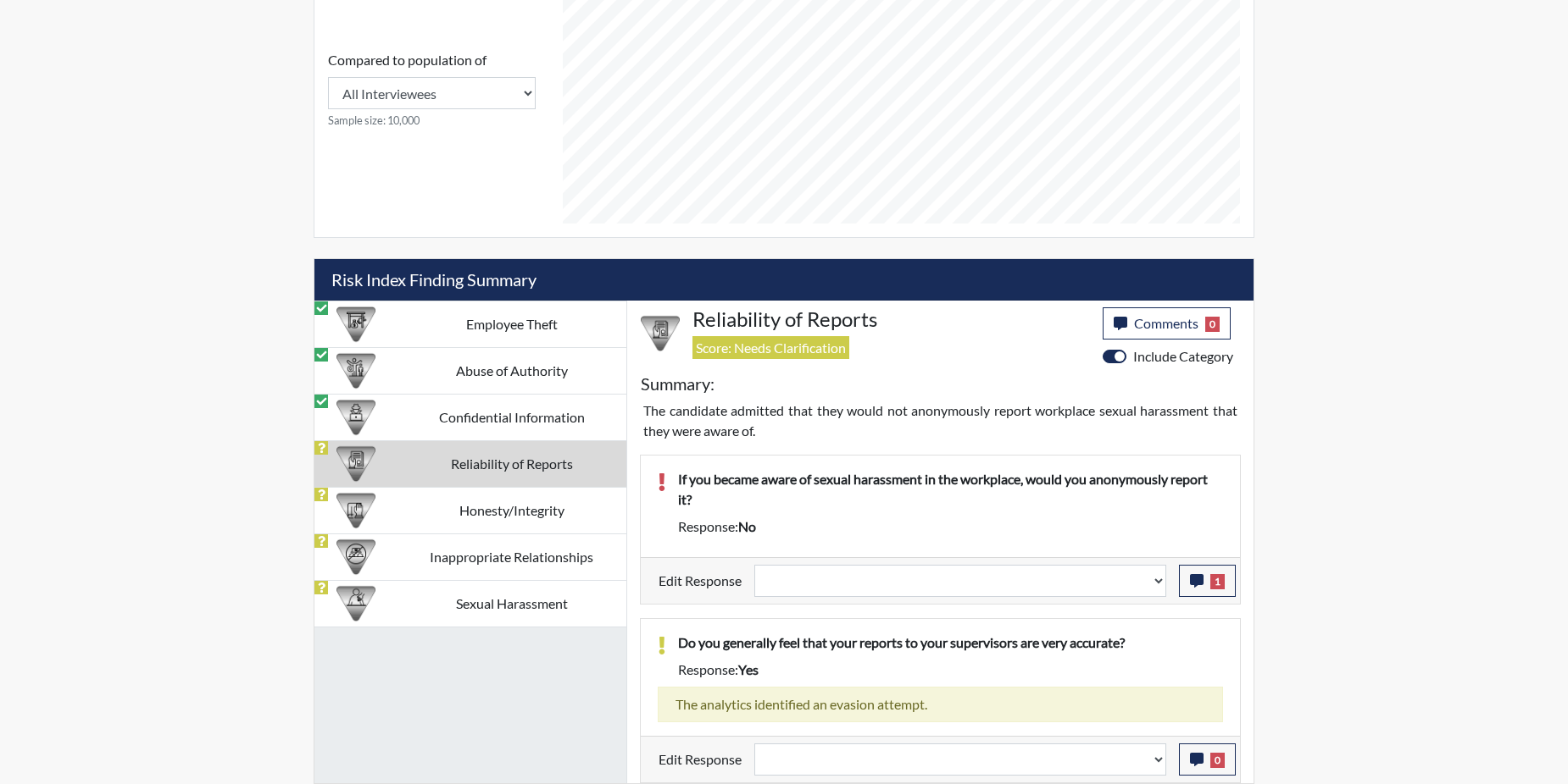
scroll to position [767, 0]
click at [1210, 574] on span "1" at bounding box center [1218, 581] width 14 height 15
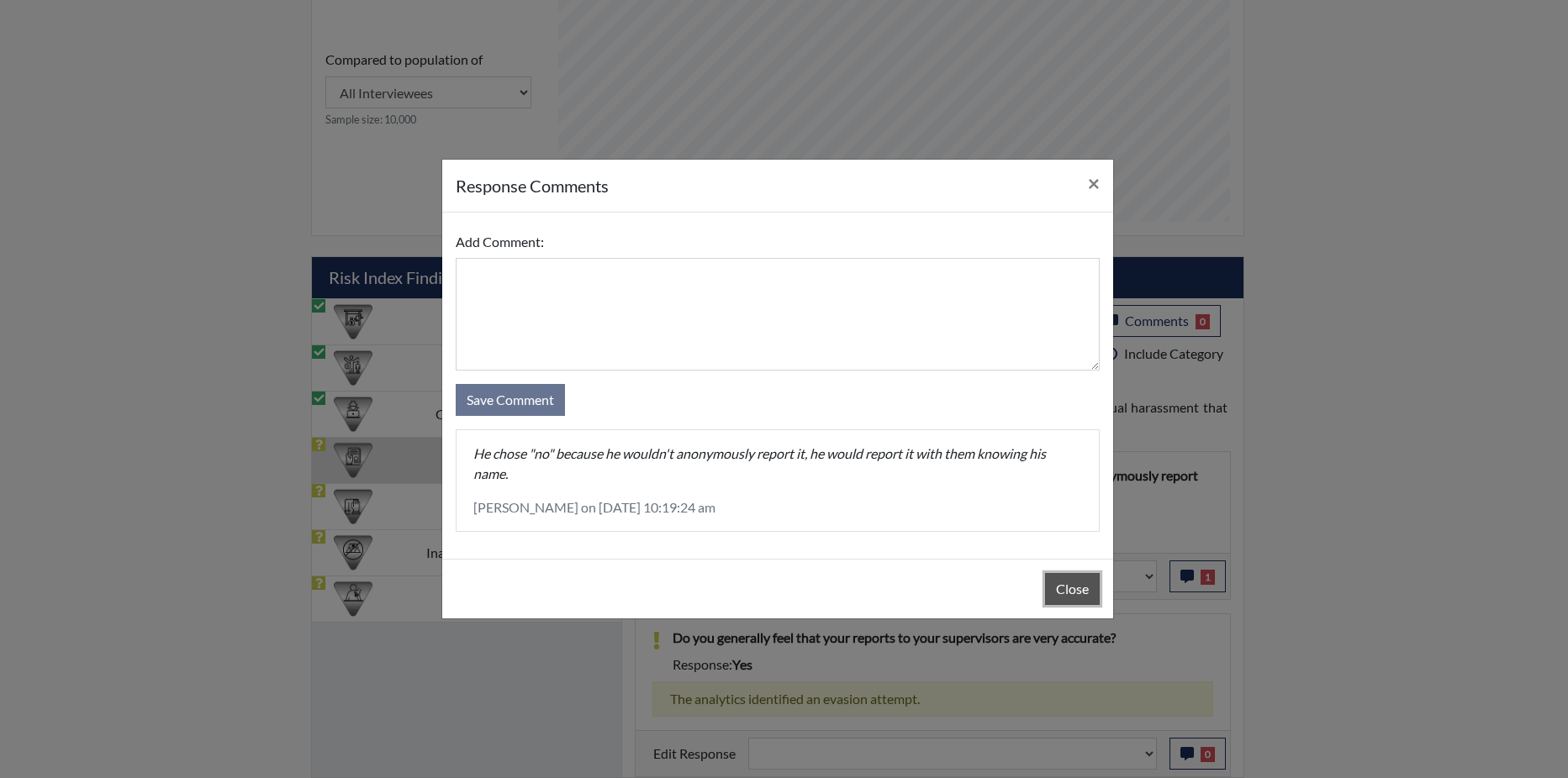
click at [1064, 583] on button "Close" at bounding box center [1072, 590] width 55 height 32
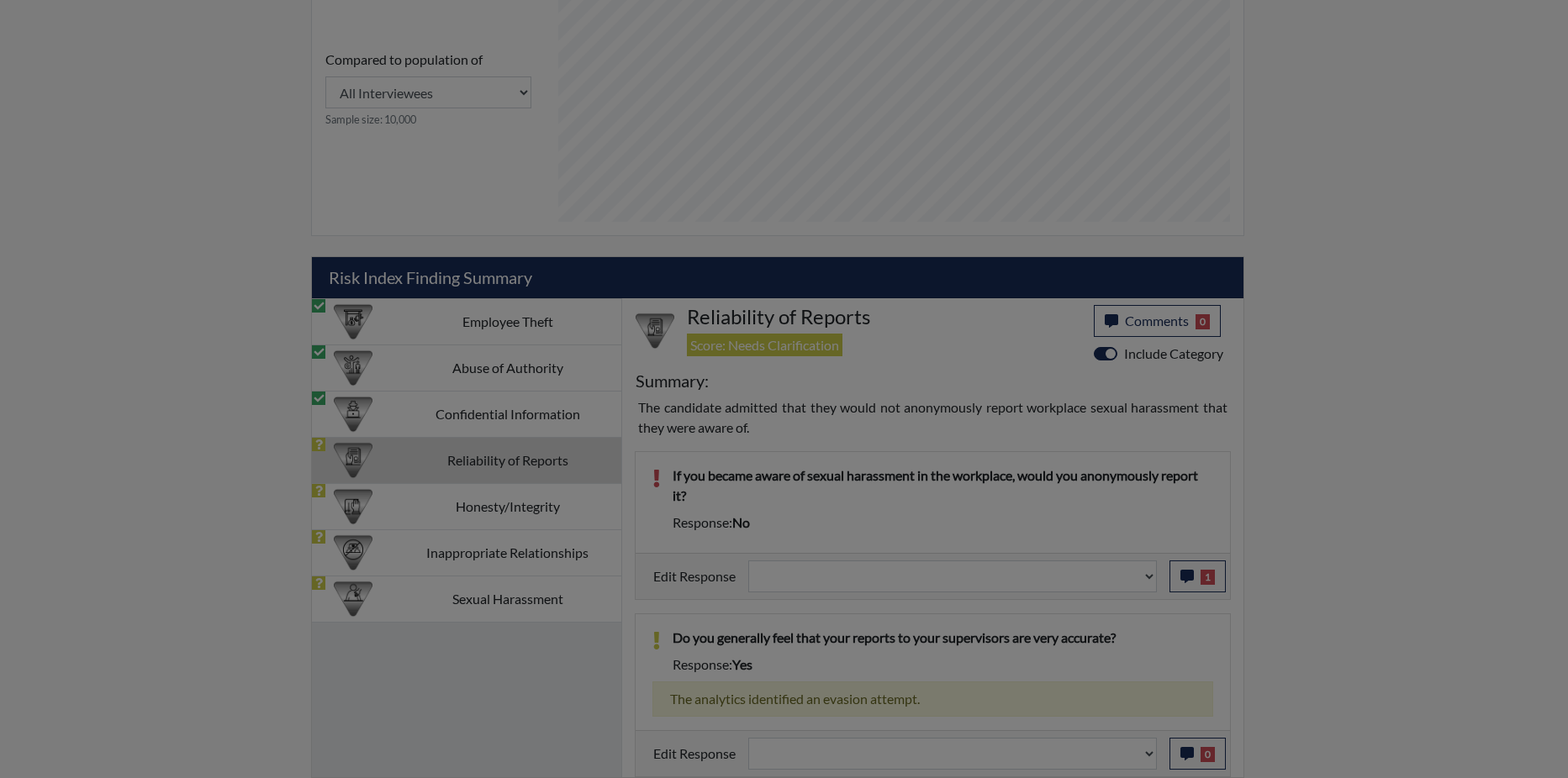
click at [1064, 564] on button "Close" at bounding box center [1072, 548] width 55 height 32
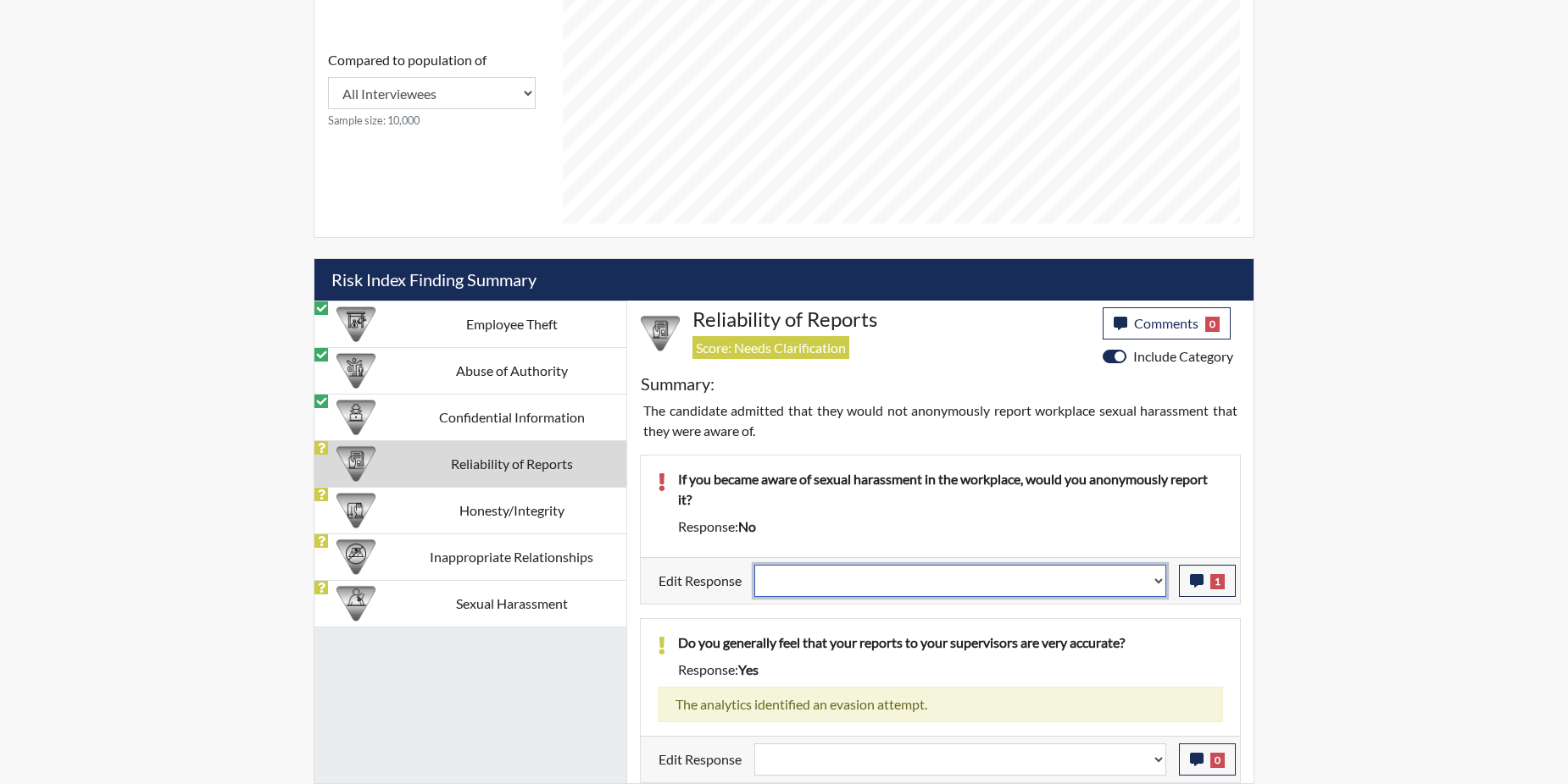
click at [1162, 581] on select "Question is not relevant. Results will be updated. Reasonable explanation provi…" at bounding box center [960, 581] width 412 height 32
click at [1157, 582] on select "Question is not relevant. Results will be updated. Reasonable explanation provi…" at bounding box center [960, 581] width 412 height 32
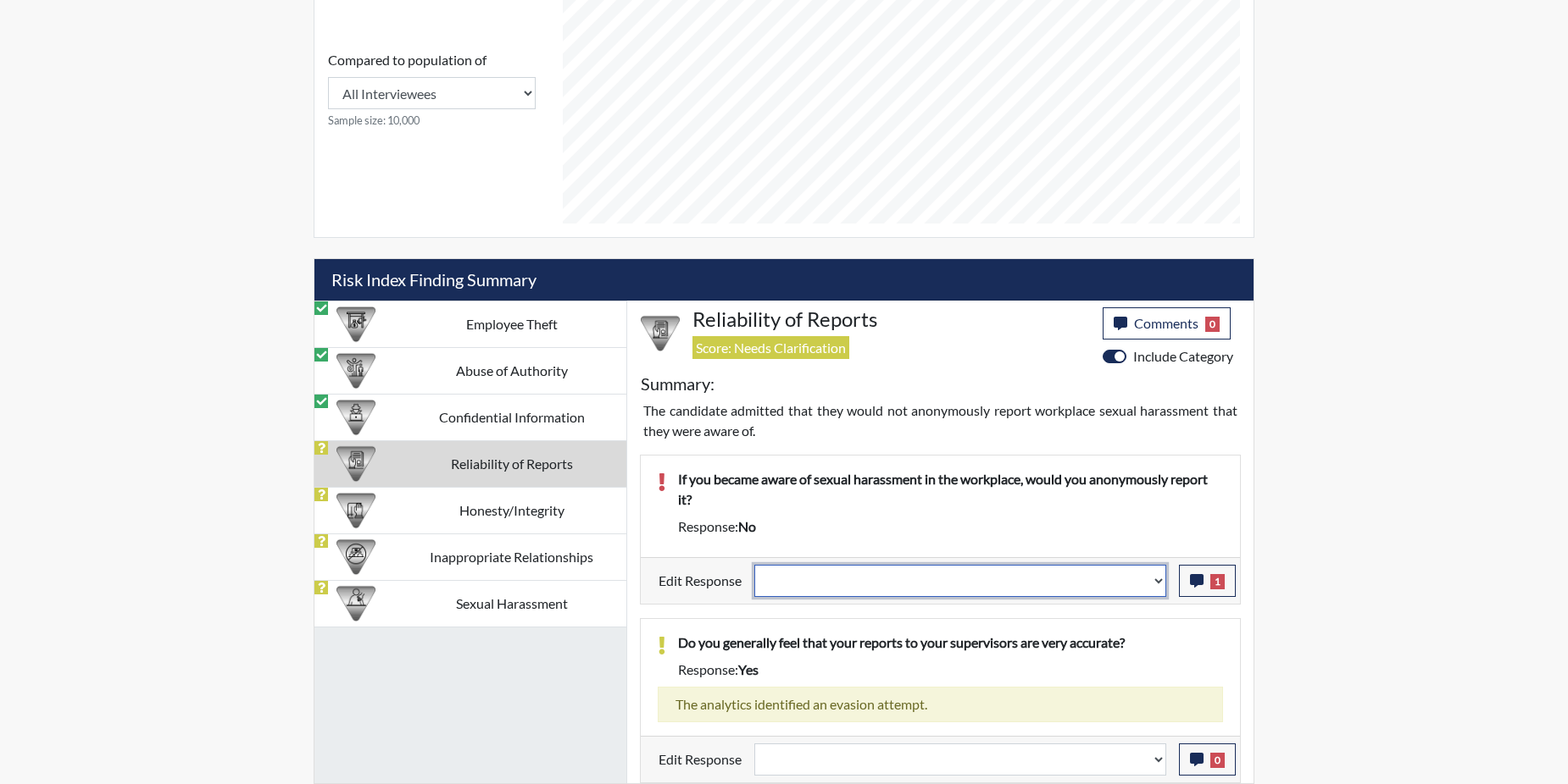
select select "reasonable-explanation-provided"
click at [755, 565] on select "Question is not relevant. Results will be updated. Reasonable explanation provi…" at bounding box center [960, 581] width 412 height 32
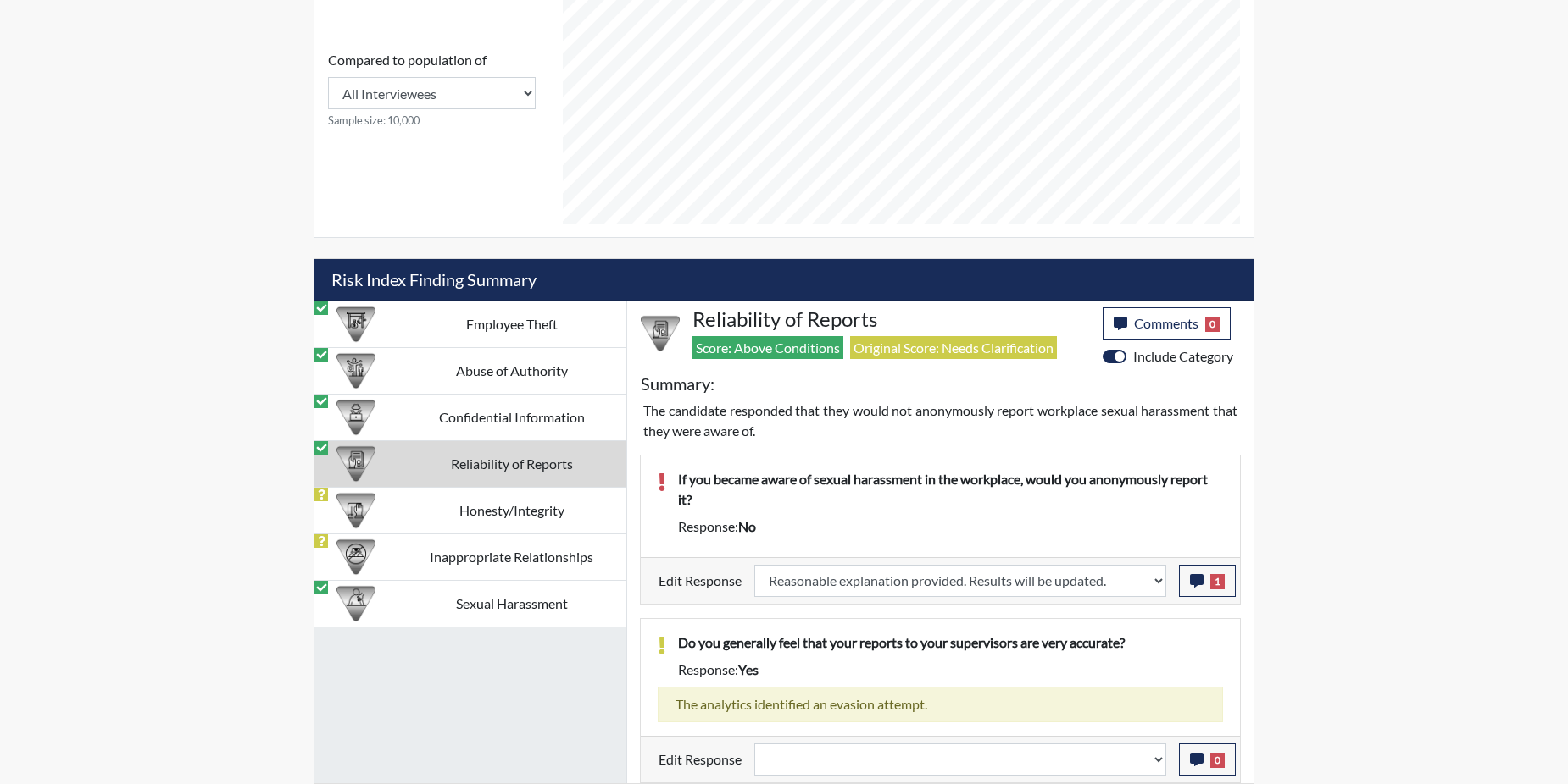
scroll to position [281, 704]
click at [448, 521] on td "Honesty/Integrity" at bounding box center [511, 510] width 230 height 47
select select
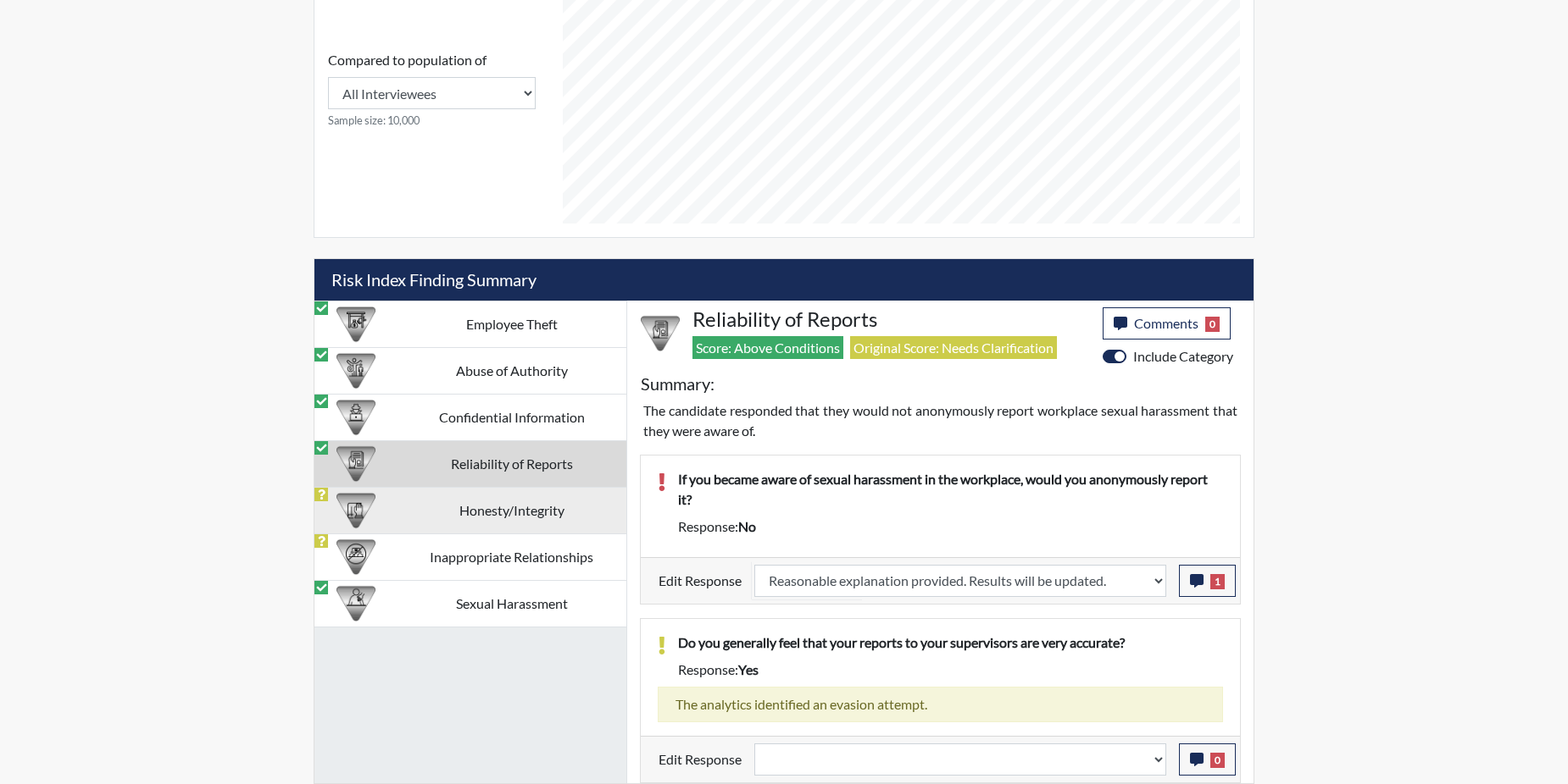
select select
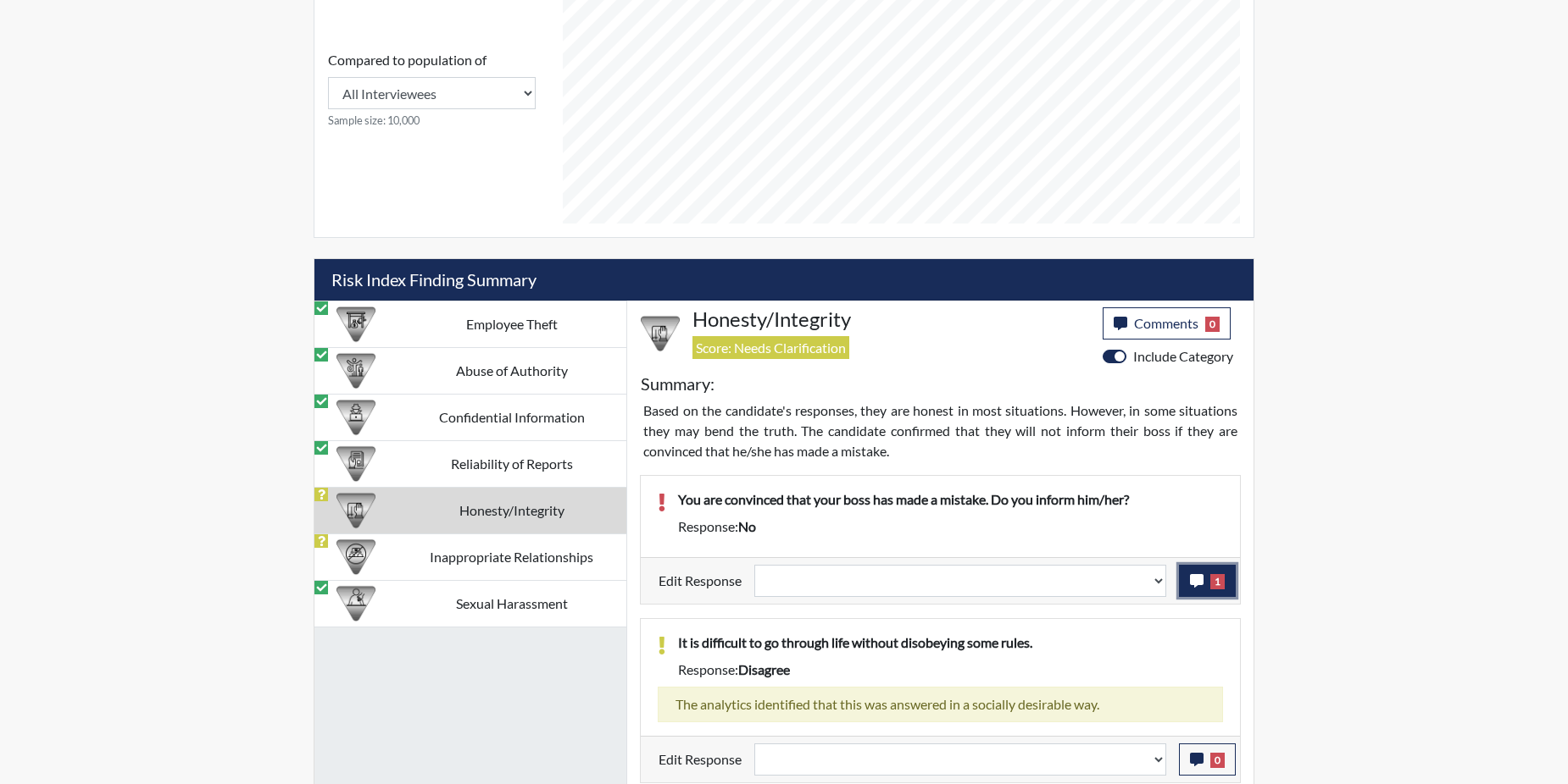
click at [1199, 581] on icon "button" at bounding box center [1196, 581] width 14 height 14
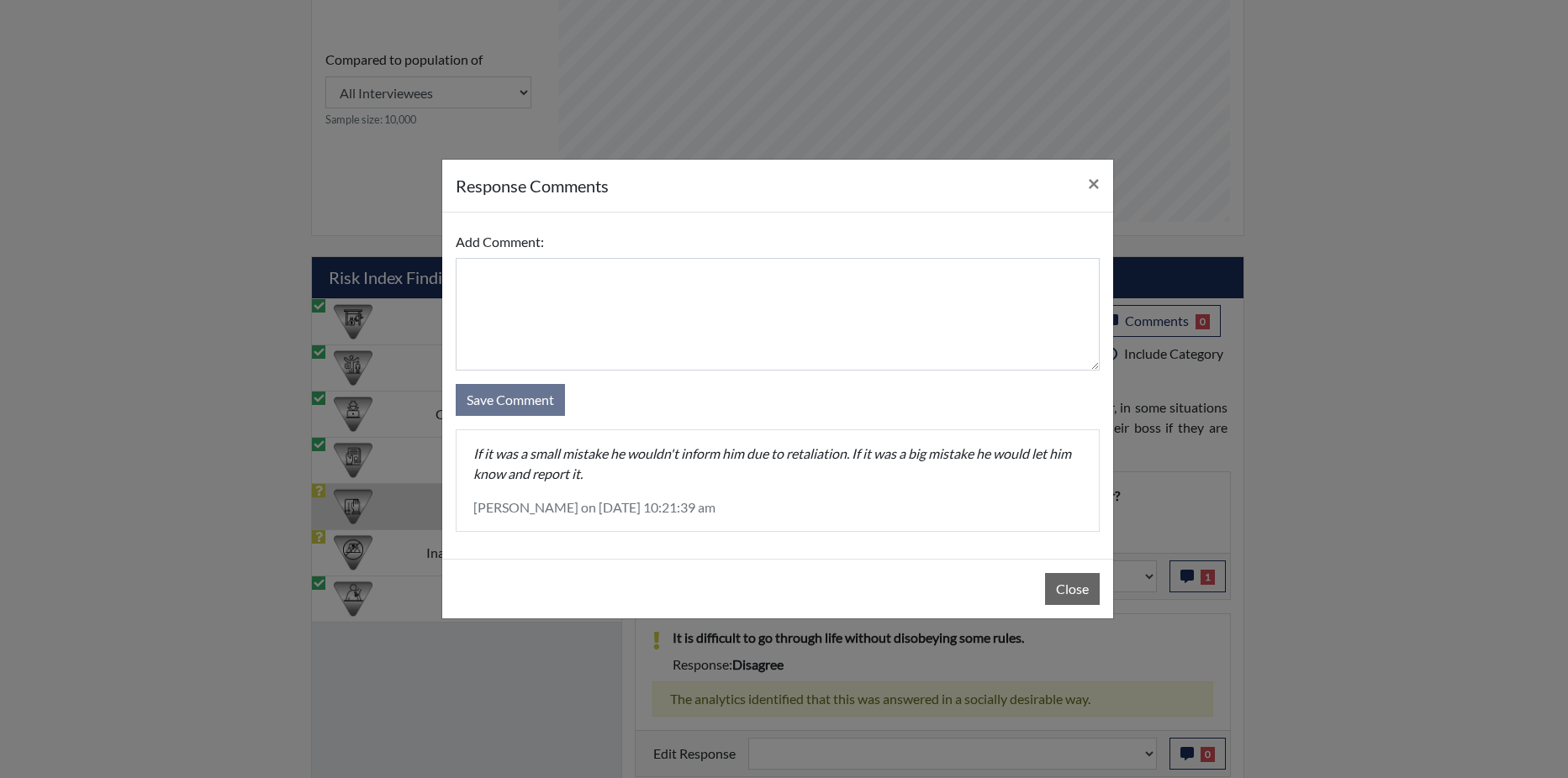
click at [1074, 571] on div "Close" at bounding box center [777, 589] width 671 height 60
click at [1069, 593] on button "Close" at bounding box center [1072, 590] width 55 height 32
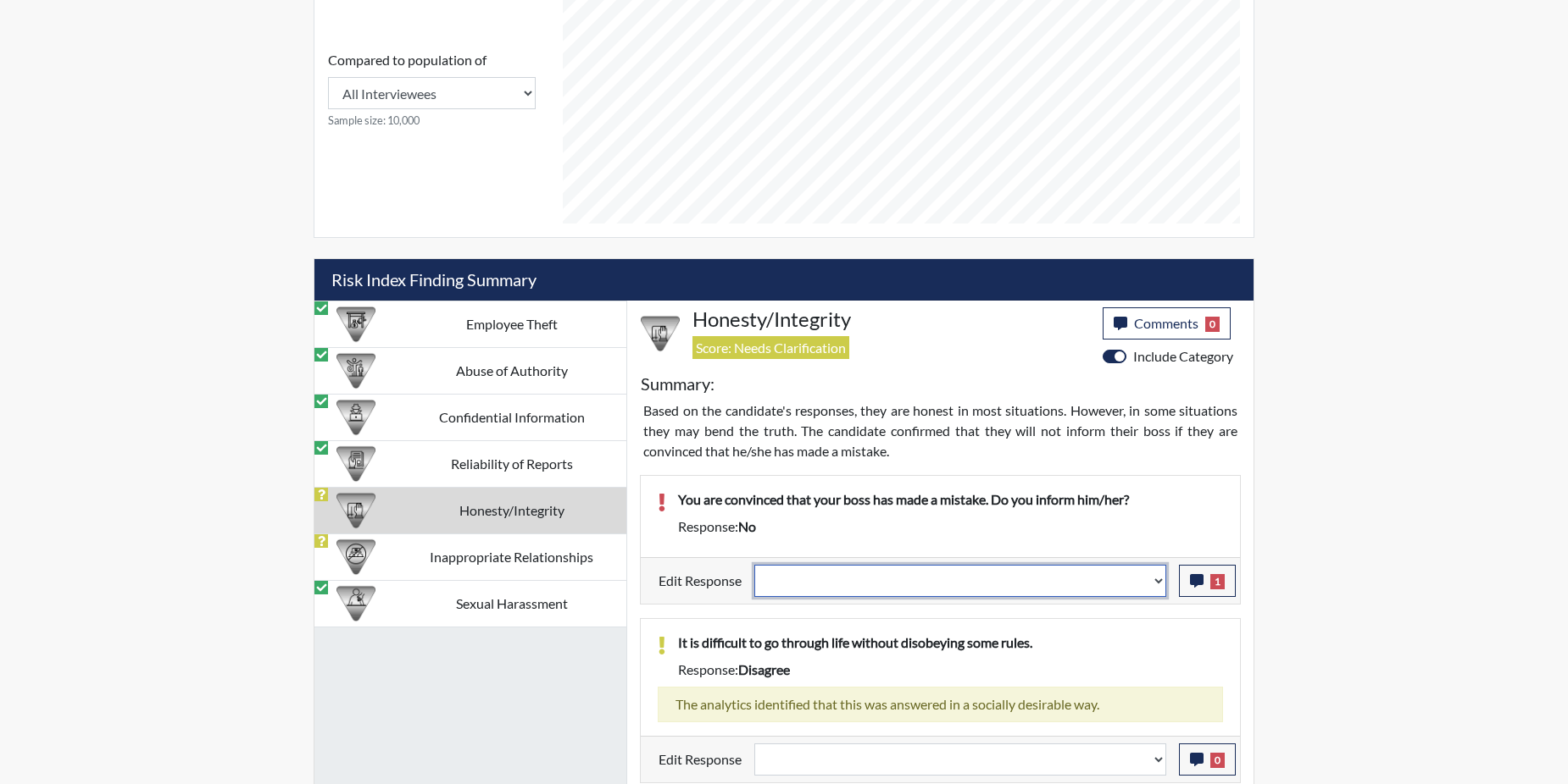
click at [1161, 576] on select "Question is not relevant. Results will be updated. Reasonable explanation provi…" at bounding box center [960, 581] width 412 height 32
click at [1157, 579] on select "Question is not relevant. Results will be updated. Reasonable explanation provi…" at bounding box center [960, 581] width 412 height 32
select select "reasonable-explanation-provided"
click at [755, 565] on select "Question is not relevant. Results will be updated. Reasonable explanation provi…" at bounding box center [960, 581] width 412 height 32
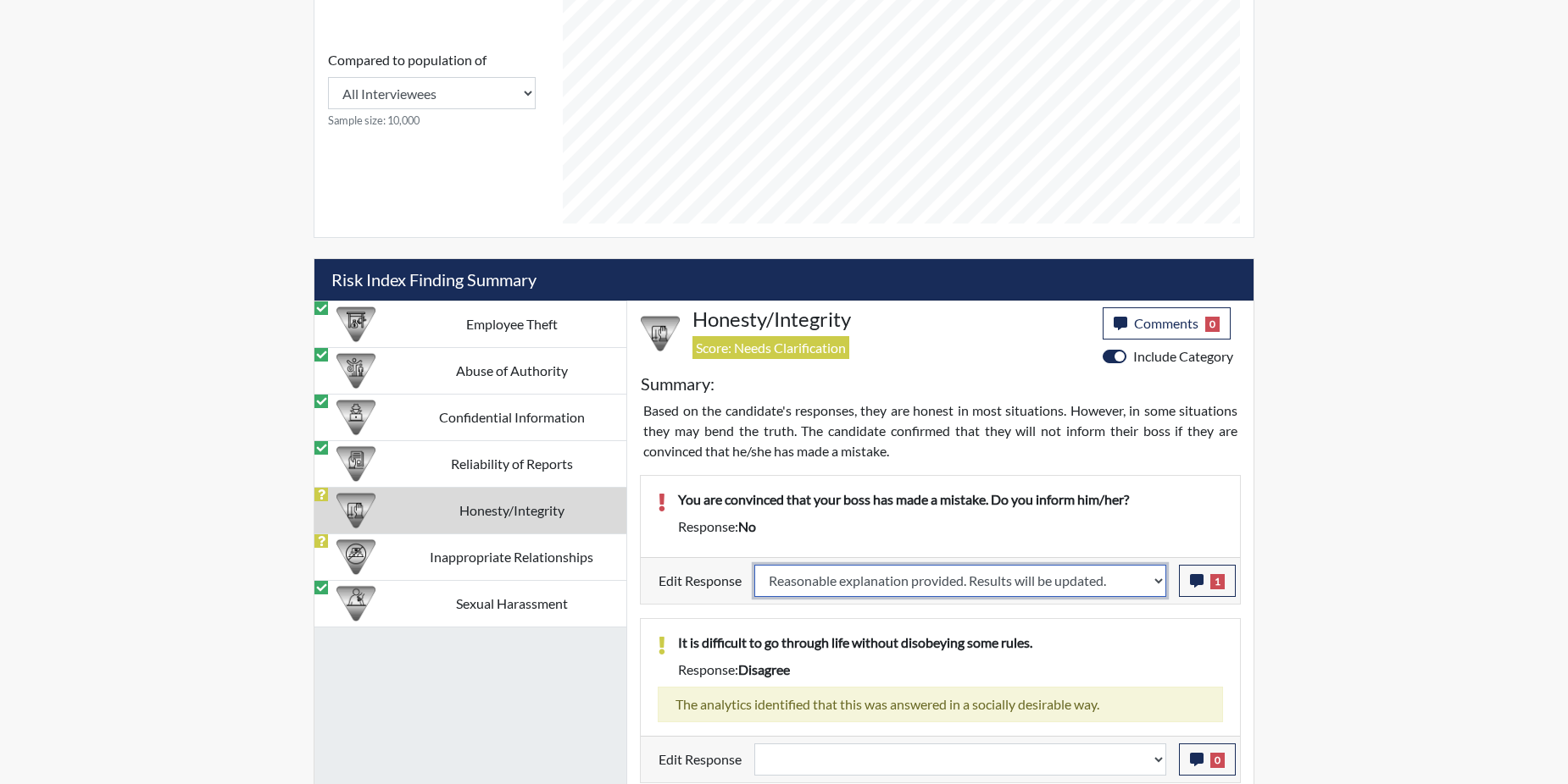
select select
click at [1129, 634] on p "It is difficult to go through life without disobeying some rules." at bounding box center [950, 643] width 545 height 21
select select
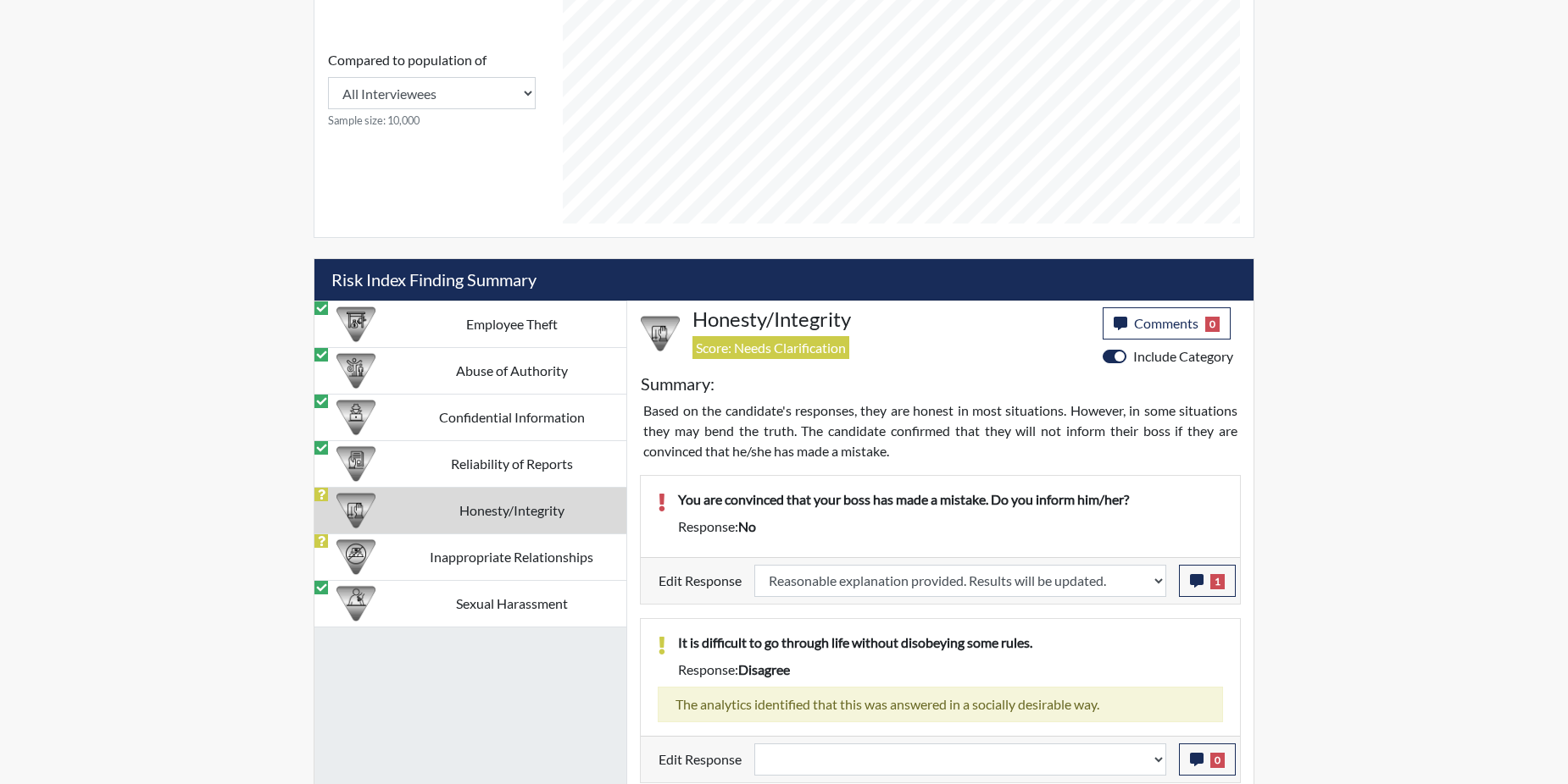
select select
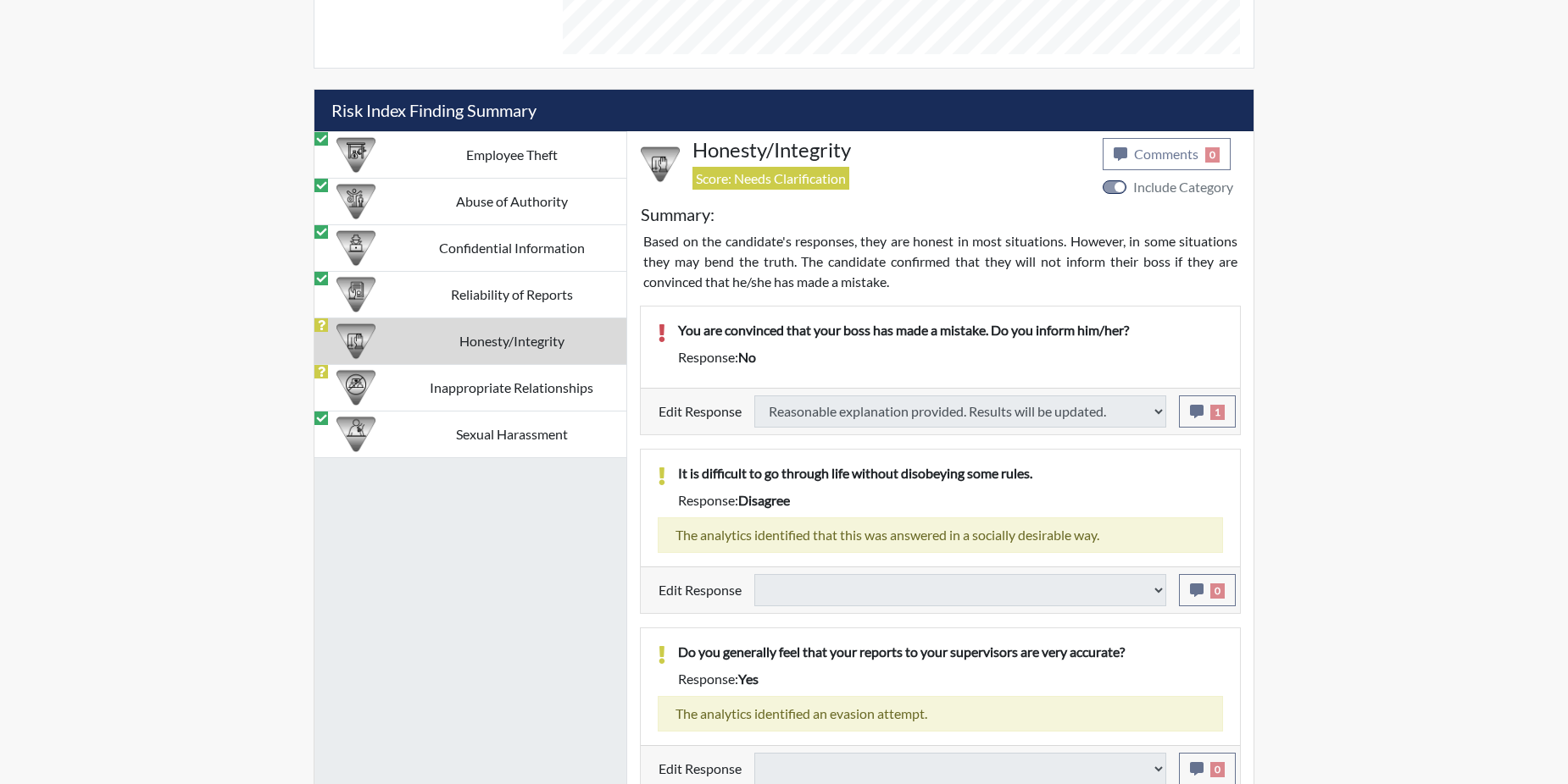
select select
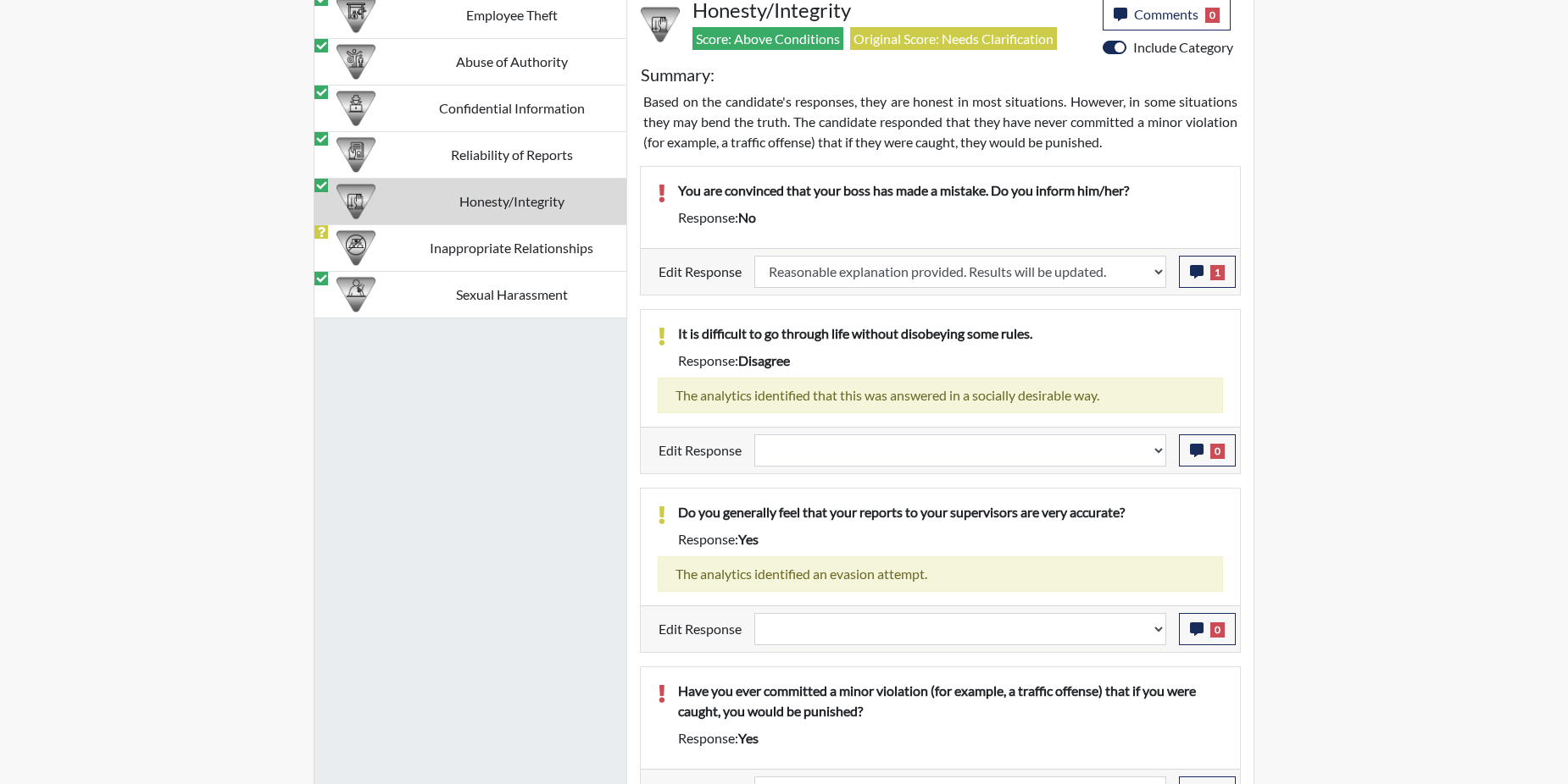
scroll to position [1109, 0]
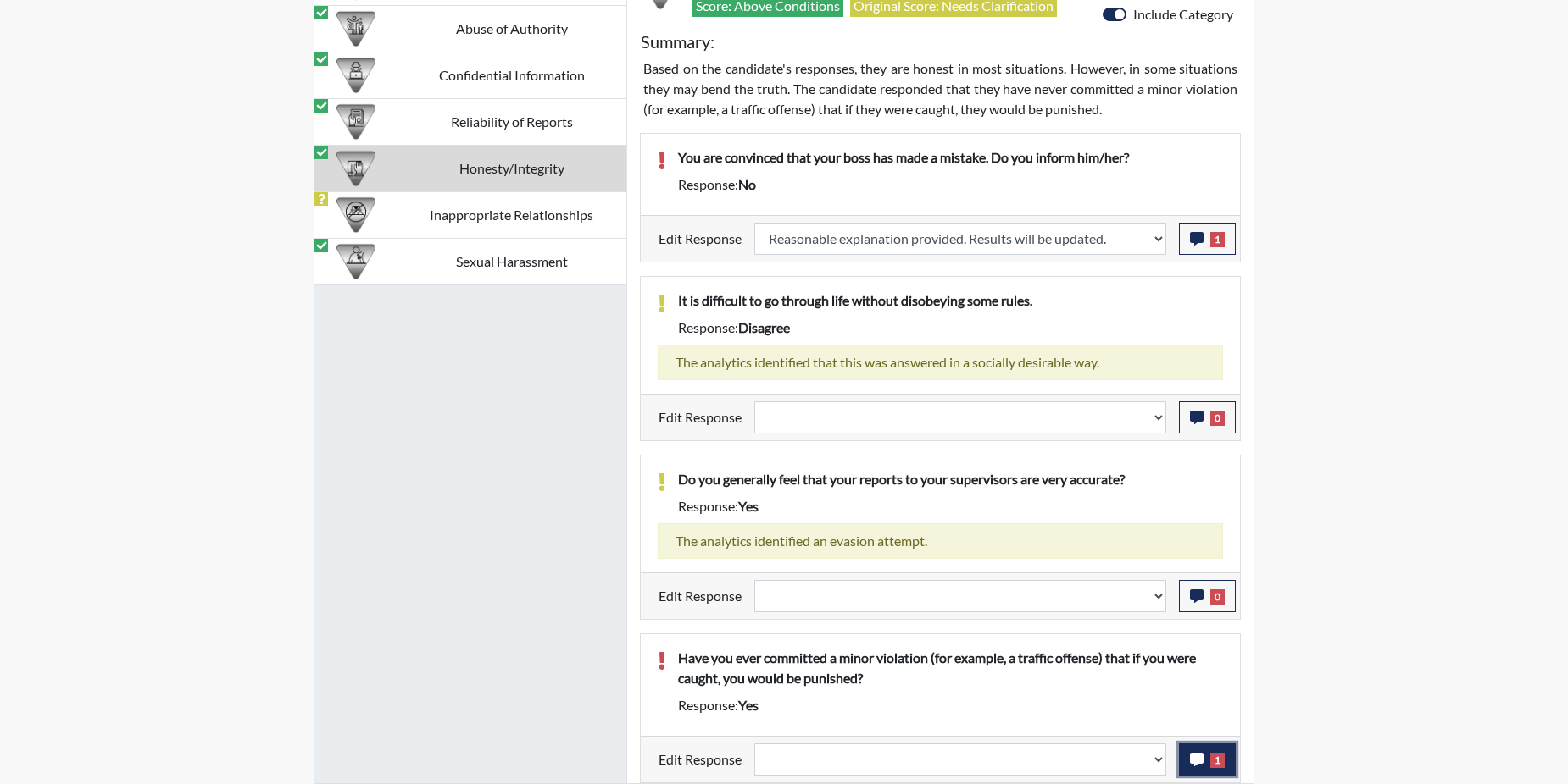
click at [1194, 757] on icon "button" at bounding box center [1196, 760] width 14 height 14
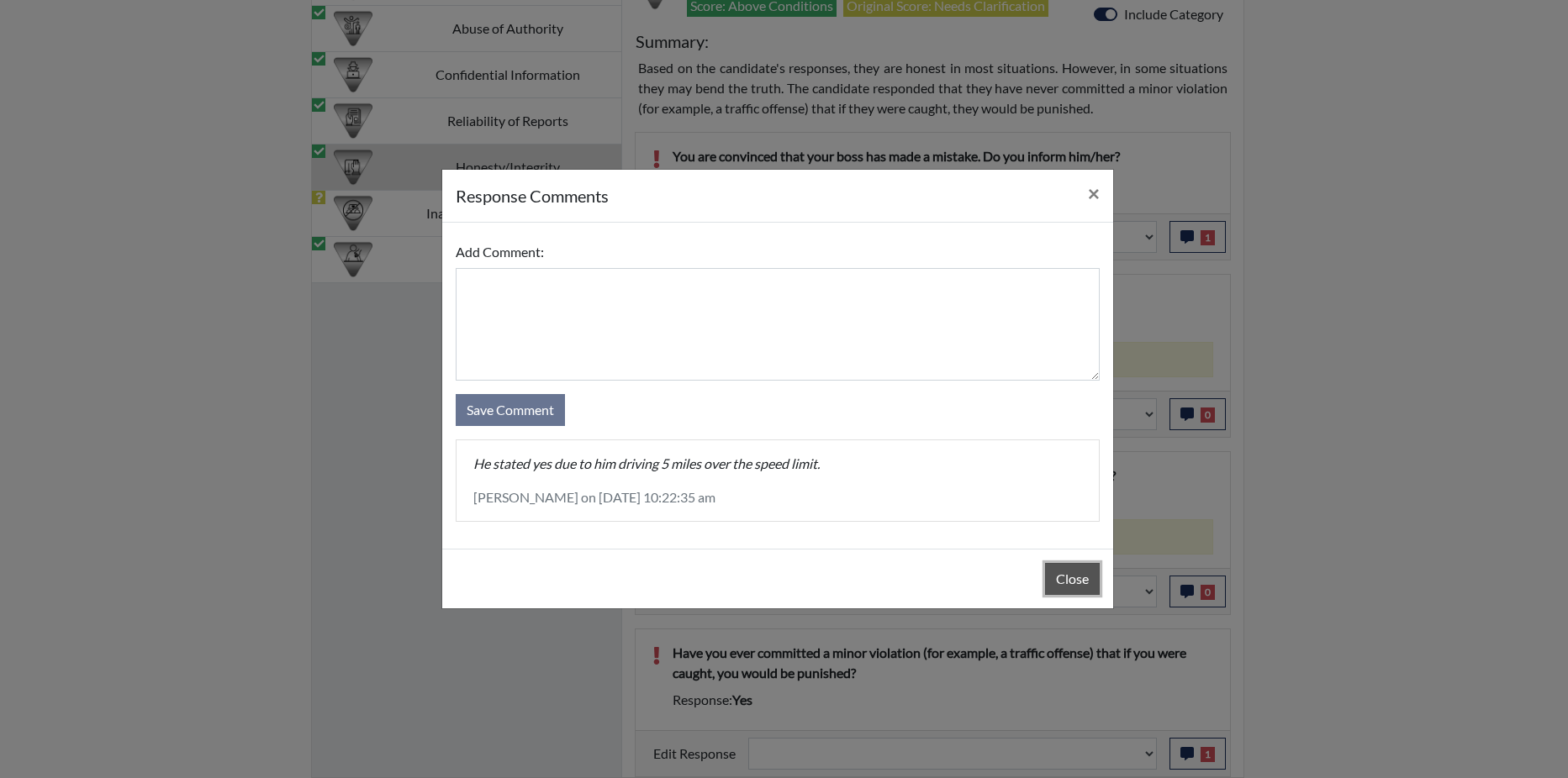
click at [1080, 577] on button "Close" at bounding box center [1072, 580] width 55 height 32
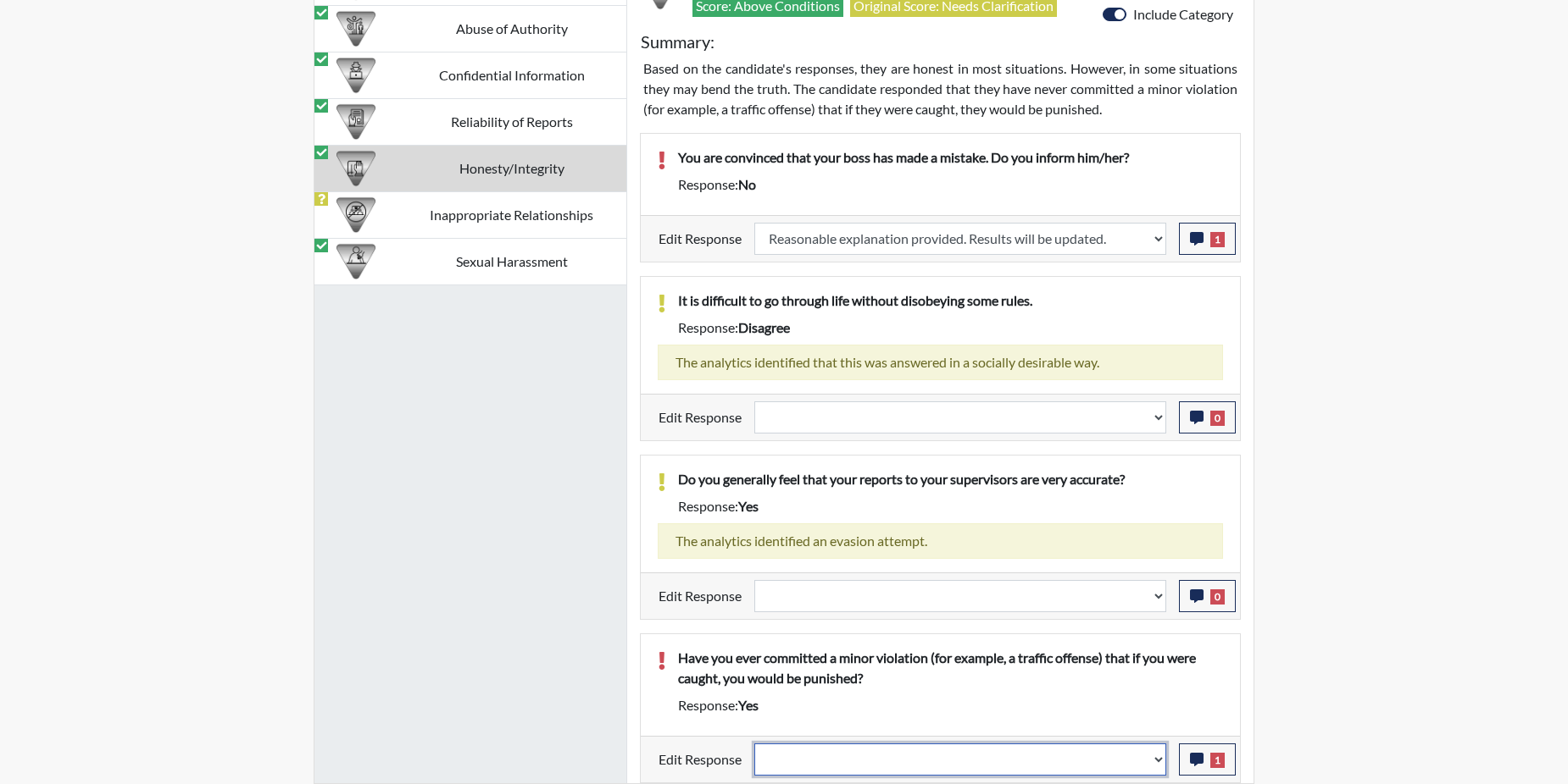
click at [1158, 753] on select "Question is not relevant. Results will be updated. Reasonable explanation provi…" at bounding box center [960, 760] width 412 height 32
click at [1157, 753] on select "Question is not relevant. Results will be updated. Reasonable explanation provi…" at bounding box center [960, 760] width 412 height 32
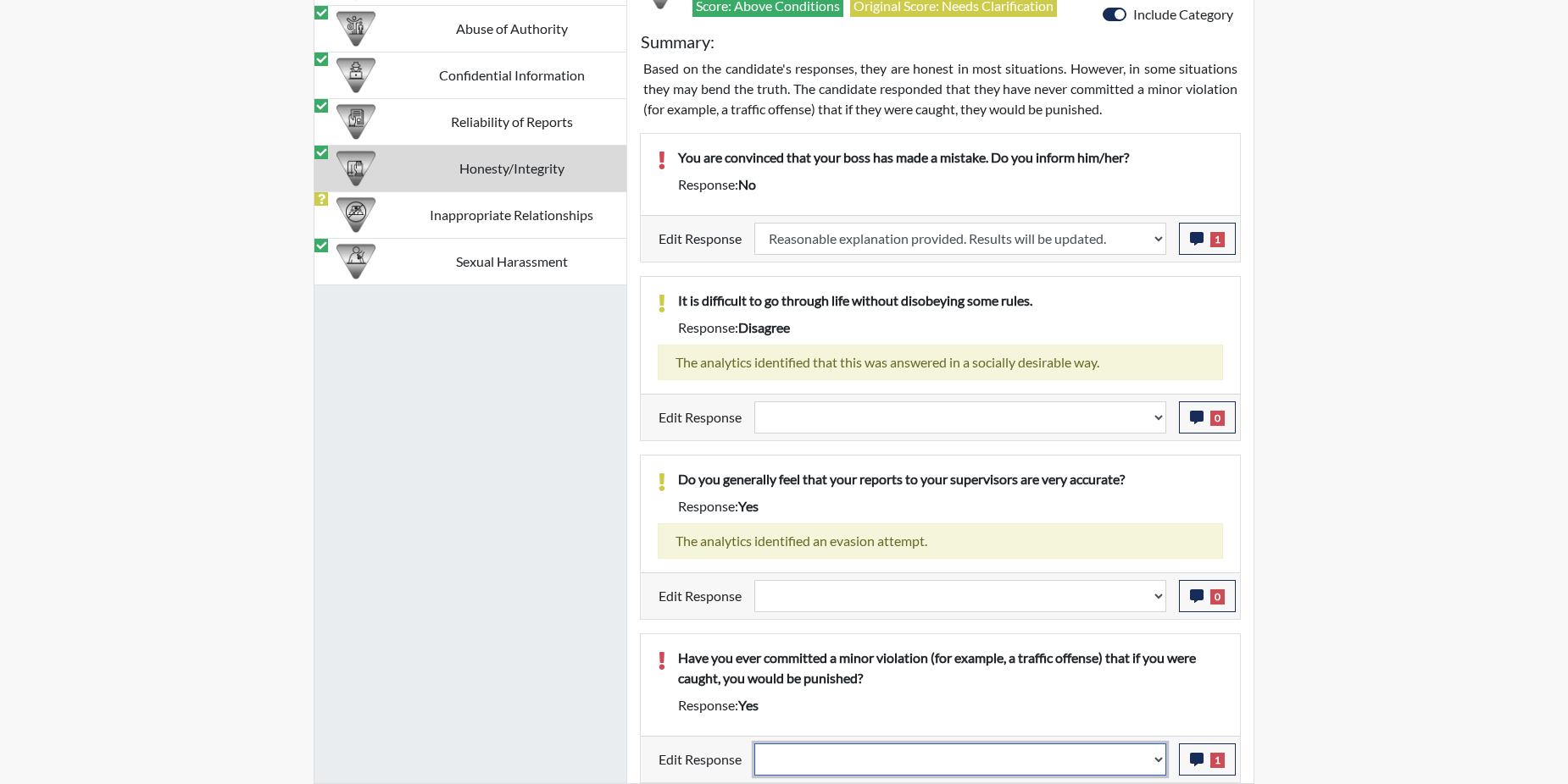
click at [1157, 753] on select "Question is not relevant. Results will be updated. Reasonable explanation provi…" at bounding box center [960, 760] width 412 height 32
click at [1157, 761] on select "Question is not relevant. Results will be updated. Reasonable explanation provi…" at bounding box center [960, 760] width 412 height 32
select select "reasonable-explanation-provided"
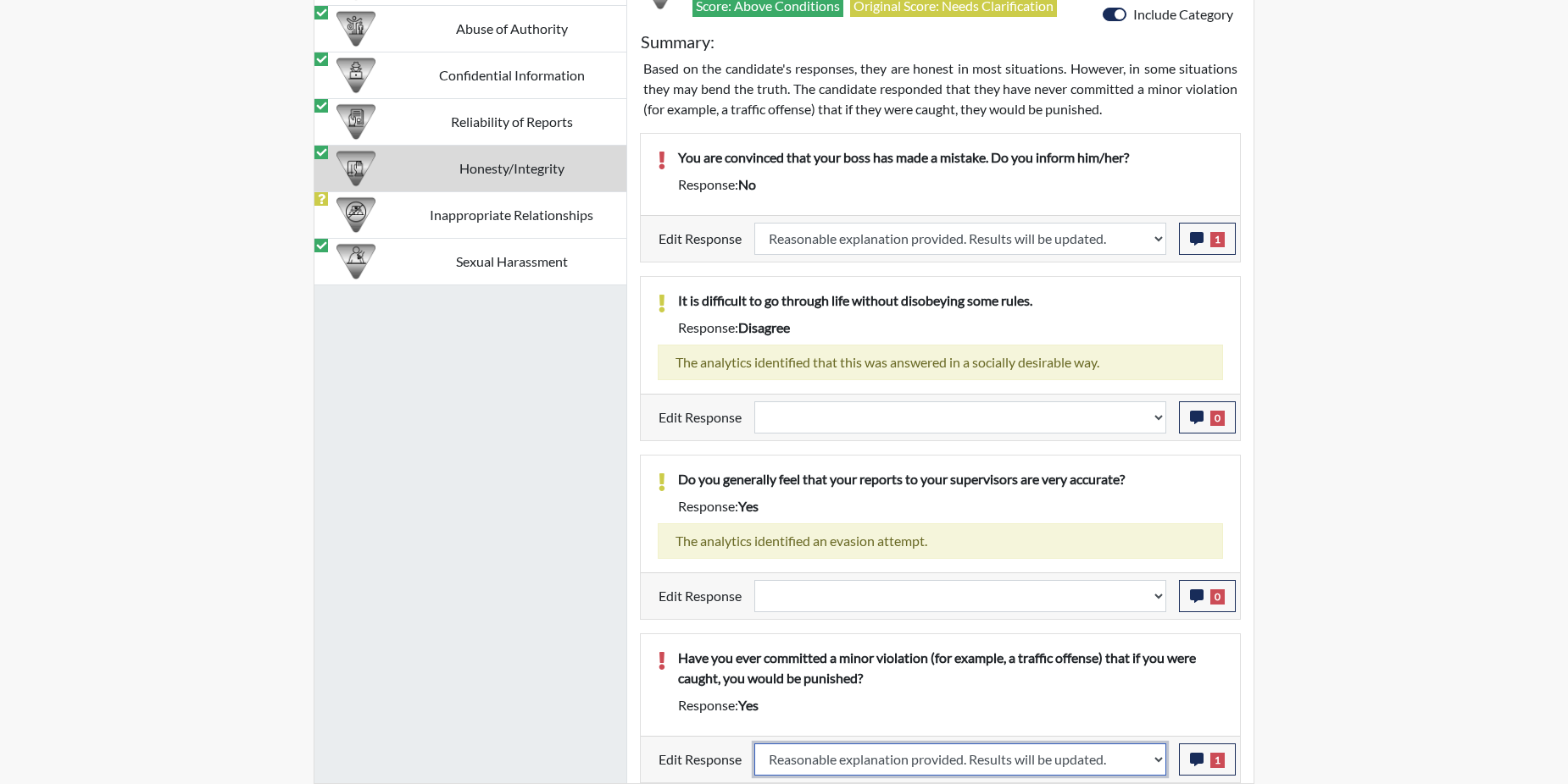
click at [755, 743] on select "Question is not relevant. Results will be updated. Reasonable explanation provi…" at bounding box center [960, 760] width 412 height 32
select select
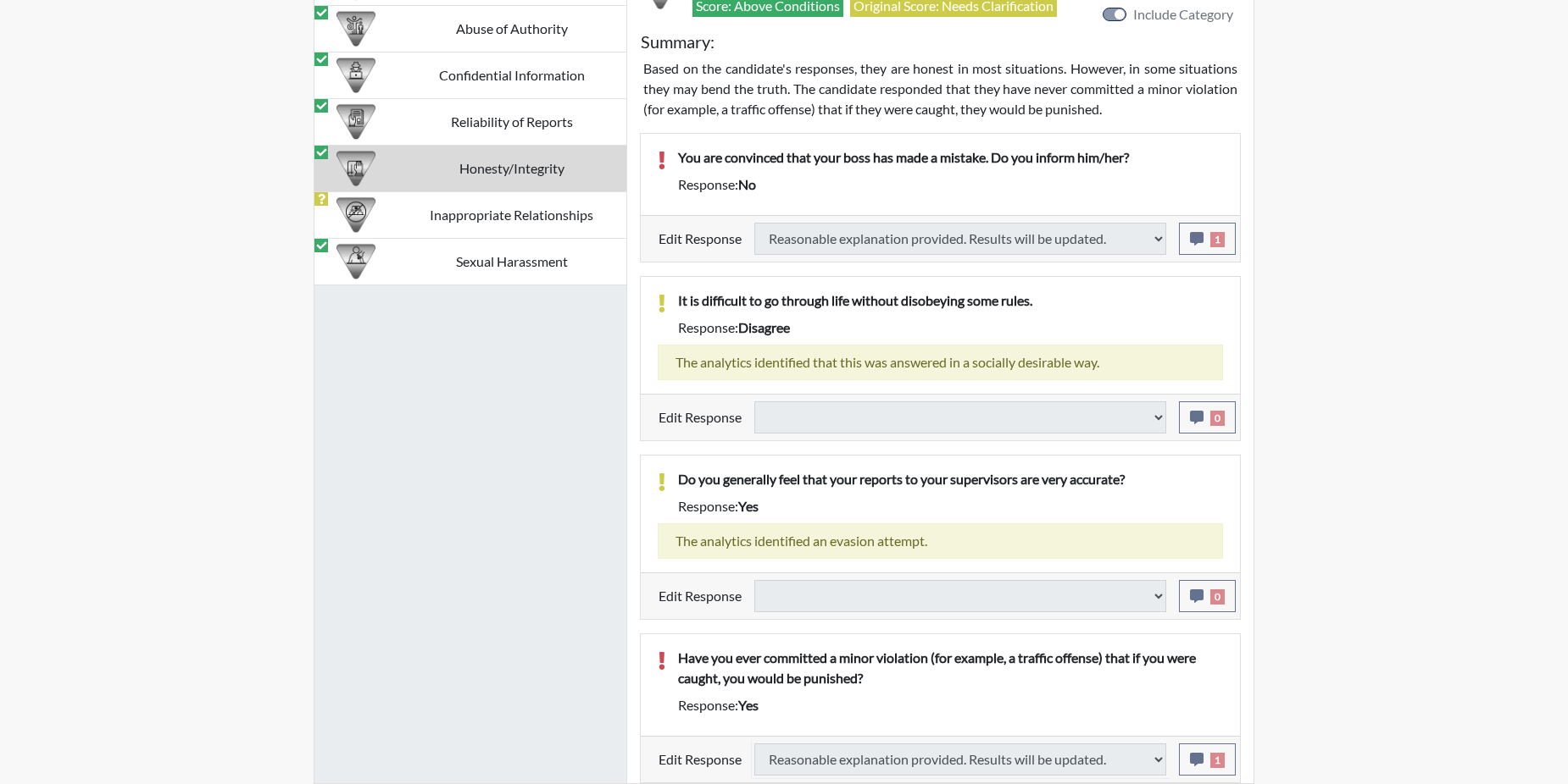
select select
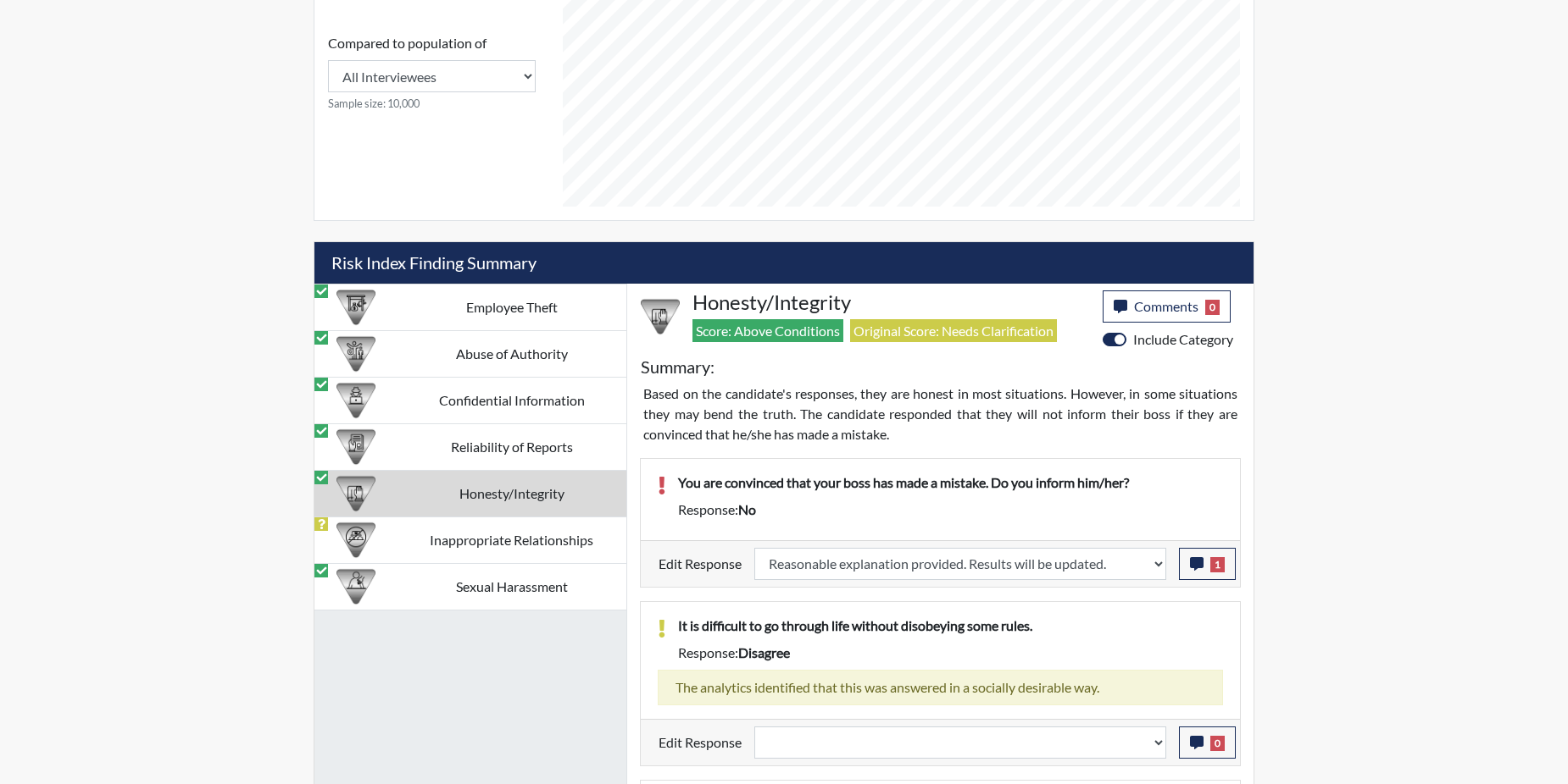
scroll to position [281, 704]
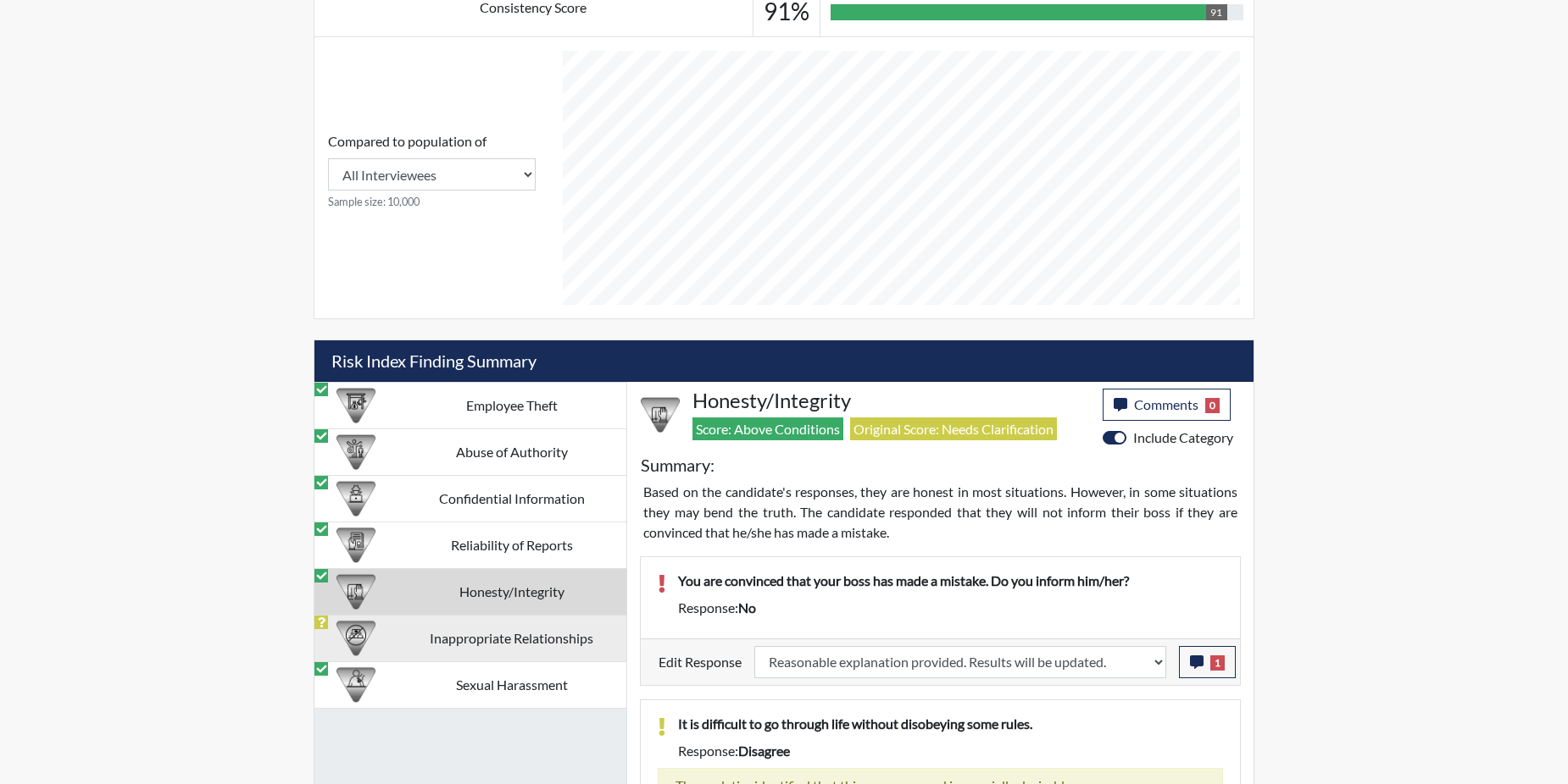
click at [455, 633] on td "Inappropriate Relationships" at bounding box center [511, 638] width 230 height 47
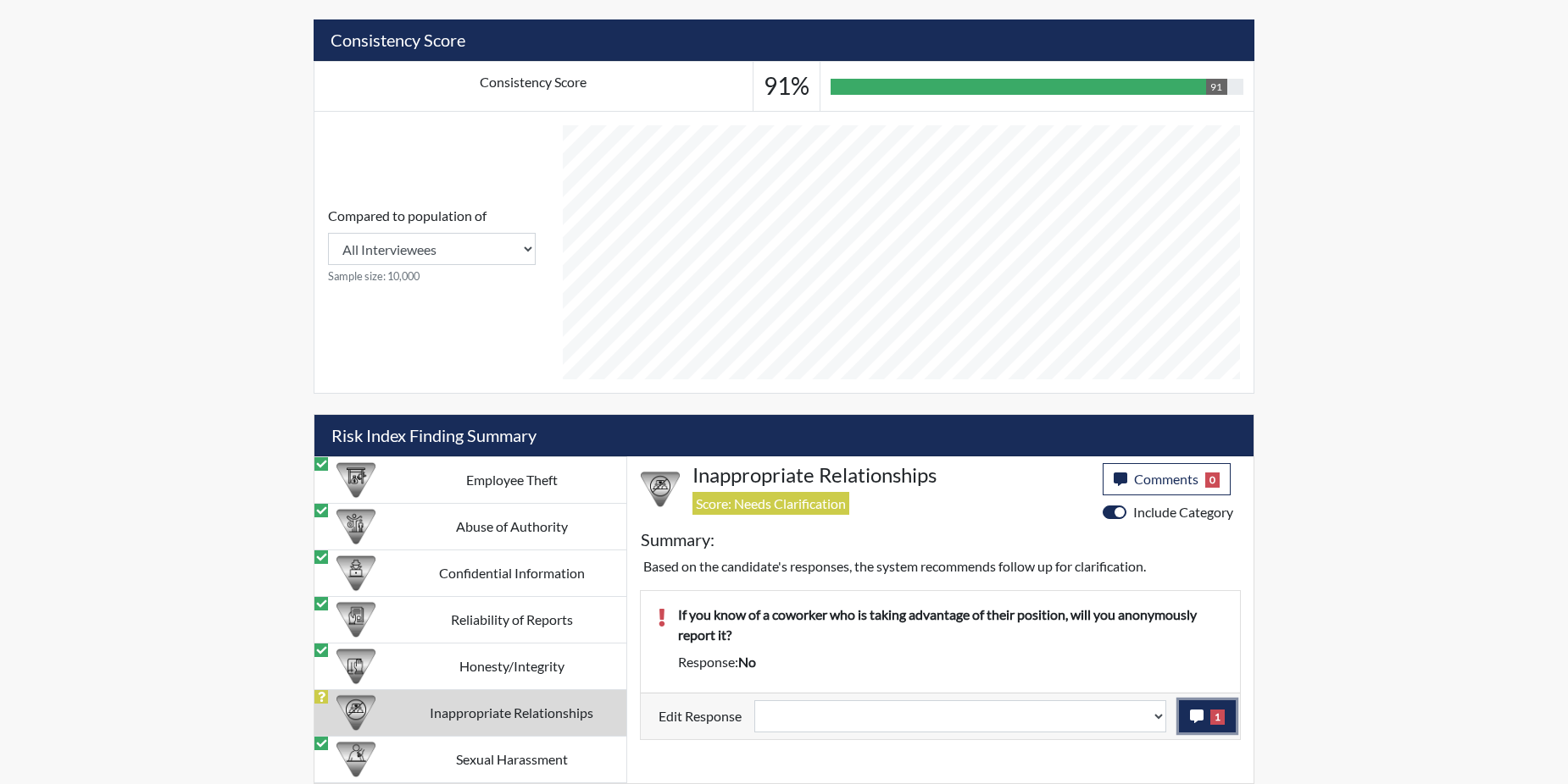
click at [1196, 719] on icon "button" at bounding box center [1196, 716] width 14 height 14
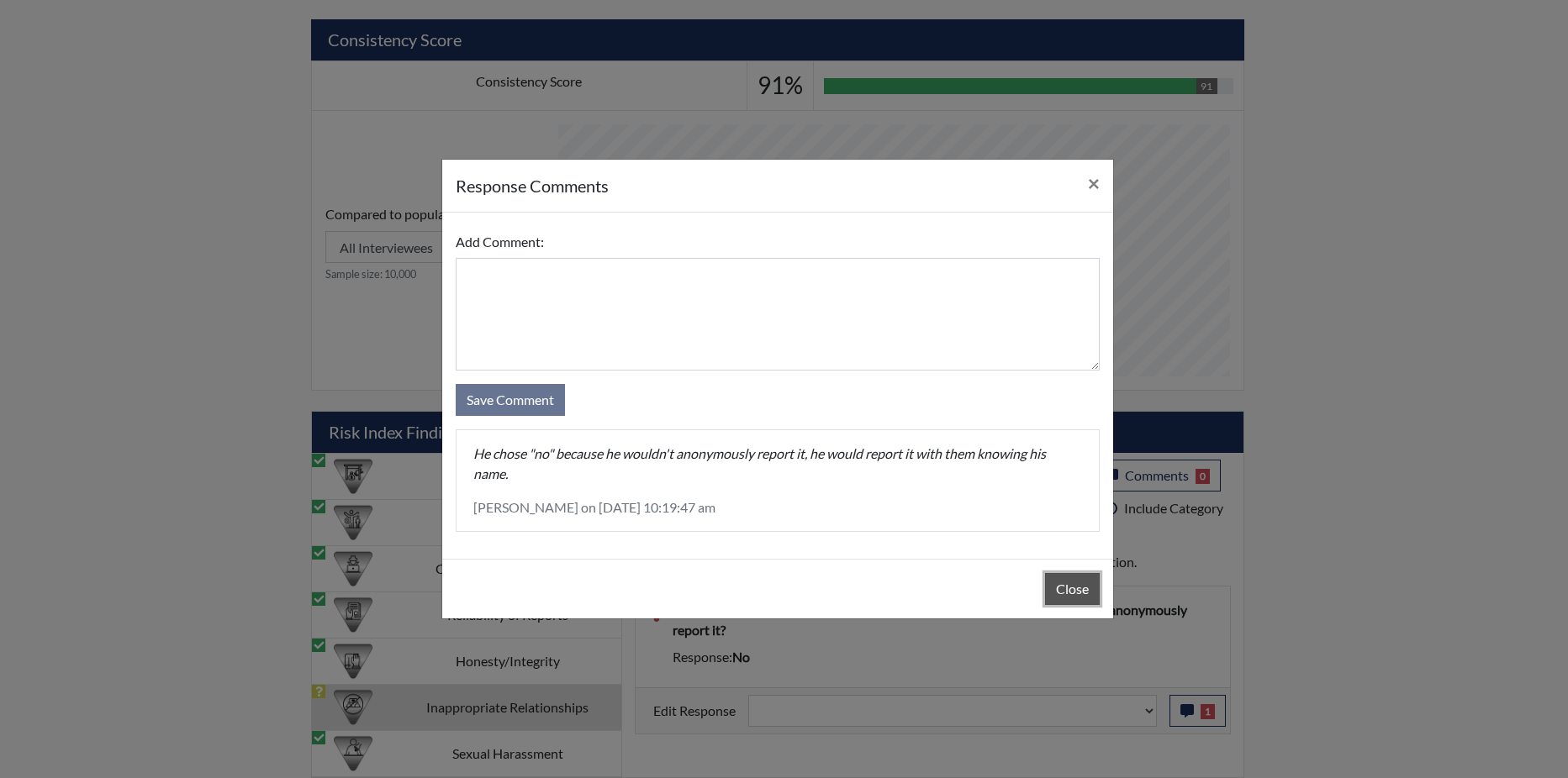
click at [1083, 592] on button "Close" at bounding box center [1072, 590] width 55 height 32
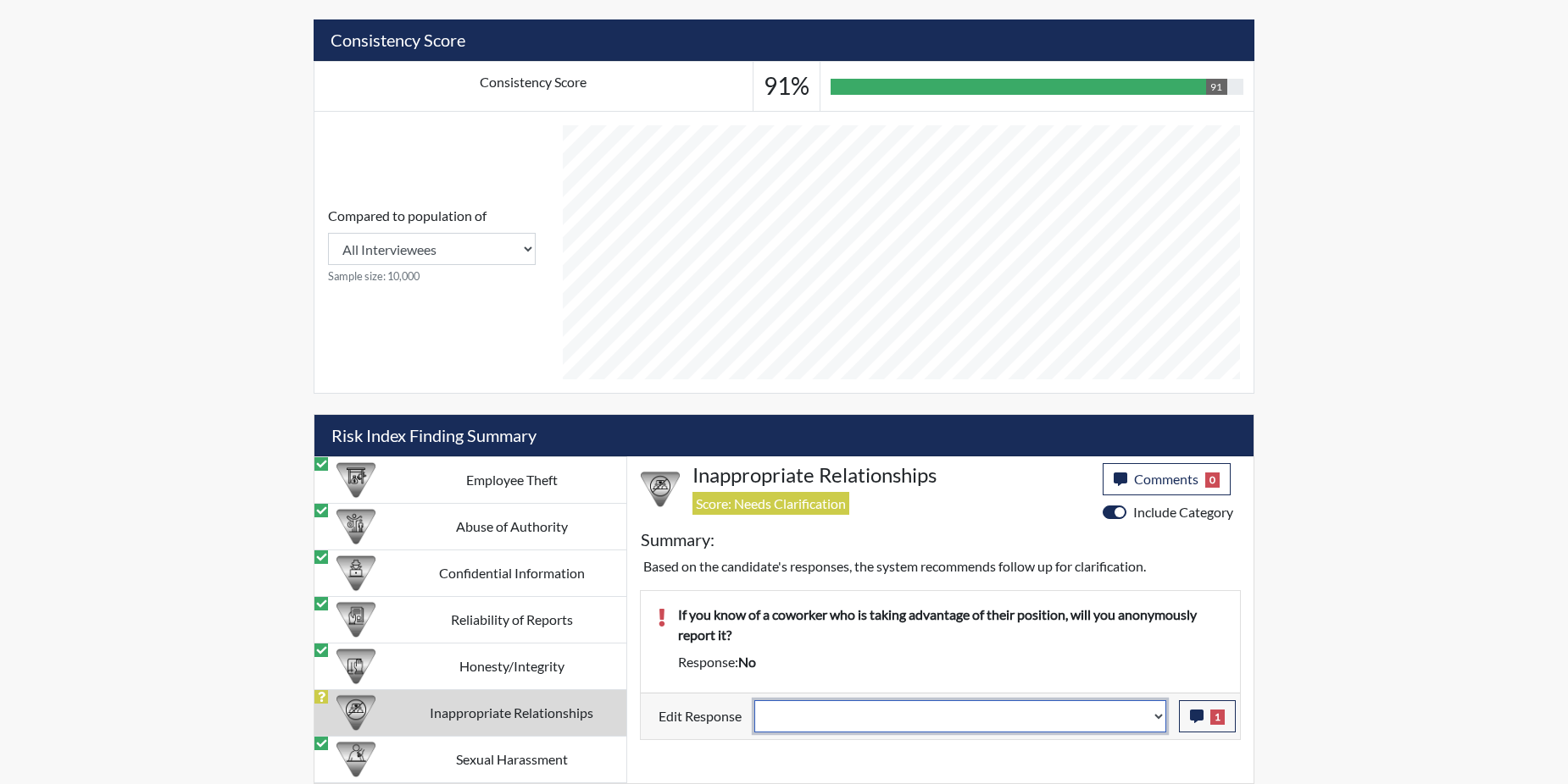
click at [1159, 709] on select "Question is not relevant. Results will be updated. Reasonable explanation provi…" at bounding box center [960, 716] width 412 height 32
select select "reasonable-explanation-provided"
click at [755, 700] on select "Question is not relevant. Results will be updated. Reasonable explanation provi…" at bounding box center [960, 716] width 412 height 32
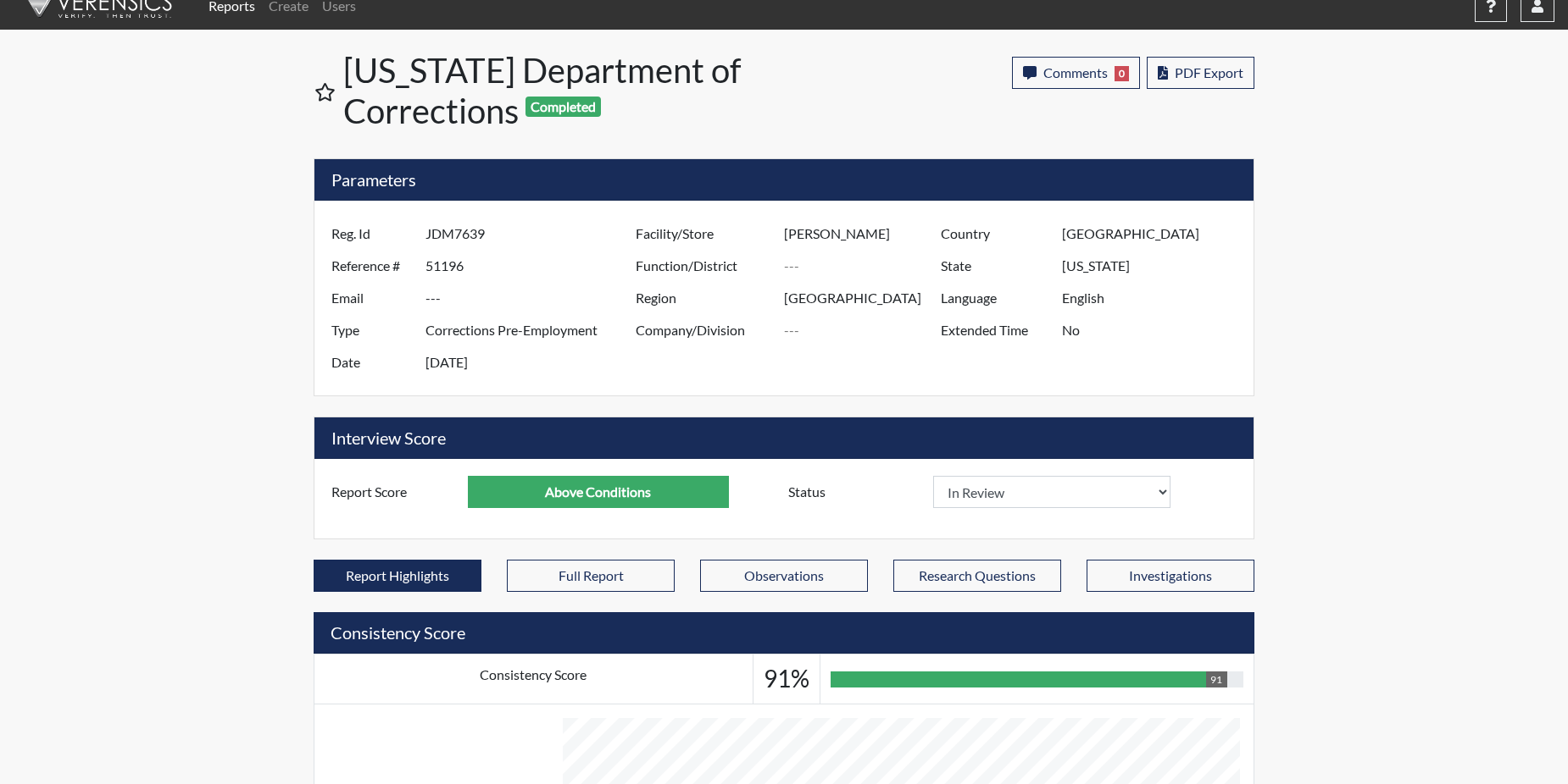
scroll to position [0, 0]
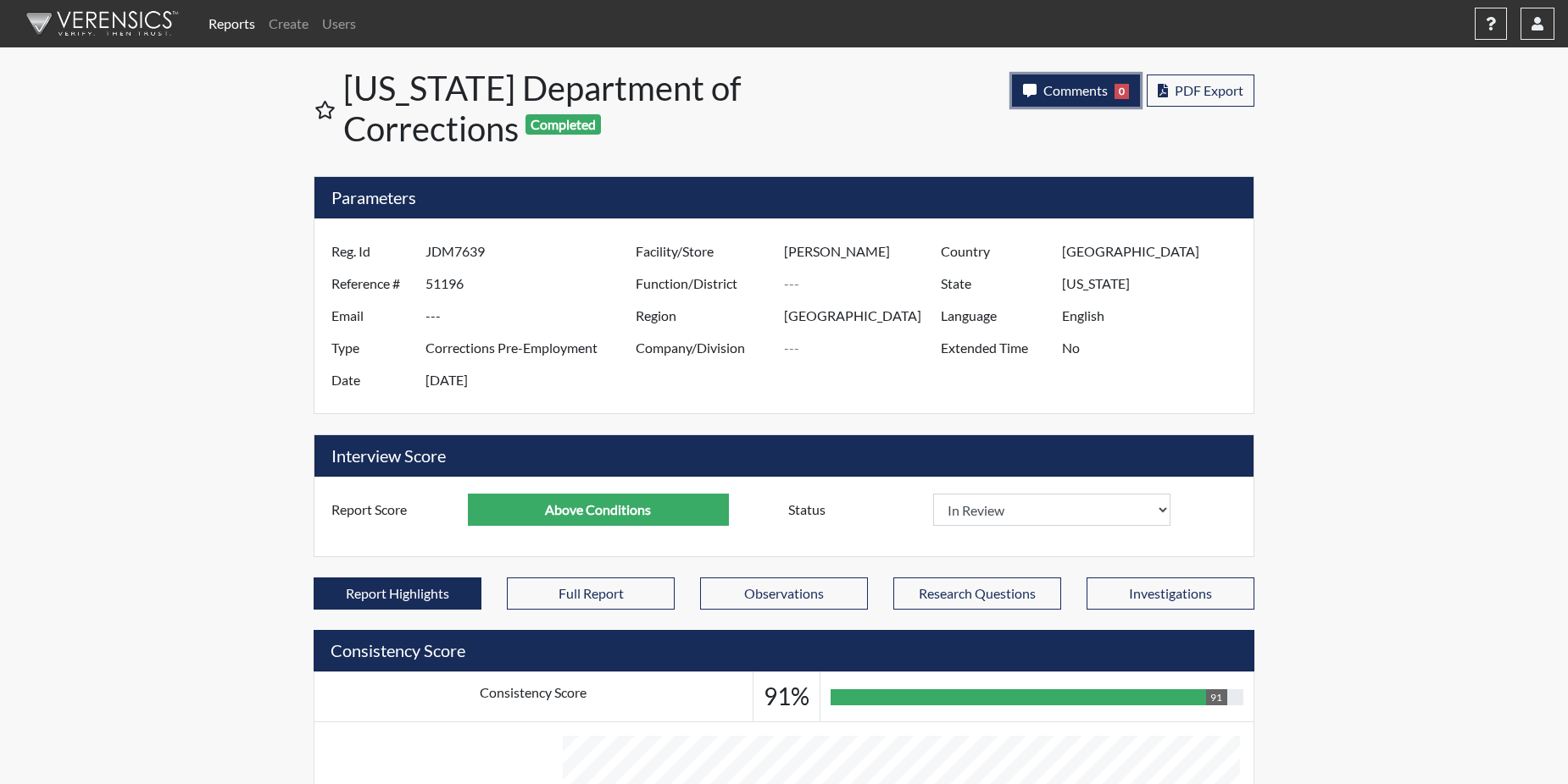
click at [1097, 95] on span "Comments" at bounding box center [1075, 90] width 65 height 16
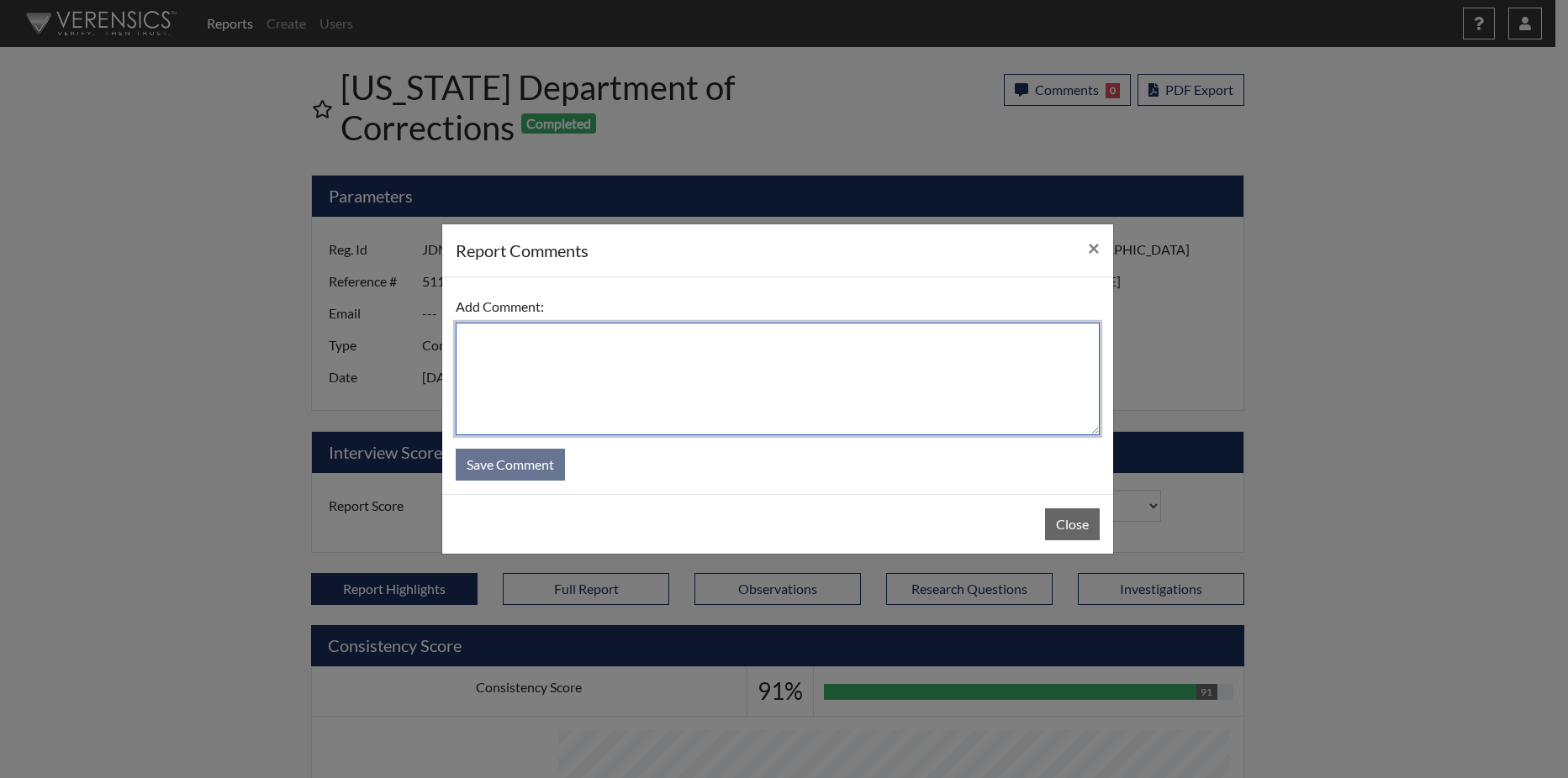
click at [822, 377] on textarea at bounding box center [777, 379] width 644 height 113
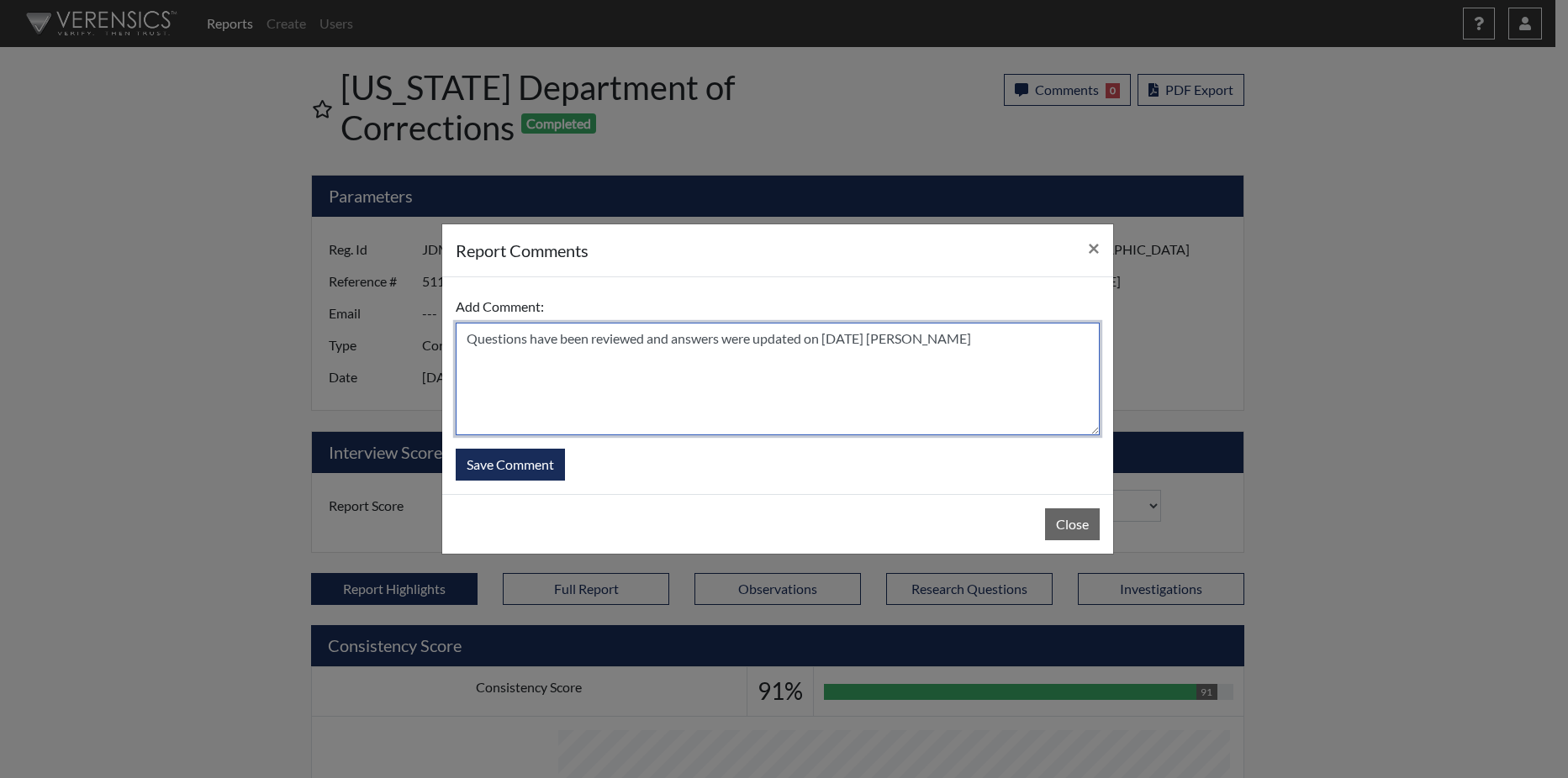
click at [647, 337] on textarea "Questions have been reviewed and answers were updated on [DATE] [PERSON_NAME]" at bounding box center [777, 379] width 644 height 113
type textarea "Questions have been reviewed, and answers were updated on [DATE] [PERSON_NAME]"
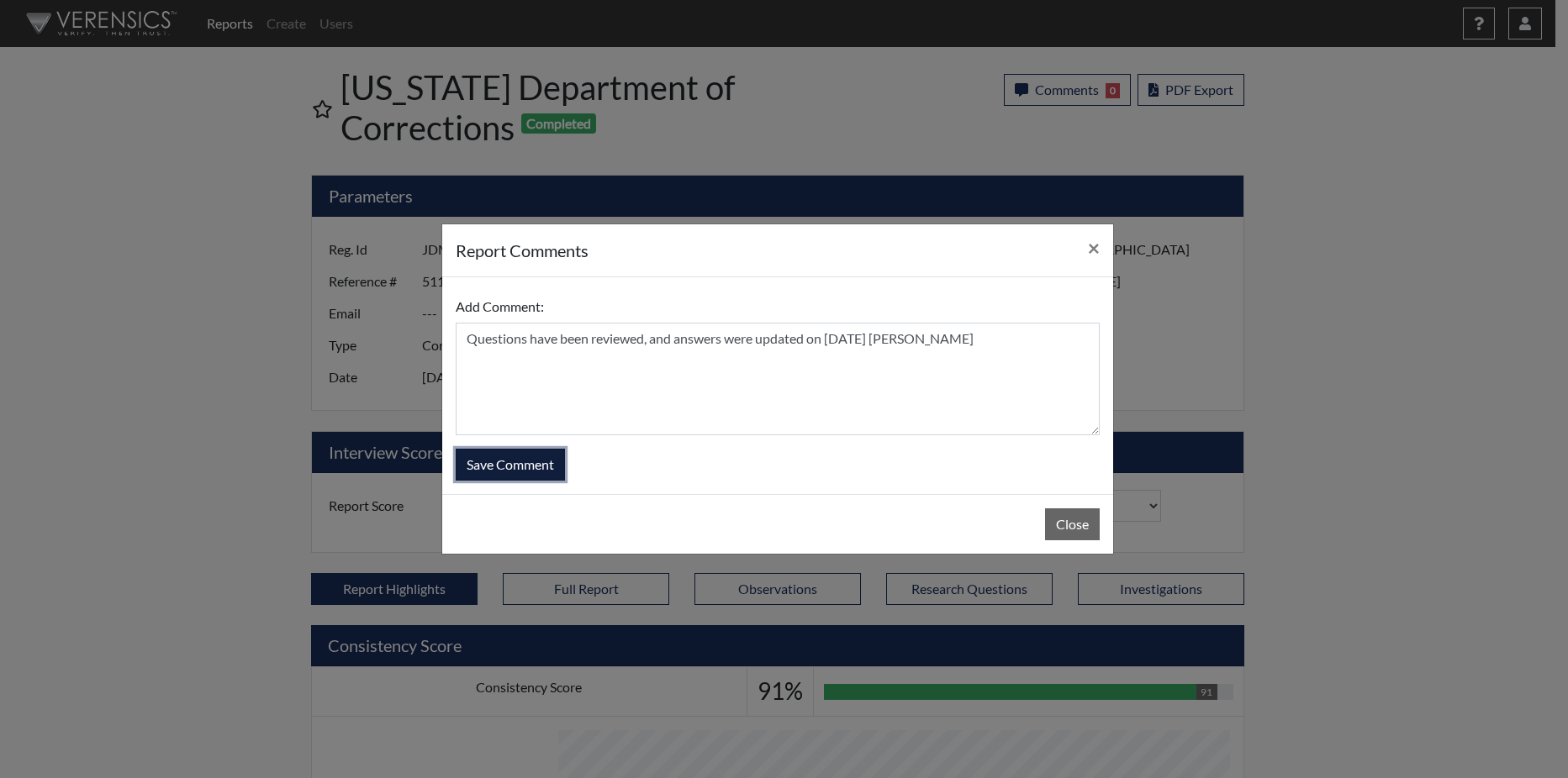
click at [541, 464] on button "Save Comment" at bounding box center [510, 465] width 109 height 32
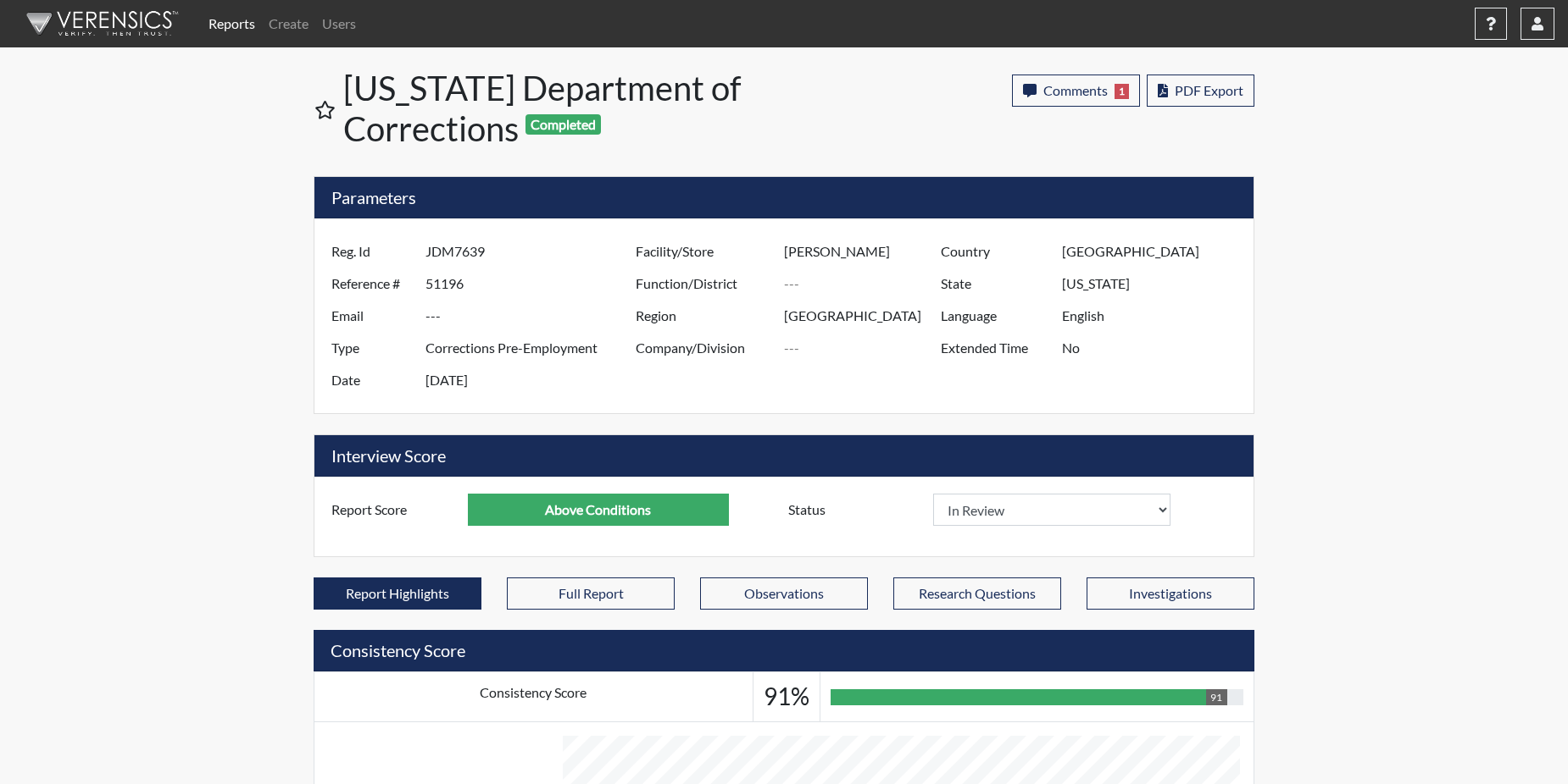
scroll to position [281, 704]
click at [231, 23] on link "Reports" at bounding box center [231, 24] width 60 height 34
